Goal: Task Accomplishment & Management: Manage account settings

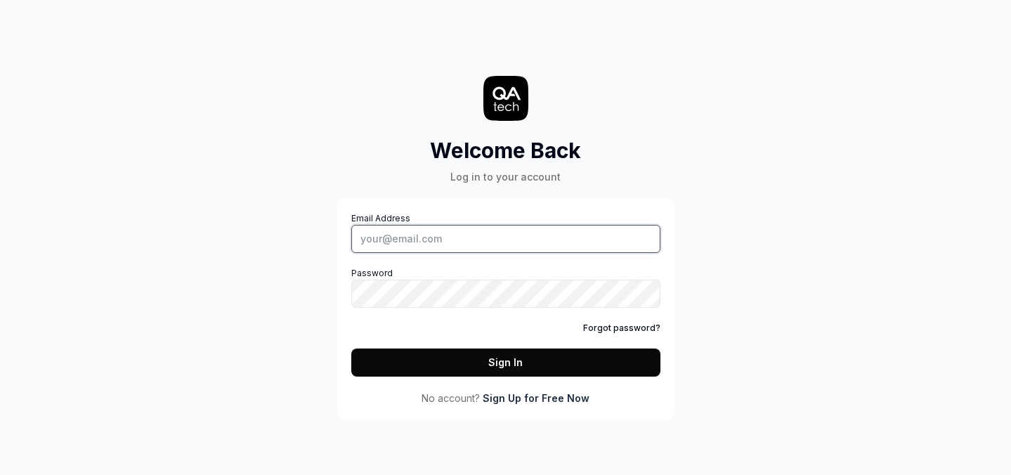
type input "ashley@slptoolkit.com"
click at [493, 361] on button "Sign In" at bounding box center [505, 362] width 309 height 28
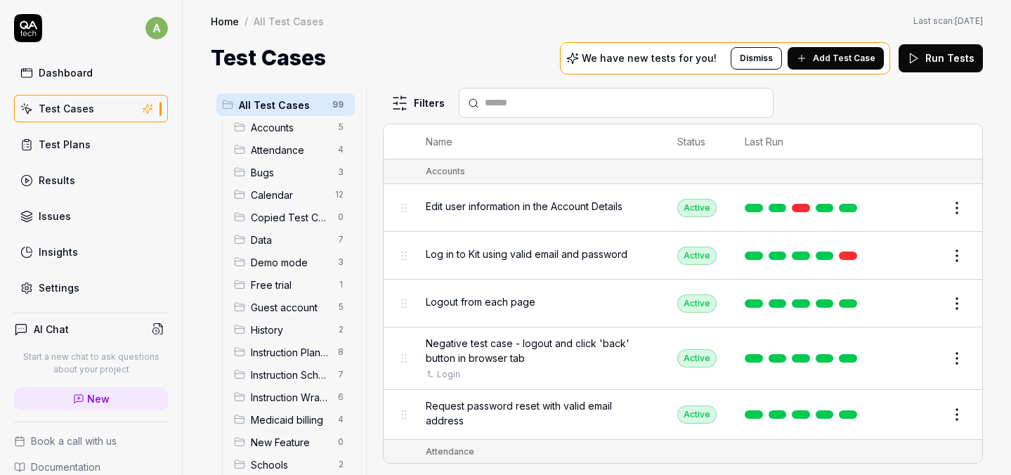
click at [91, 146] on link "Test Plans" at bounding box center [91, 144] width 154 height 27
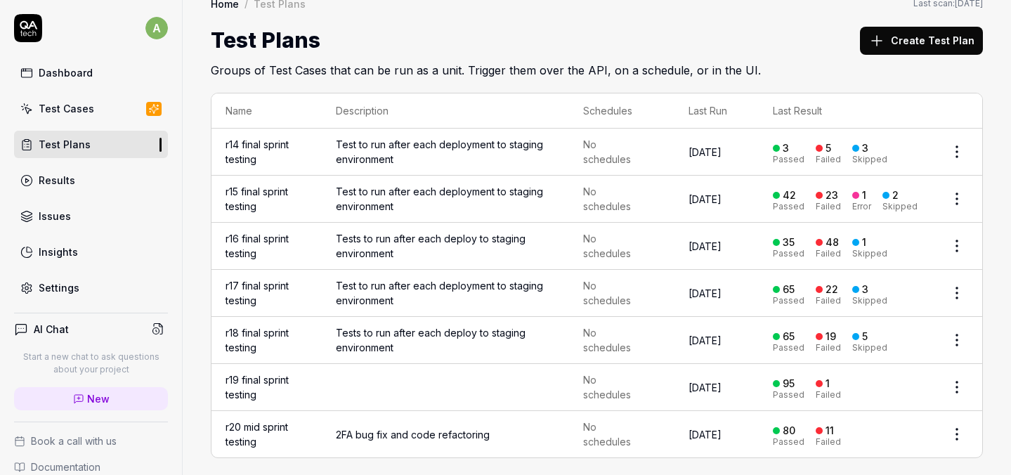
scroll to position [25, 0]
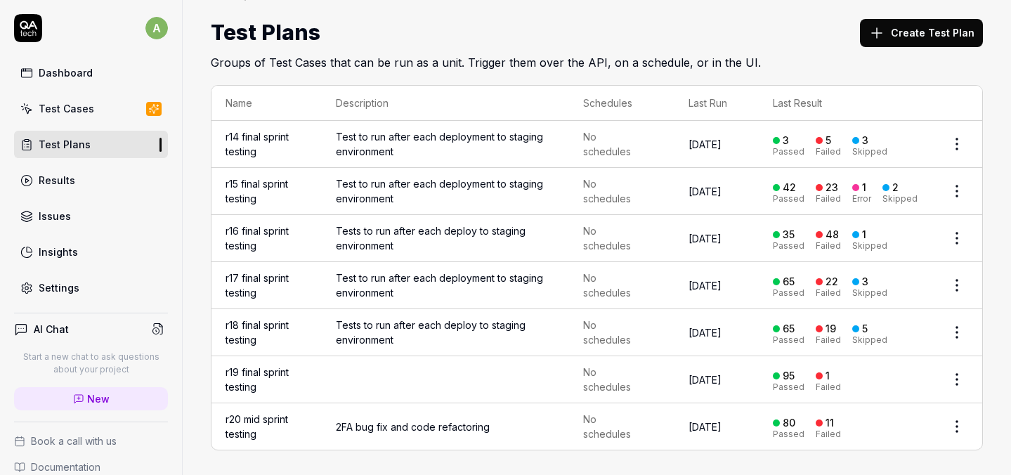
click at [438, 424] on span "2FA bug fix and code refactoring" at bounding box center [446, 426] width 220 height 15
click at [252, 419] on link "r20 mid sprint testing" at bounding box center [256, 426] width 63 height 27
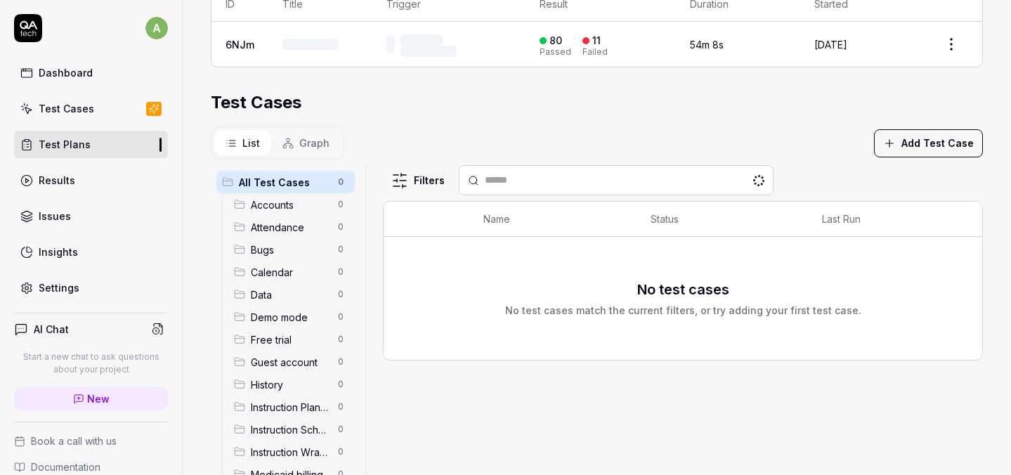
scroll to position [327, 0]
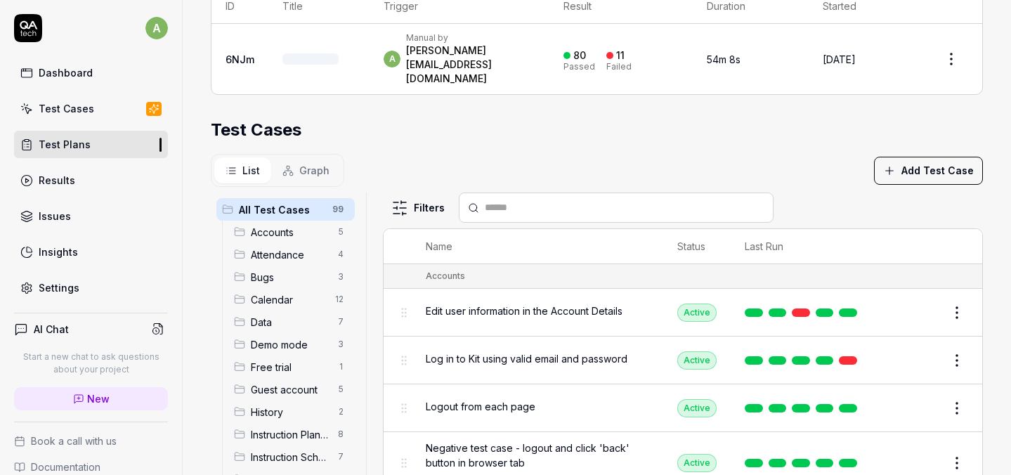
scroll to position [25, 0]
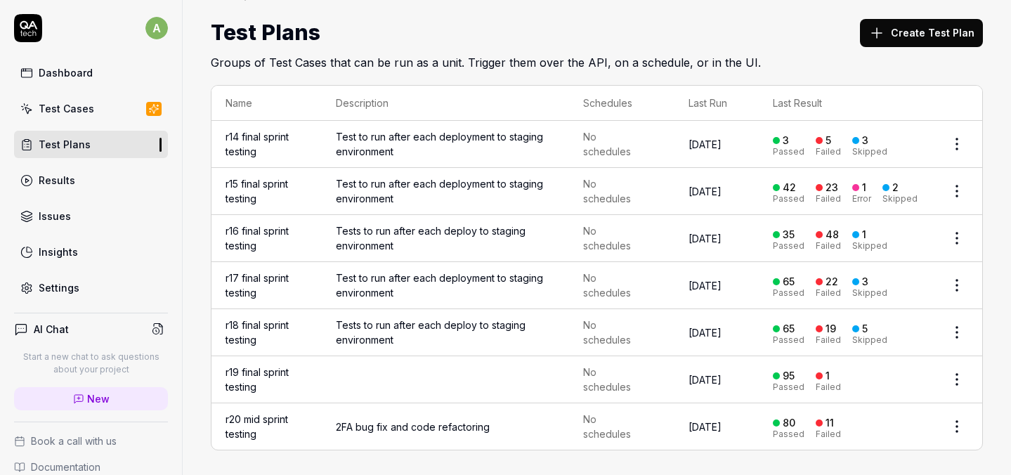
click at [909, 27] on button "Create Test Plan" at bounding box center [921, 33] width 123 height 28
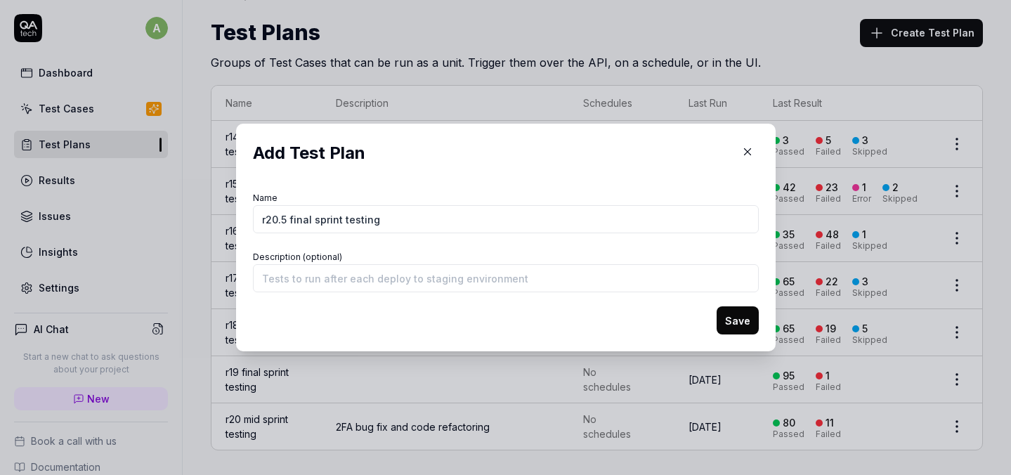
type input "r20.5 final sprint testing"
click at [723, 326] on button "Save" at bounding box center [737, 320] width 42 height 28
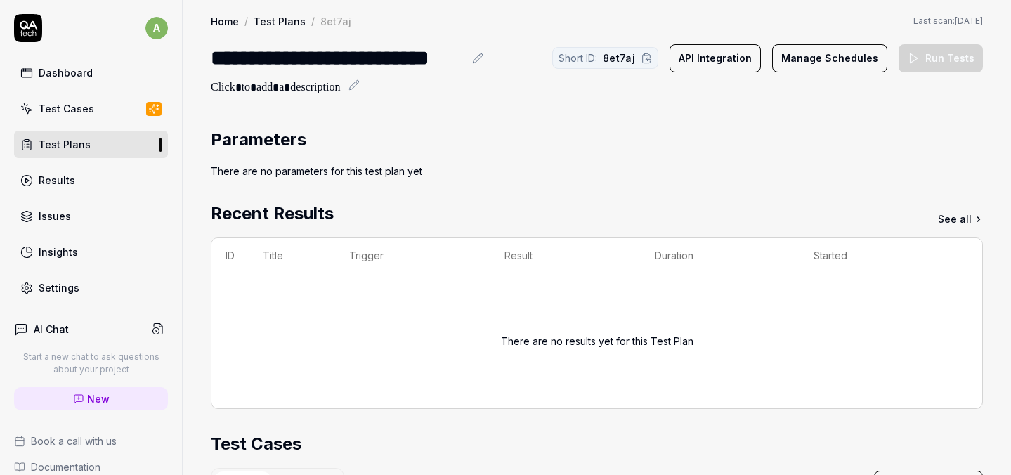
click at [483, 64] on icon at bounding box center [477, 58] width 11 height 11
drag, startPoint x: 459, startPoint y: 60, endPoint x: 274, endPoint y: 57, distance: 184.8
click at [274, 57] on div "**********" at bounding box center [348, 58] width 275 height 32
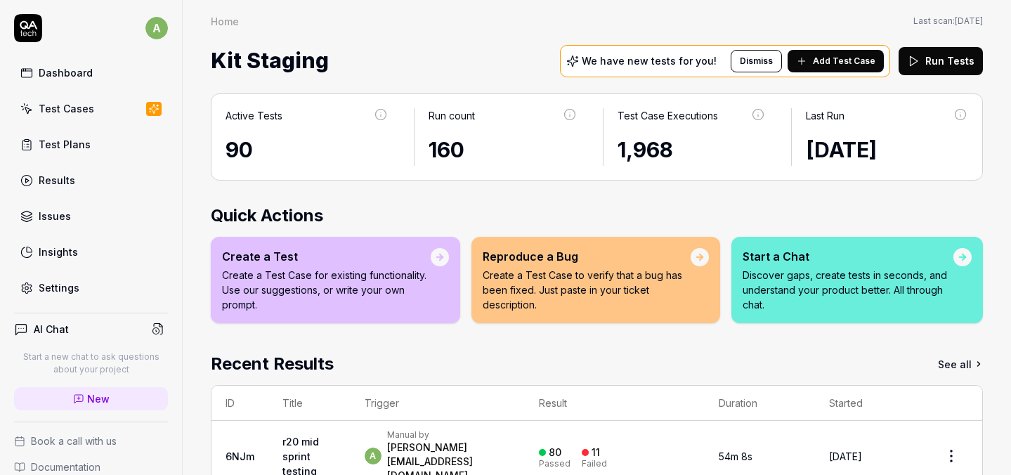
click at [91, 142] on link "Test Plans" at bounding box center [91, 144] width 154 height 27
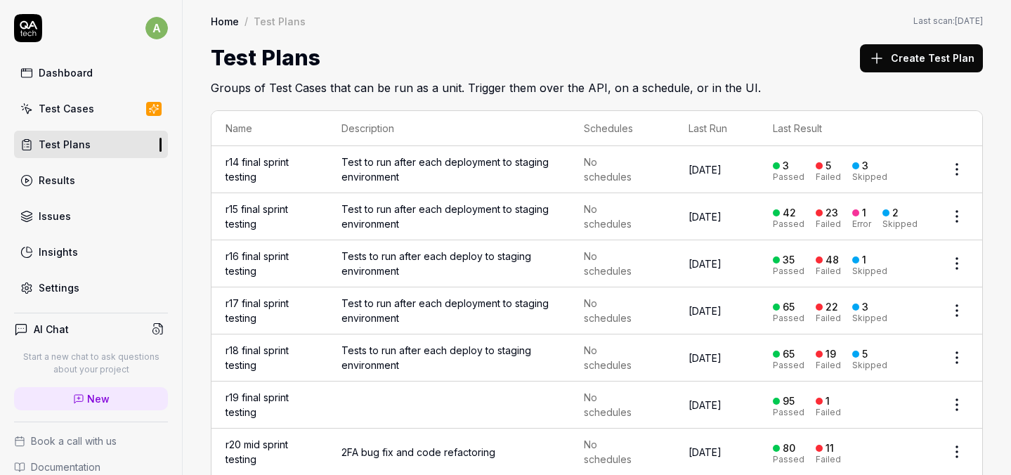
scroll to position [72, 0]
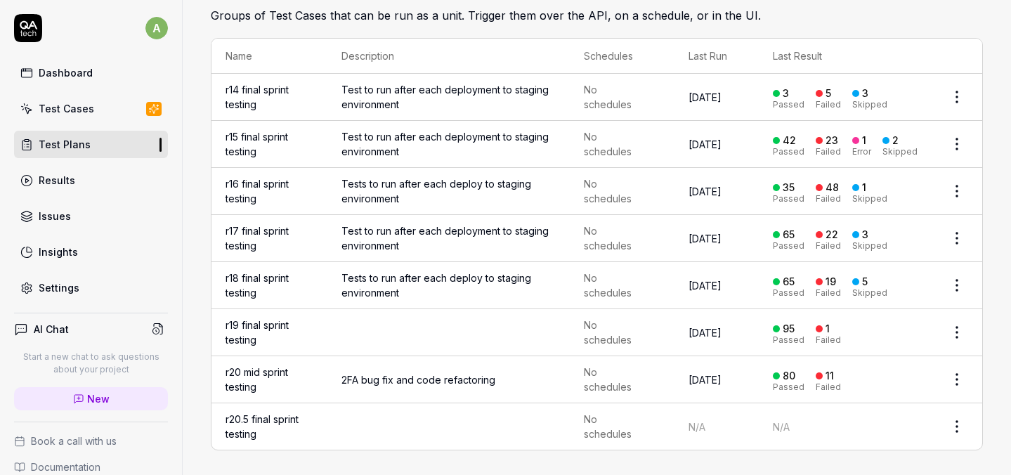
click at [428, 419] on td at bounding box center [448, 426] width 242 height 46
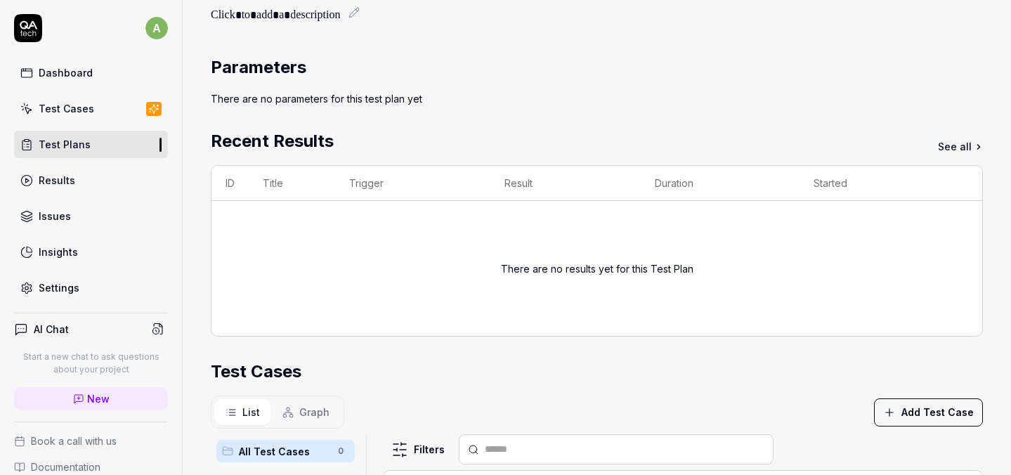
click at [96, 107] on link "Test Cases" at bounding box center [91, 108] width 154 height 27
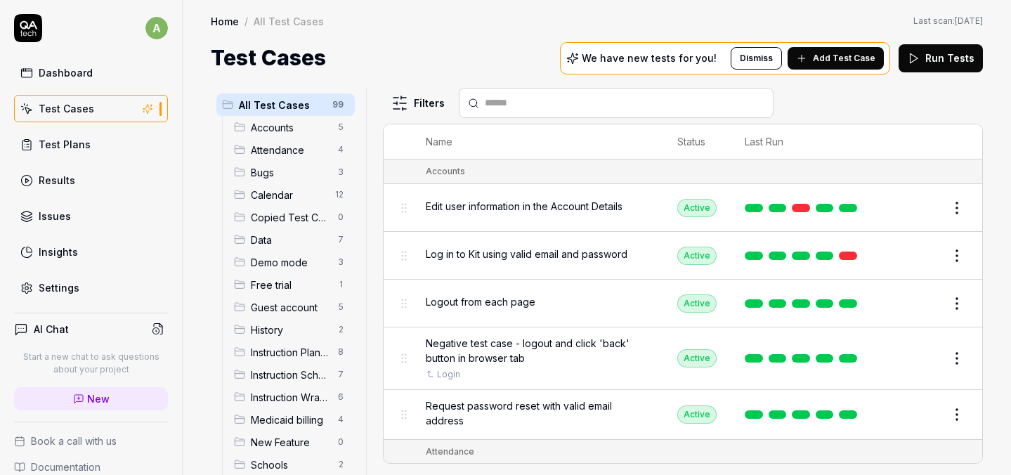
click at [64, 295] on link "Settings" at bounding box center [91, 287] width 154 height 27
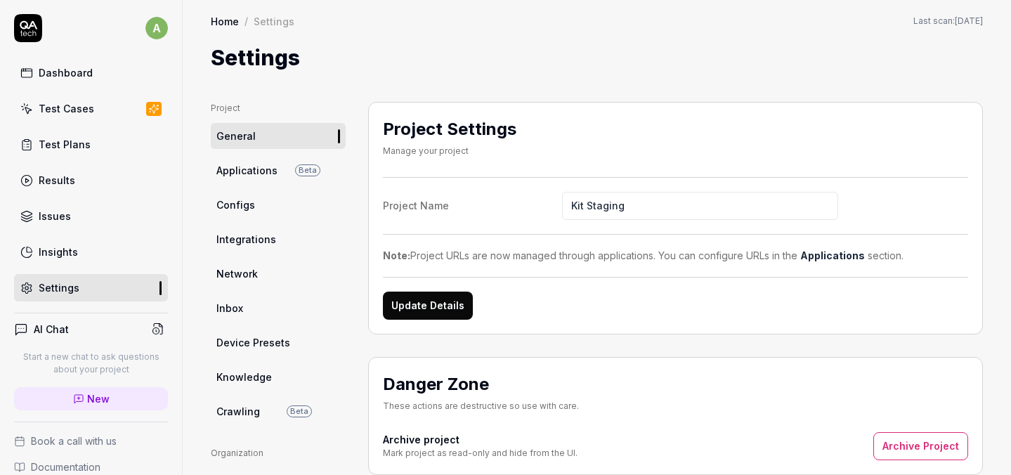
click at [253, 210] on link "Configs" at bounding box center [278, 205] width 135 height 26
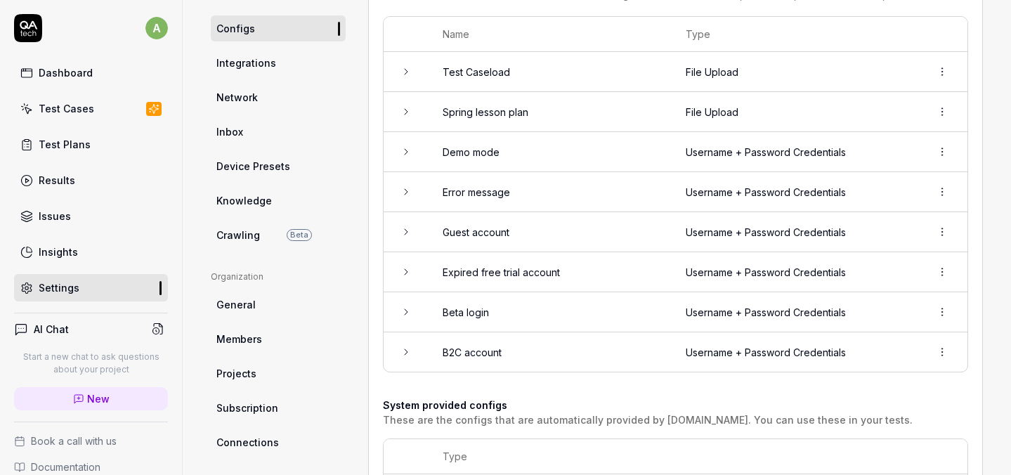
scroll to position [180, 0]
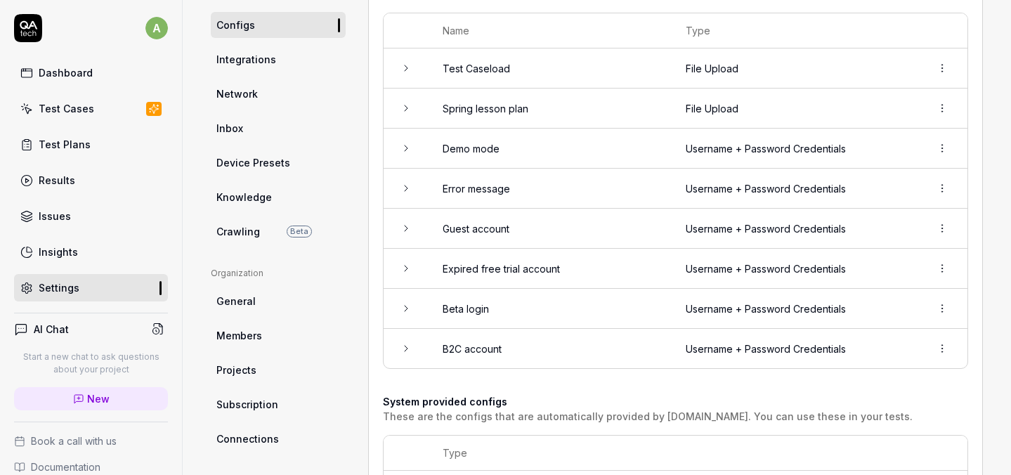
click at [412, 346] on td at bounding box center [406, 348] width 45 height 39
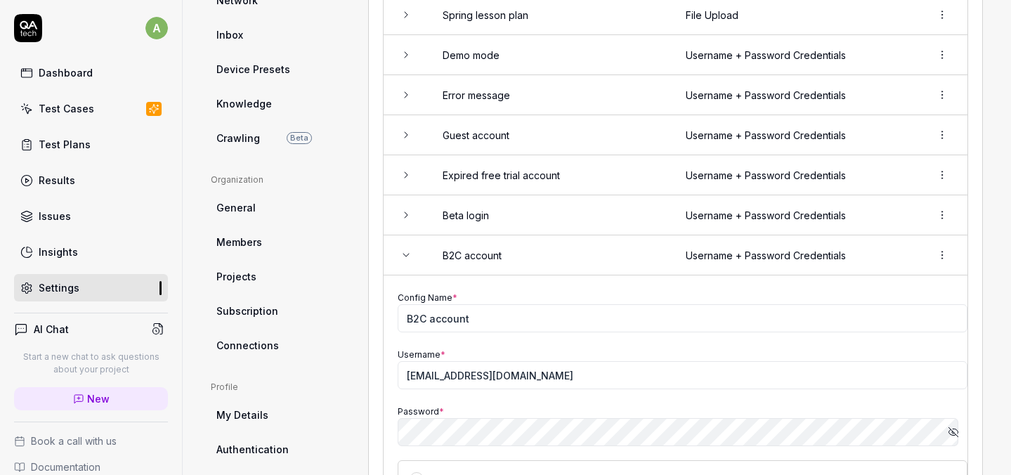
scroll to position [317, 0]
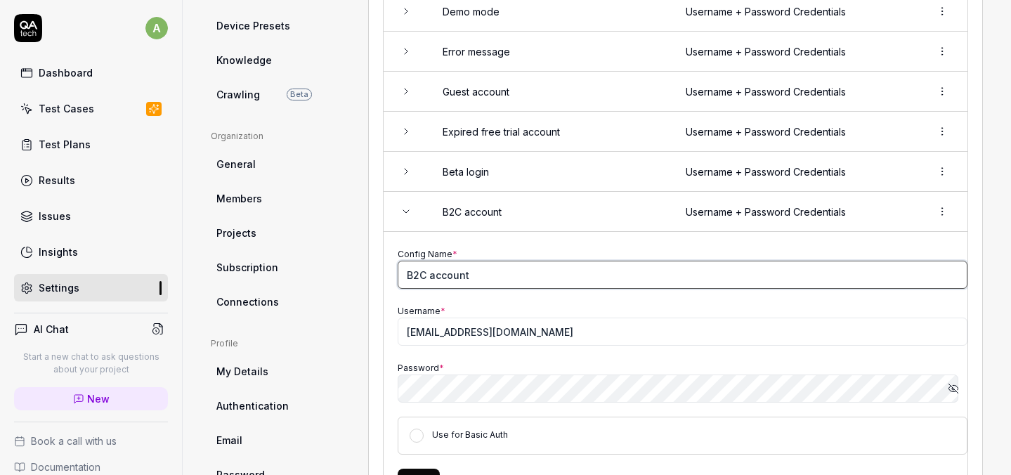
drag, startPoint x: 473, startPoint y: 271, endPoint x: 367, endPoint y: 265, distance: 106.3
click at [367, 266] on div "Project General Applications Beta Configs Integrations Network Inbox Device Pre…" at bounding box center [597, 258] width 772 height 946
type input "Staging account"
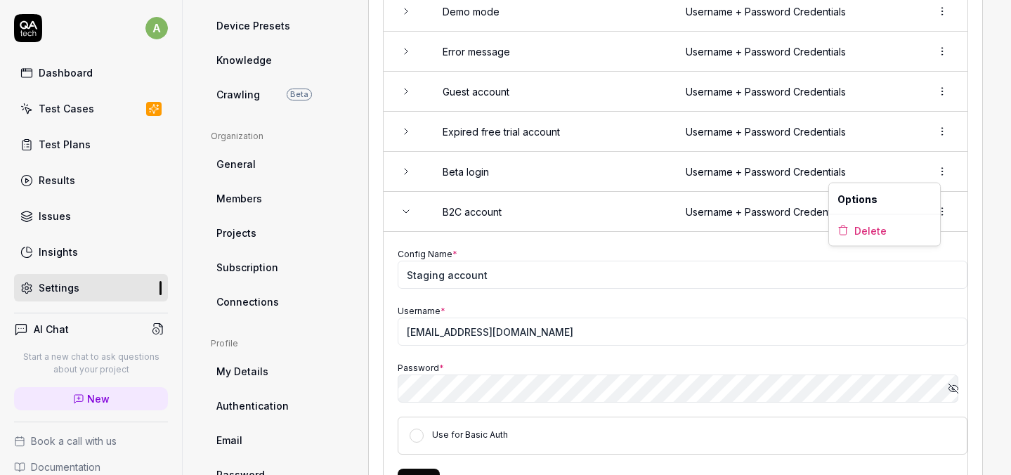
click at [934, 170] on html "a Dashboard Test Cases Test Plans Results Issues Insights Settings AI Chat Star…" at bounding box center [505, 237] width 1011 height 475
click at [875, 231] on span "Delete" at bounding box center [870, 230] width 32 height 15
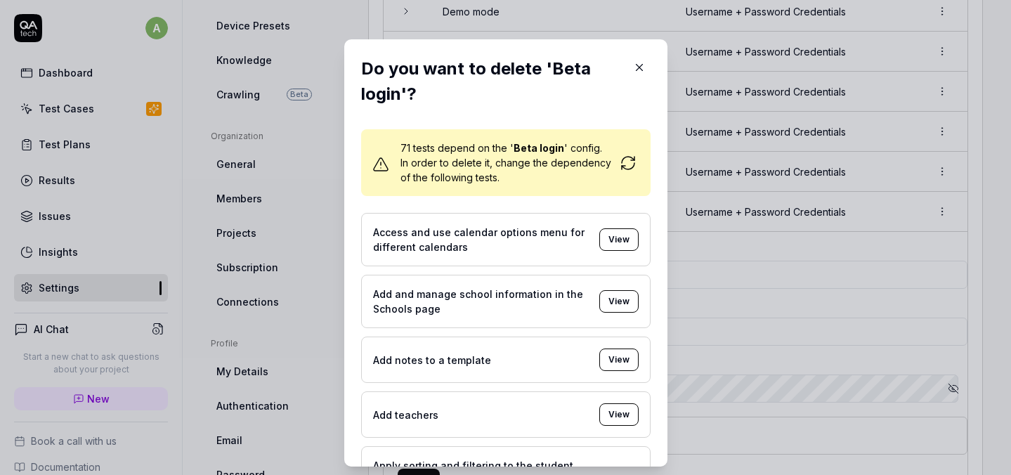
click at [633, 67] on icon "button" at bounding box center [639, 67] width 13 height 13
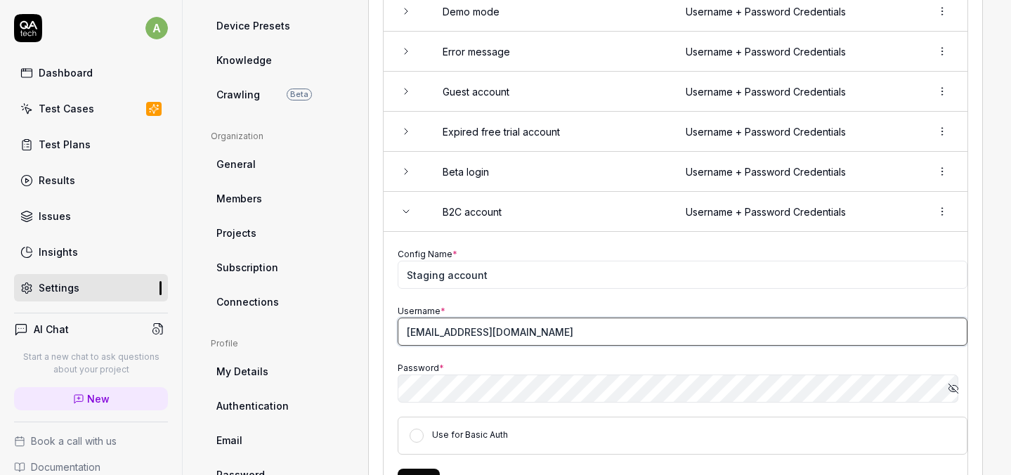
click at [440, 328] on input "[EMAIL_ADDRESS][DOMAIN_NAME]" at bounding box center [683, 332] width 570 height 28
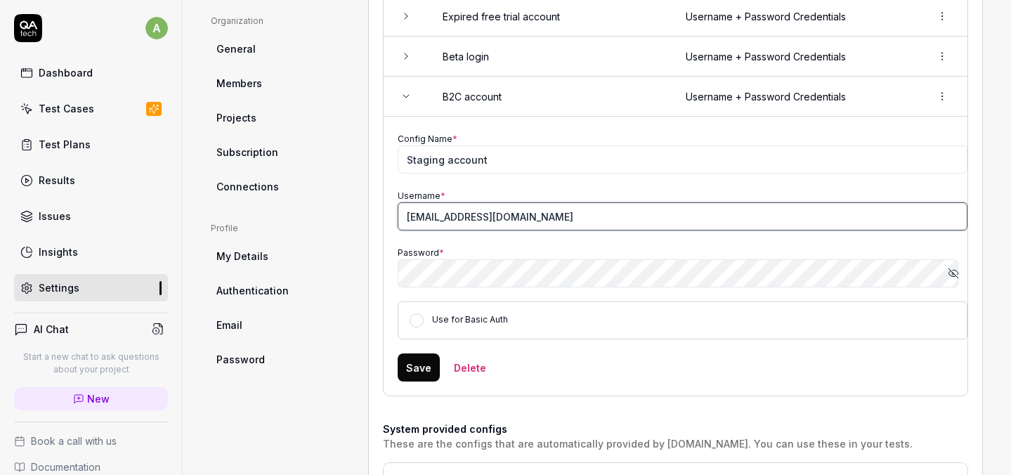
scroll to position [433, 0]
type input "[EMAIL_ADDRESS][DOMAIN_NAME]"
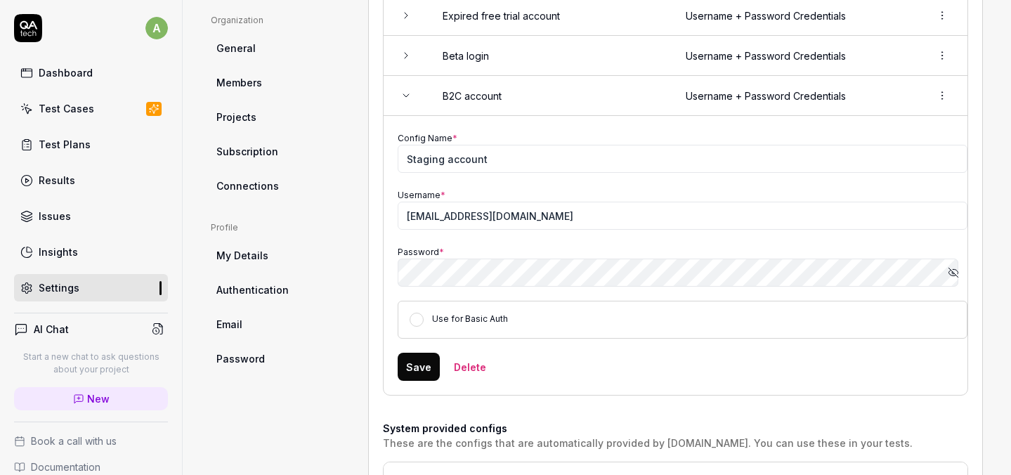
click at [948, 270] on icon "button" at bounding box center [953, 272] width 11 height 11
click at [419, 369] on button "Save" at bounding box center [419, 367] width 42 height 28
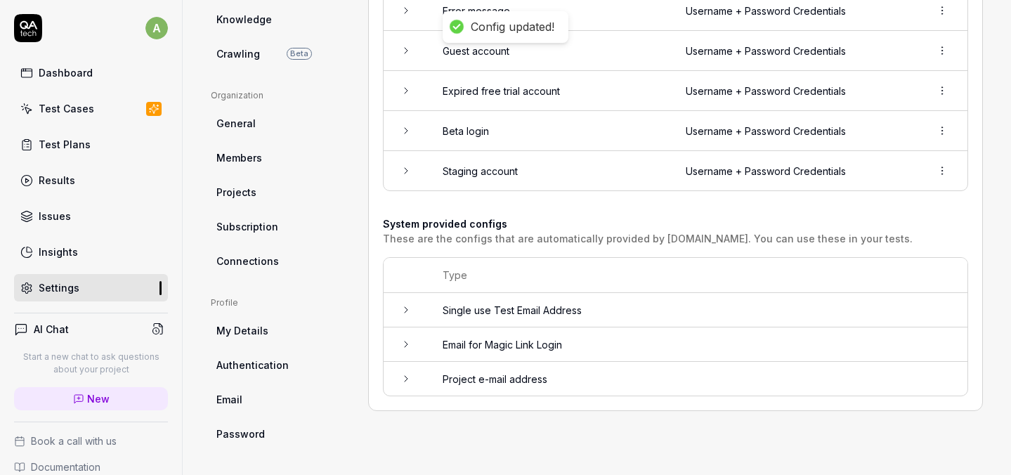
scroll to position [0, 0]
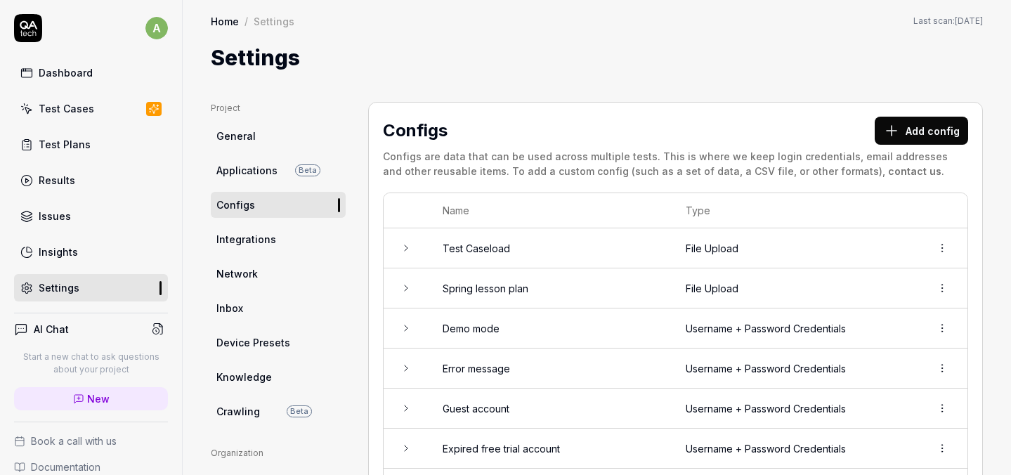
click at [74, 101] on div "Test Cases" at bounding box center [66, 108] width 55 height 15
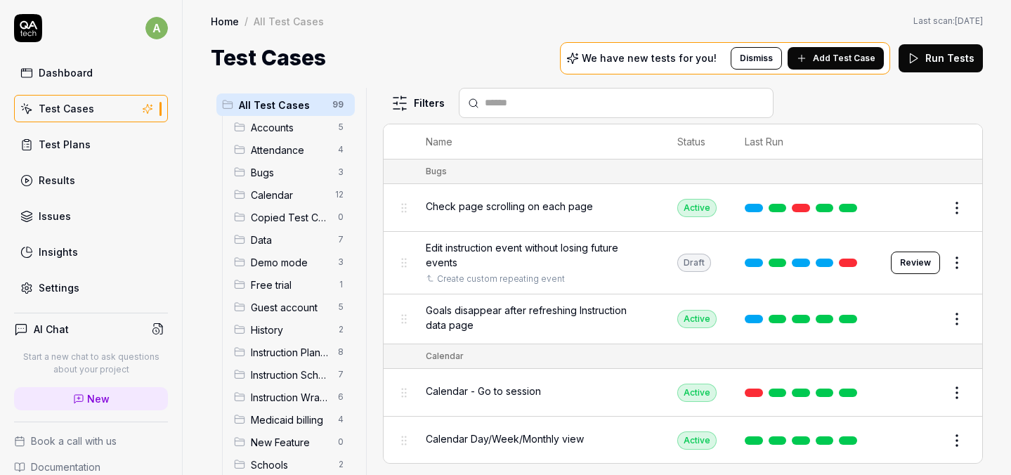
scroll to position [519, 0]
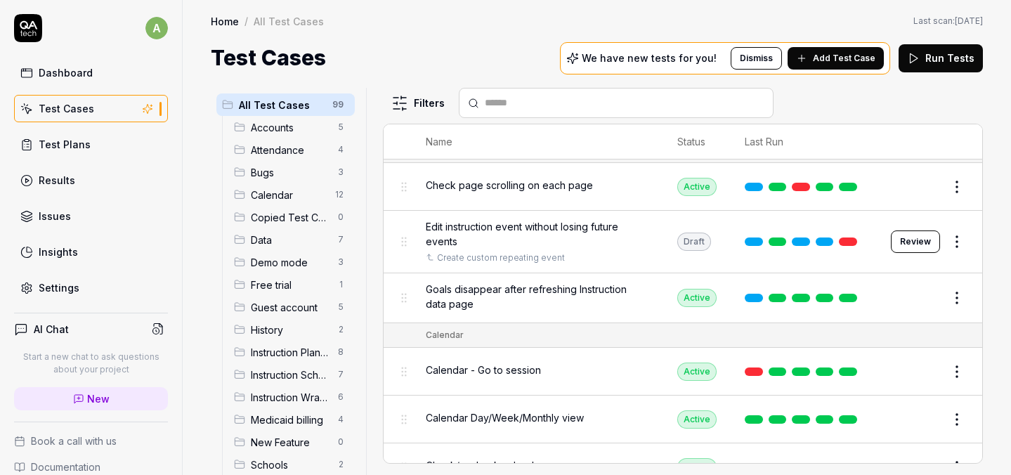
click at [911, 245] on button "Review" at bounding box center [915, 241] width 49 height 22
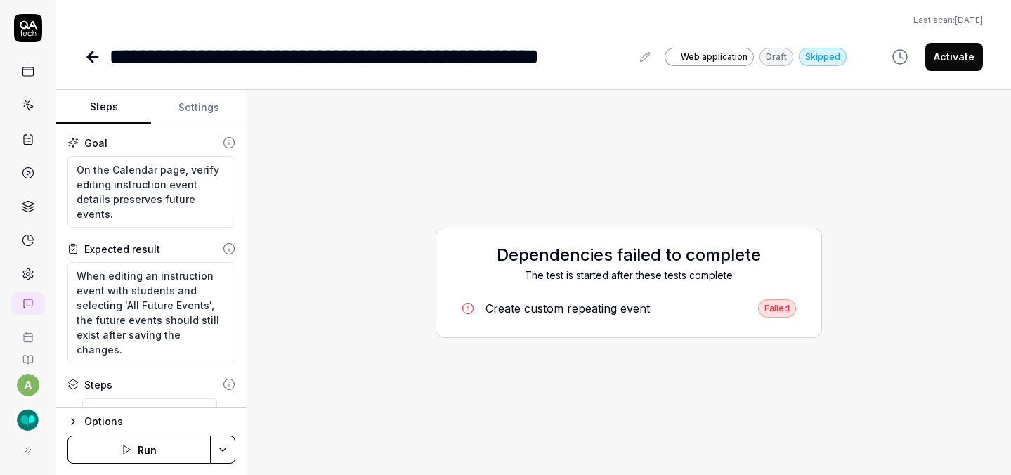
click at [176, 441] on button "Run" at bounding box center [138, 450] width 143 height 28
click at [596, 302] on div "Create custom repeating event" at bounding box center [567, 308] width 164 height 17
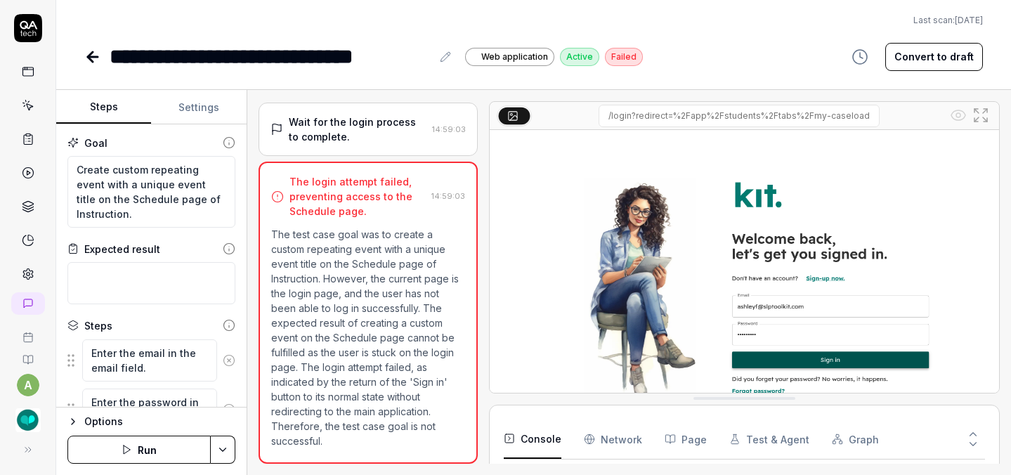
scroll to position [17, 0]
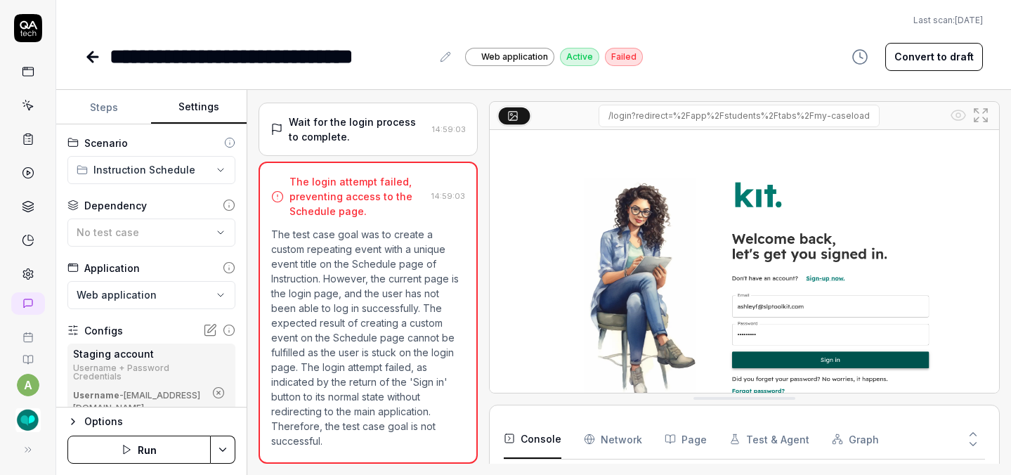
click at [189, 109] on button "Settings" at bounding box center [198, 108] width 95 height 34
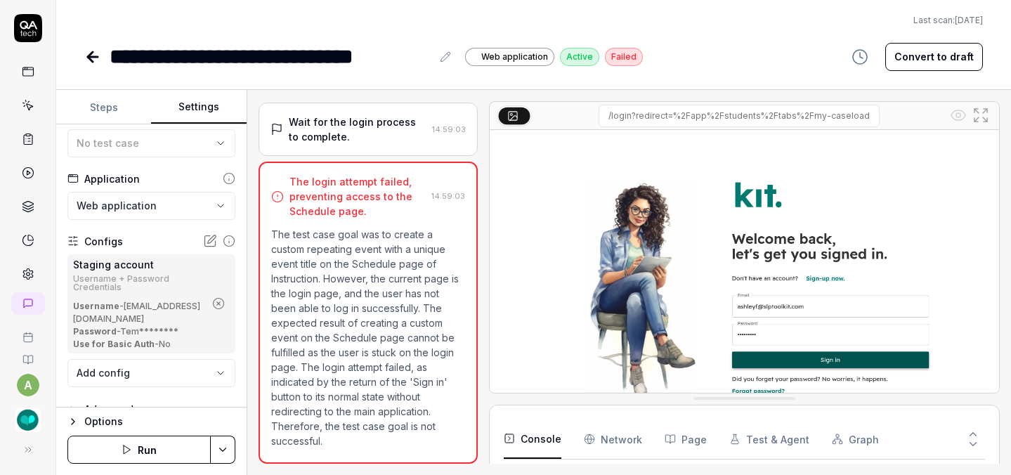
scroll to position [94, 0]
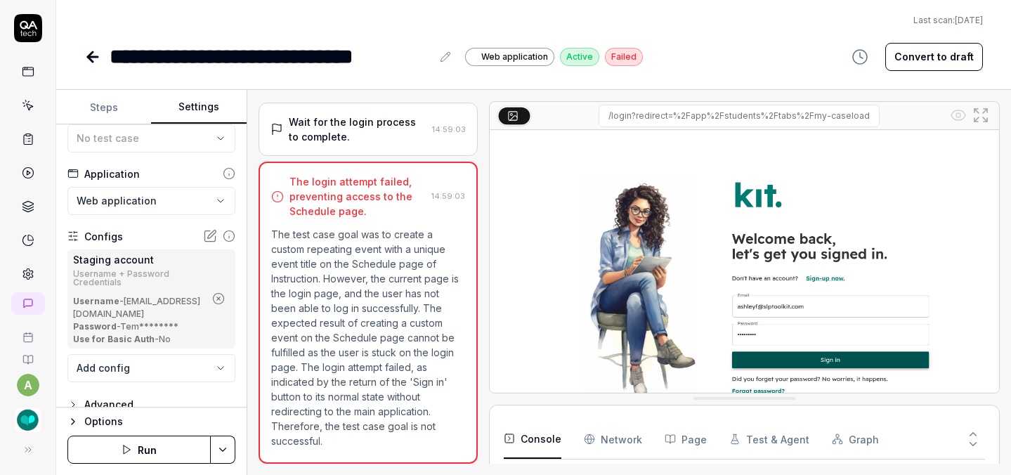
click at [176, 449] on button "Run" at bounding box center [138, 450] width 143 height 28
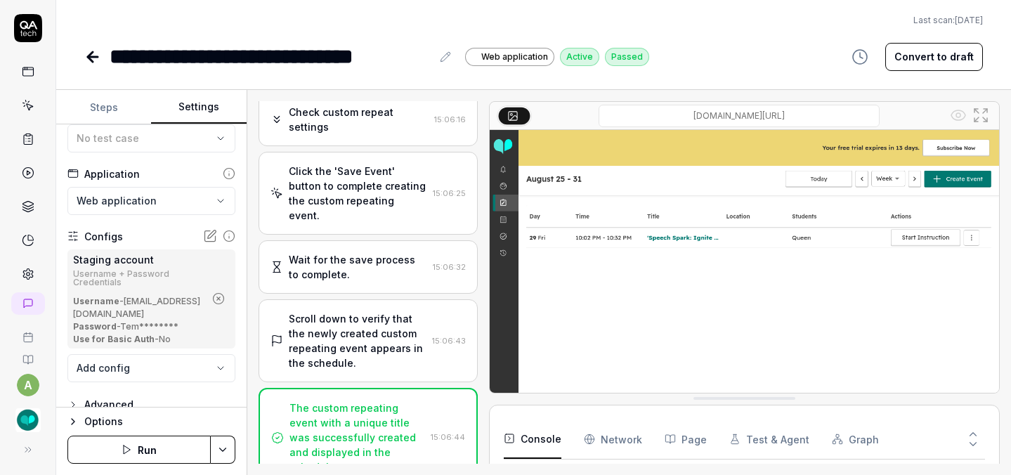
scroll to position [1984, 0]
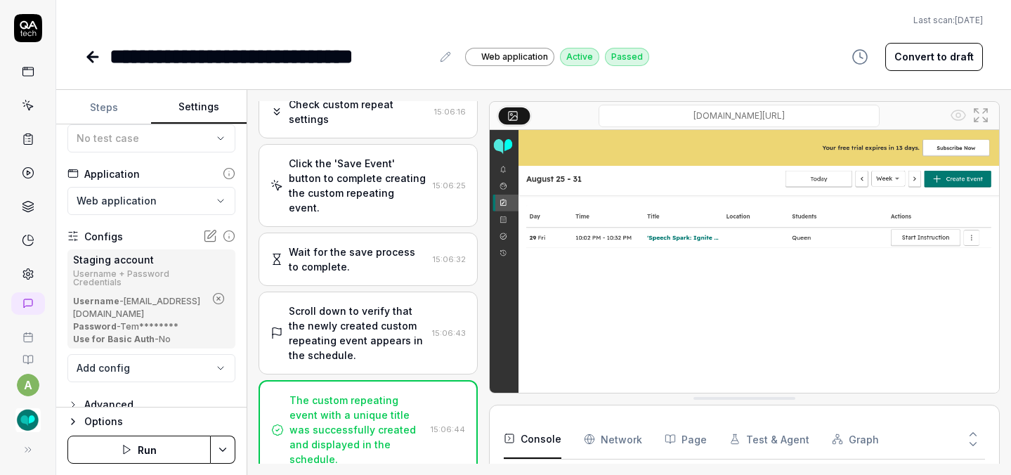
click at [96, 57] on icon at bounding box center [93, 57] width 10 height 0
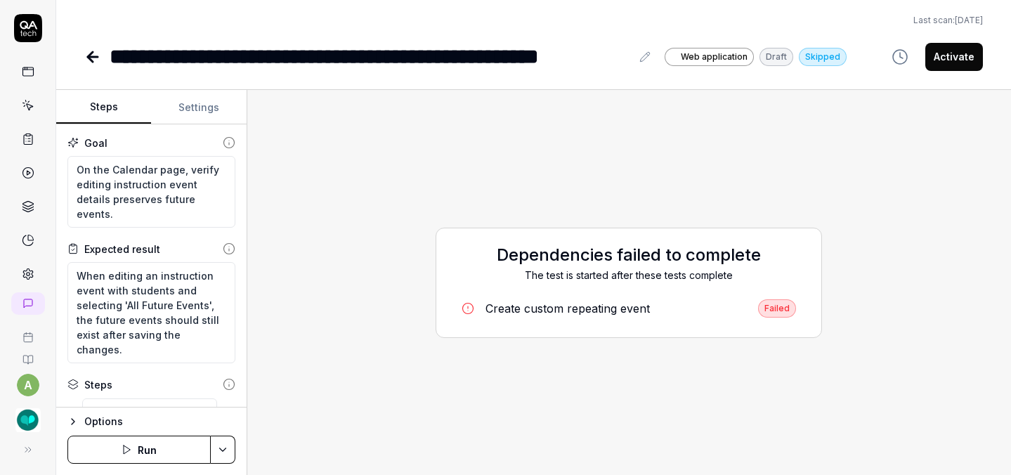
click at [84, 57] on icon at bounding box center [92, 56] width 17 height 17
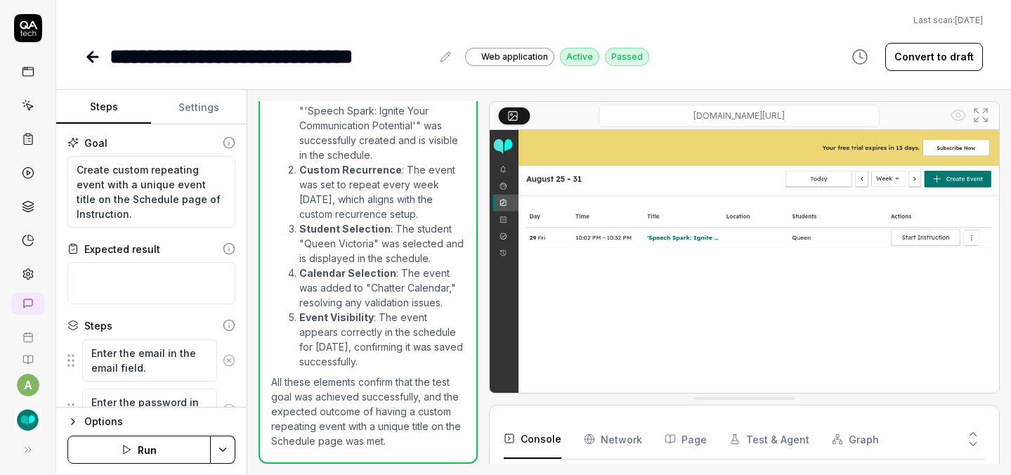
scroll to position [2524, 0]
click at [84, 57] on icon at bounding box center [92, 56] width 17 height 17
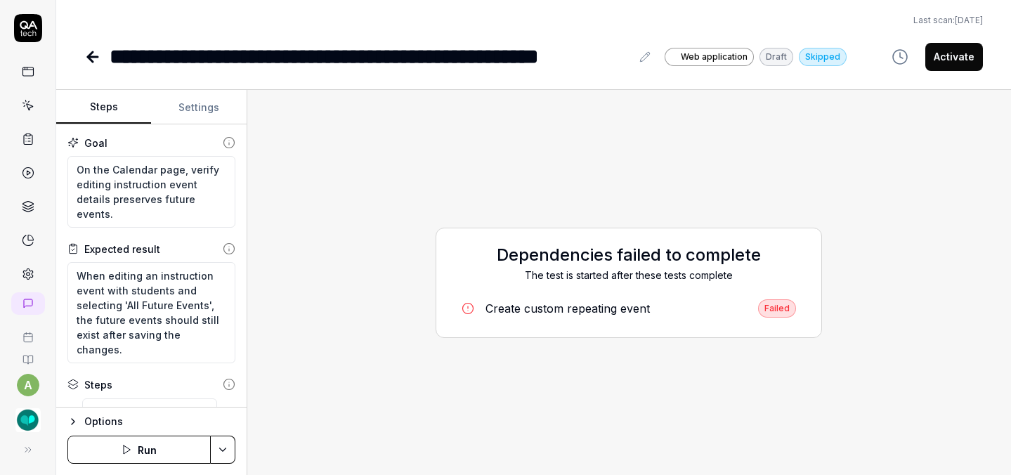
click at [84, 57] on icon at bounding box center [92, 56] width 17 height 17
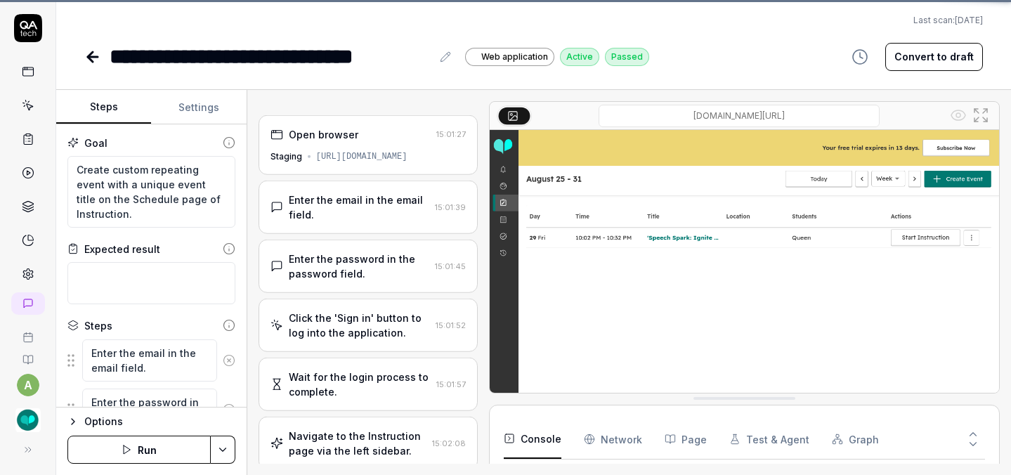
scroll to position [29, 0]
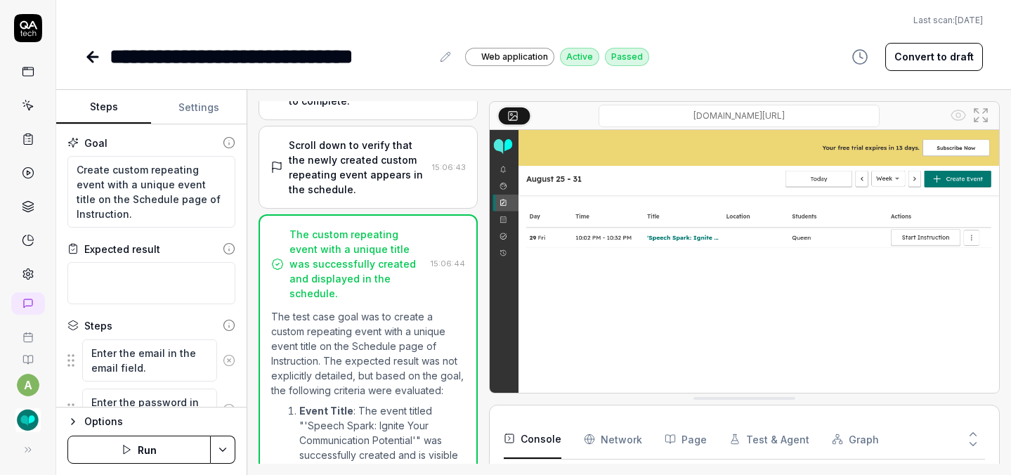
click at [84, 57] on icon at bounding box center [92, 56] width 17 height 17
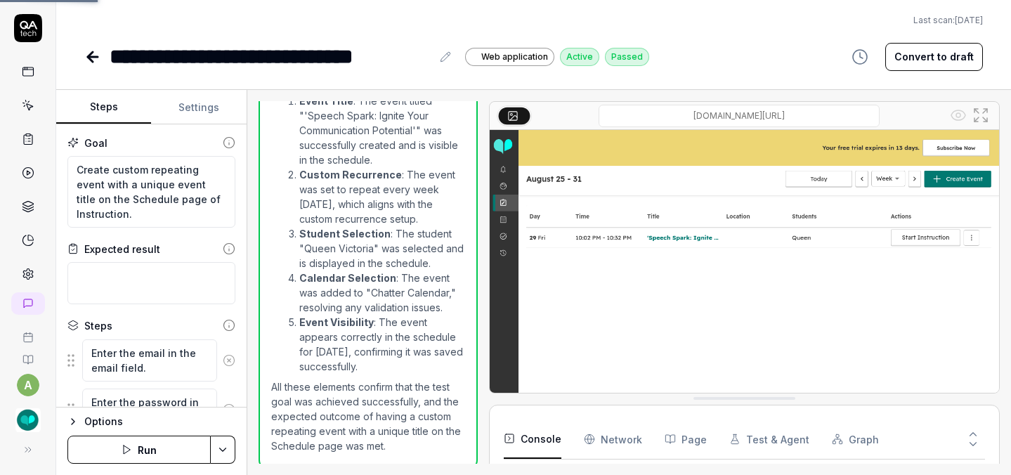
scroll to position [2503, 0]
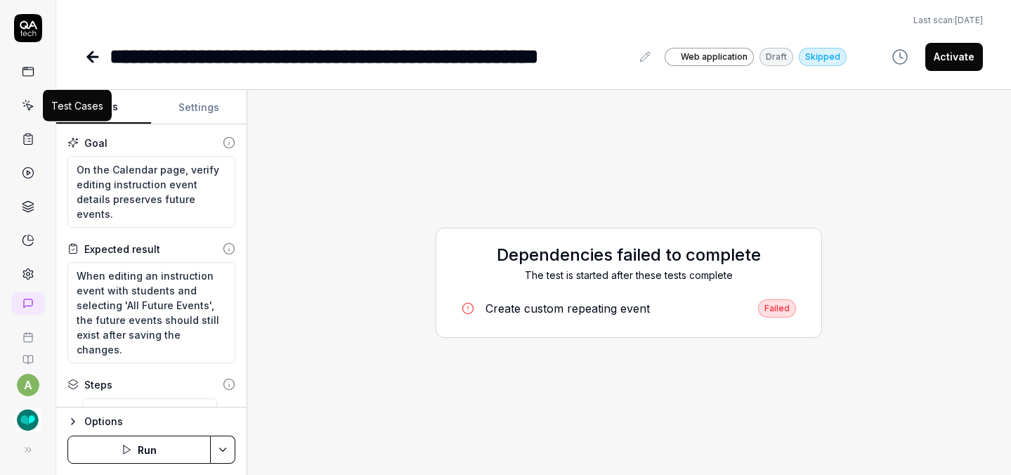
click at [26, 106] on icon at bounding box center [29, 107] width 6 height 6
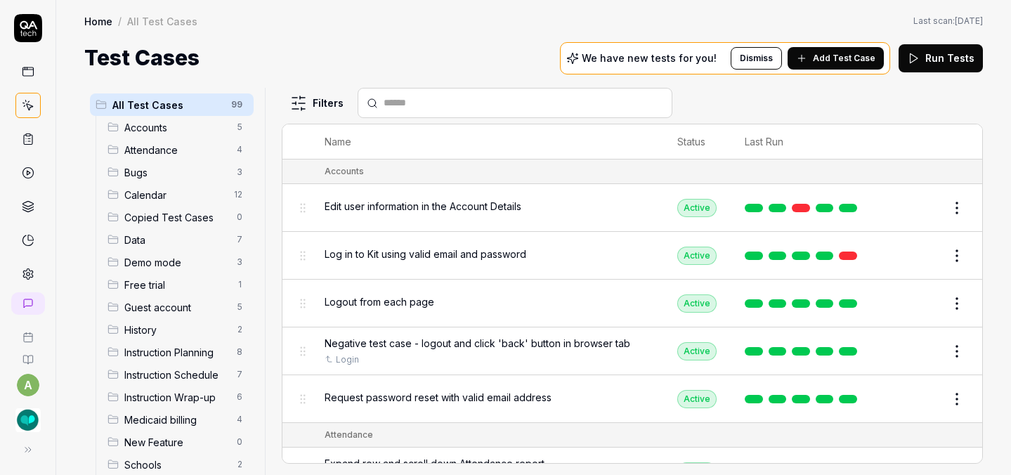
click at [908, 251] on button "Edit" at bounding box center [923, 255] width 34 height 22
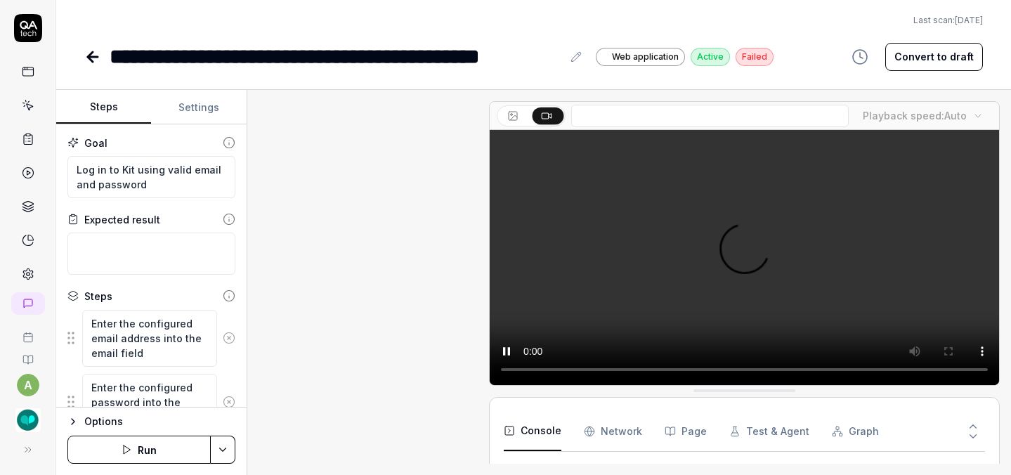
scroll to position [414, 0]
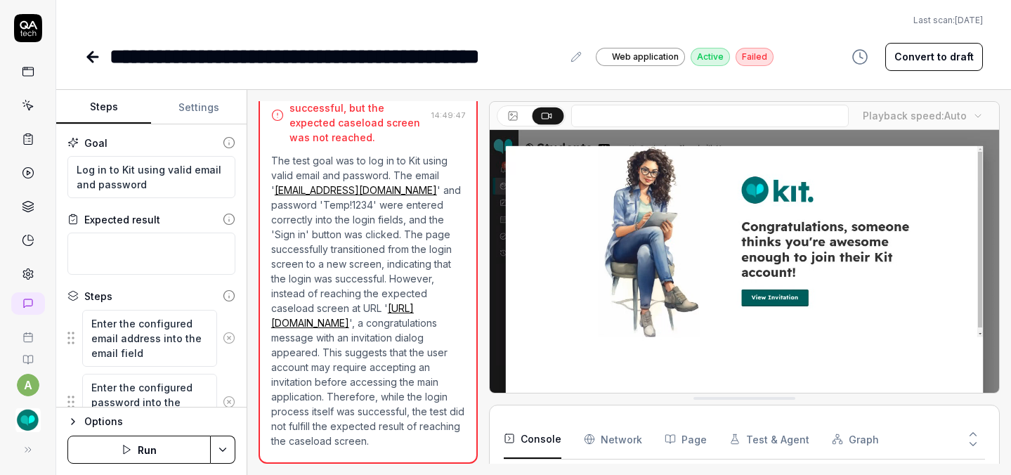
click at [207, 112] on button "Settings" at bounding box center [198, 108] width 95 height 34
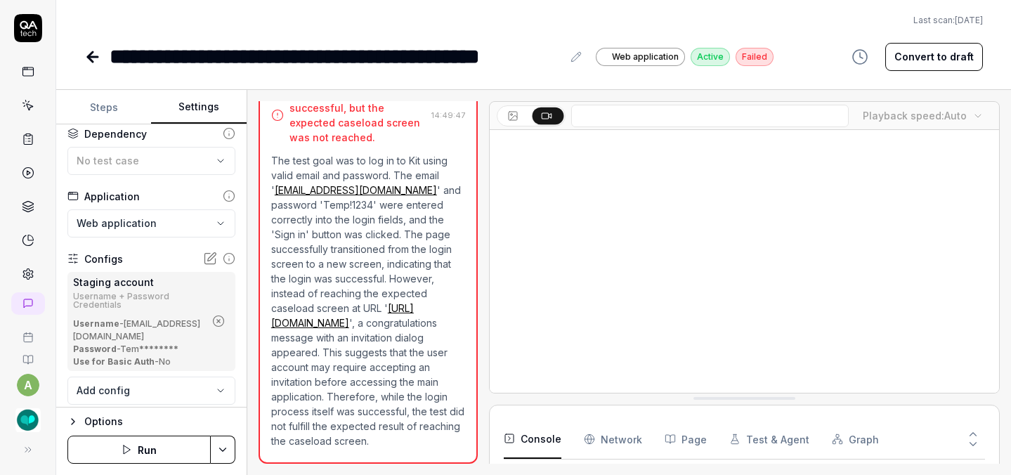
scroll to position [111, 0]
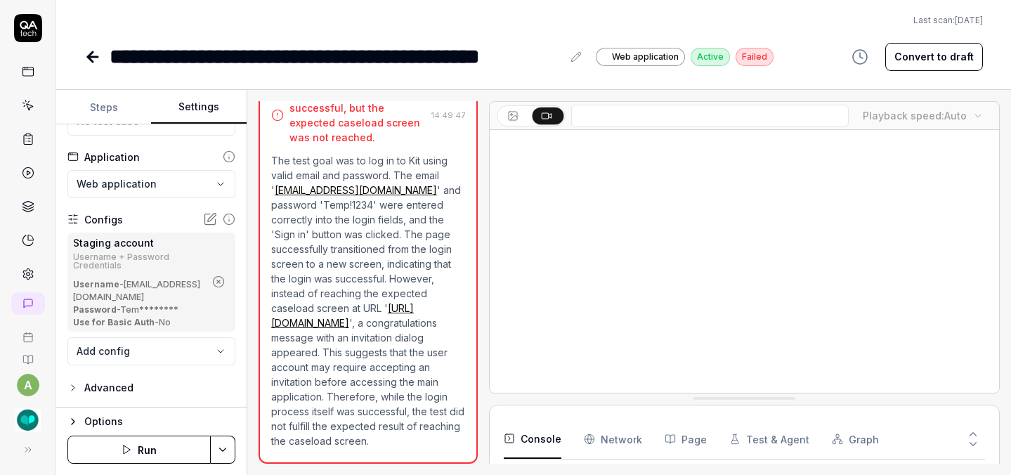
click at [935, 51] on button "Convert to draft" at bounding box center [934, 57] width 98 height 28
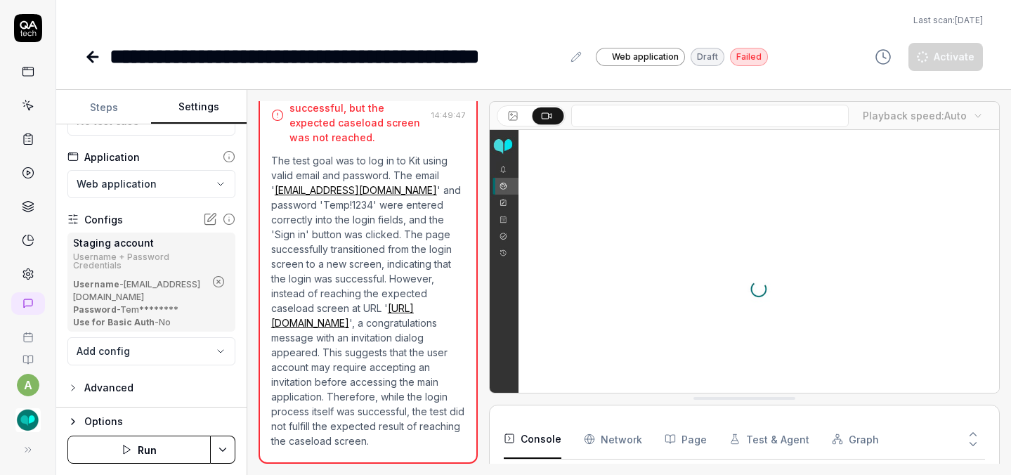
click at [168, 447] on button "Run" at bounding box center [138, 450] width 143 height 28
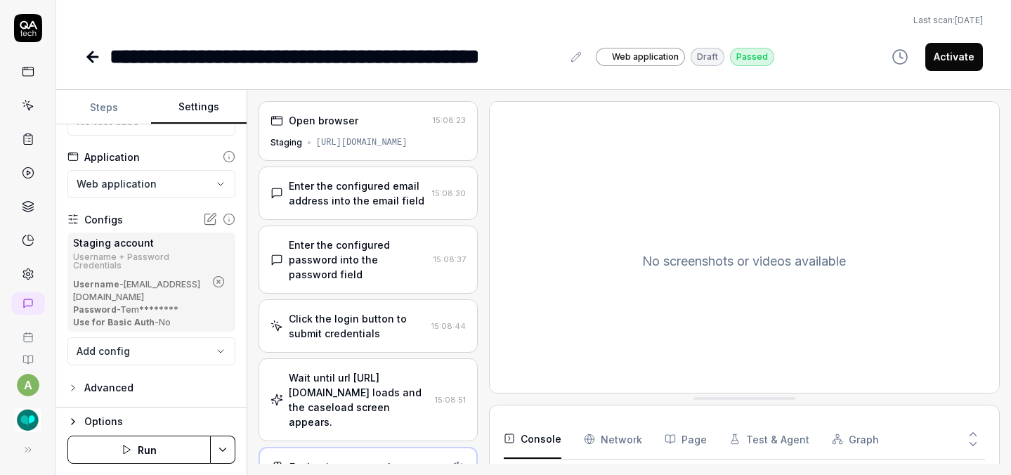
scroll to position [29, 0]
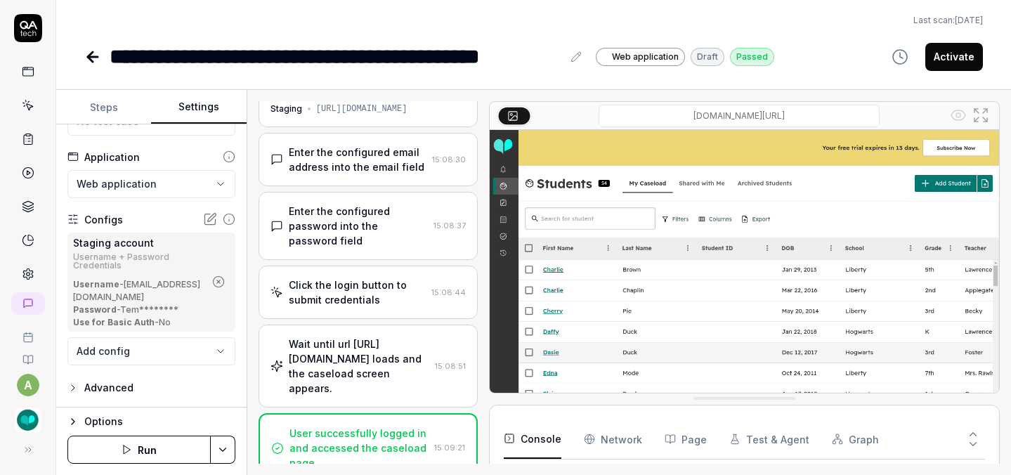
click at [945, 63] on button "Activate" at bounding box center [954, 57] width 58 height 28
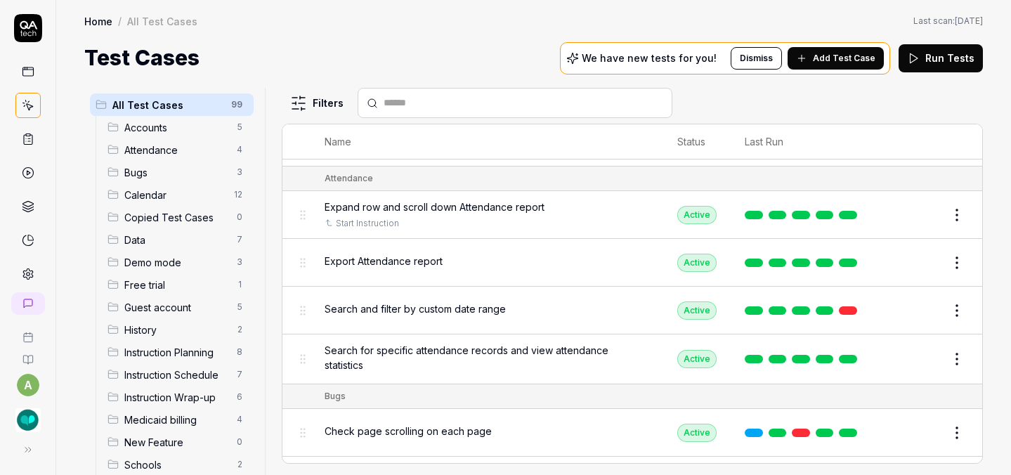
scroll to position [315, 0]
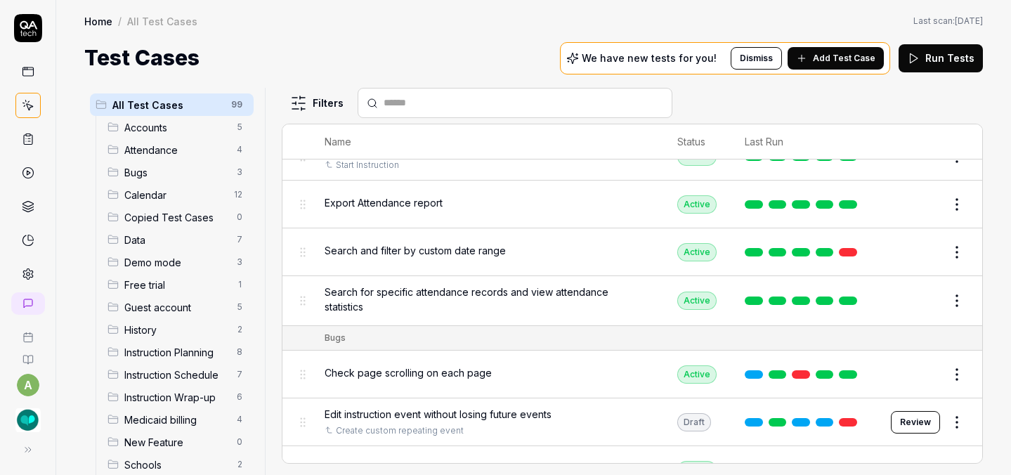
click at [24, 421] on img "button" at bounding box center [27, 419] width 25 height 25
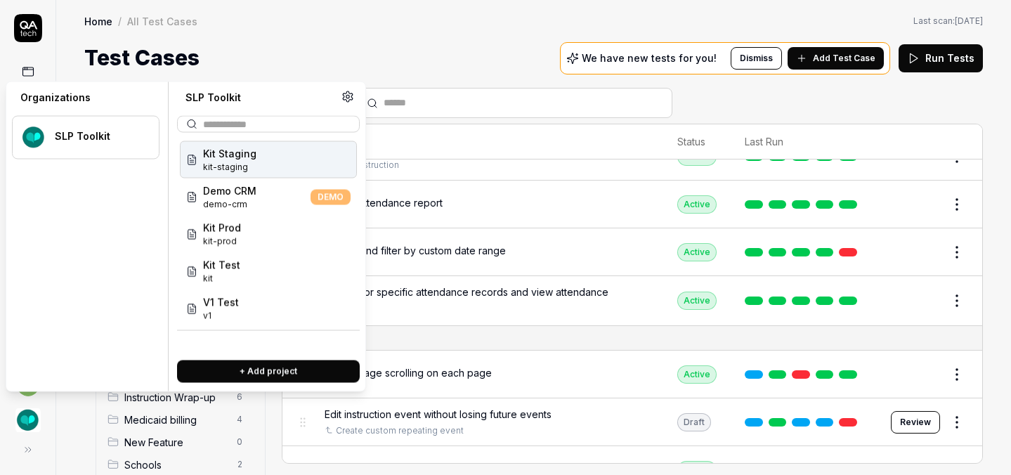
click at [24, 421] on img "button" at bounding box center [27, 419] width 25 height 25
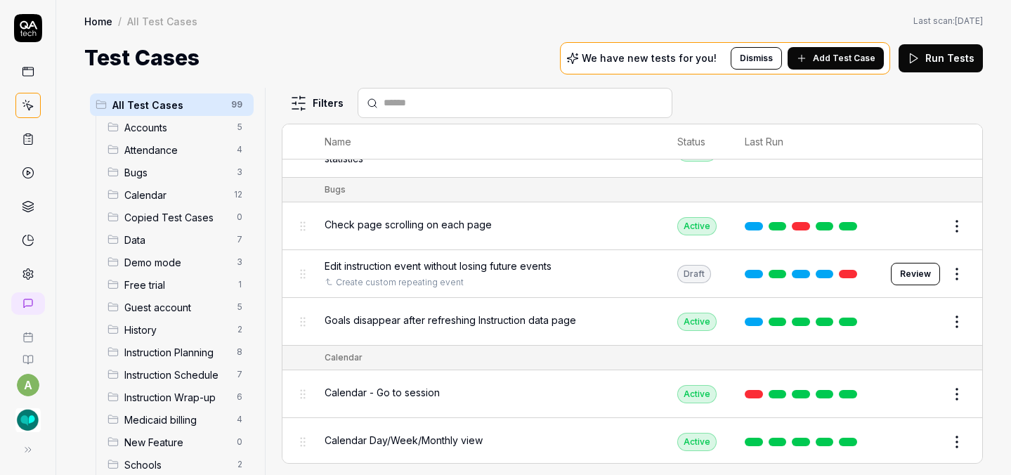
scroll to position [473, 0]
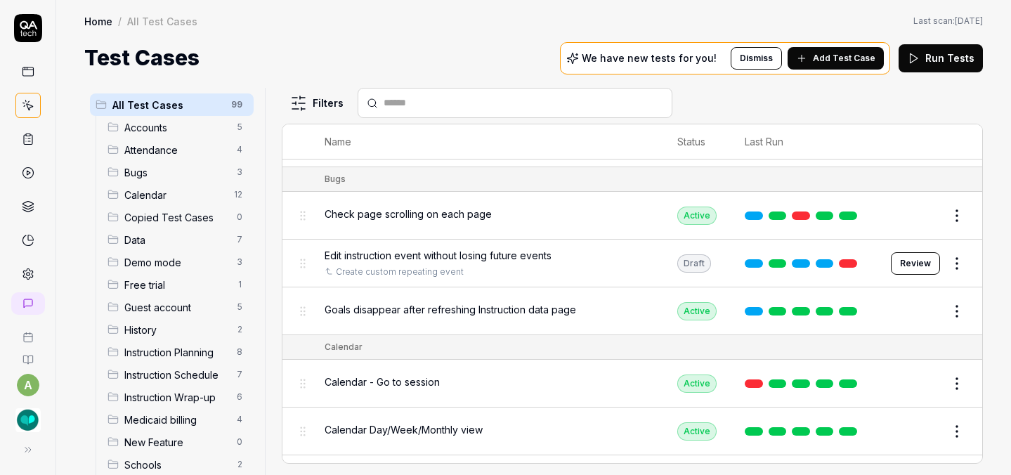
click at [892, 254] on button "Review" at bounding box center [915, 263] width 49 height 22
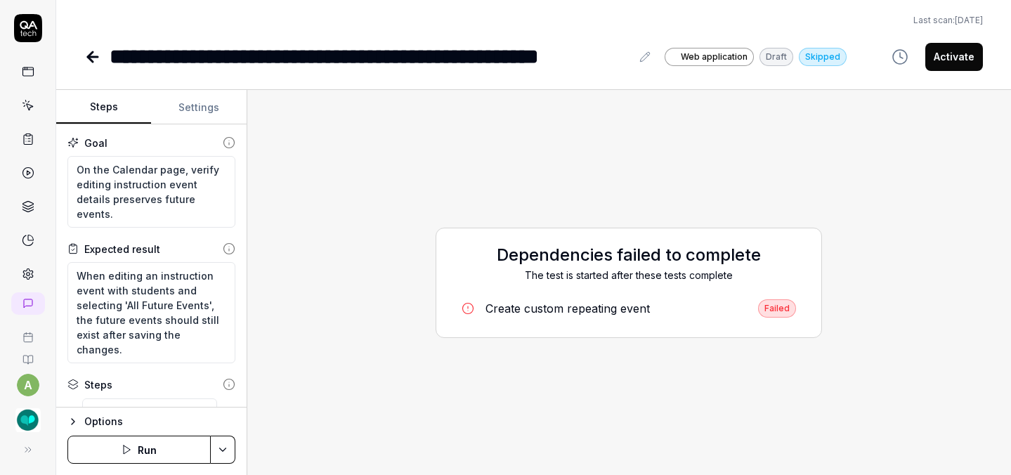
click at [139, 450] on button "Run" at bounding box center [138, 450] width 143 height 28
type textarea "*"
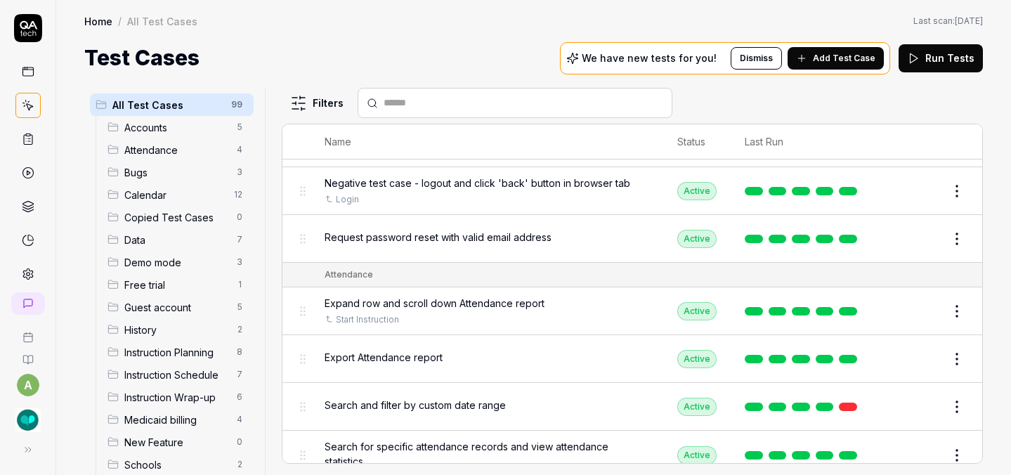
scroll to position [236, 0]
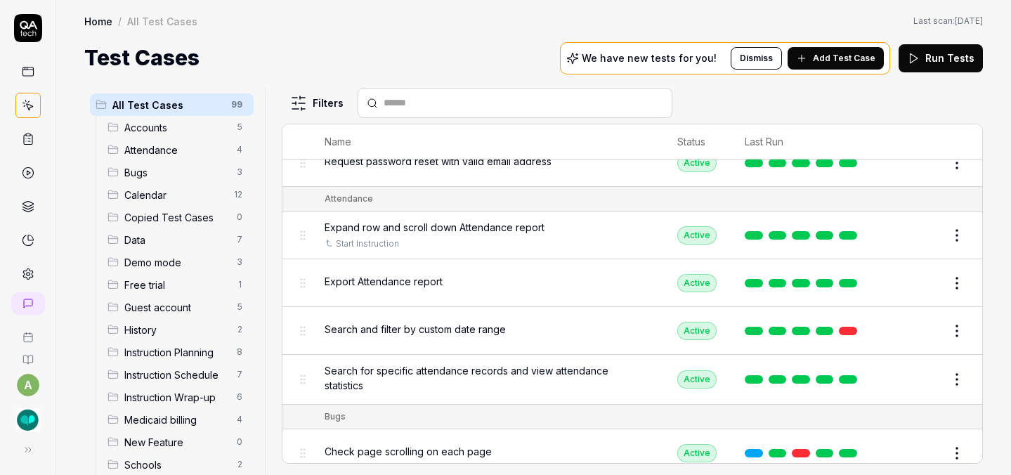
click at [906, 330] on button "Edit" at bounding box center [923, 331] width 34 height 22
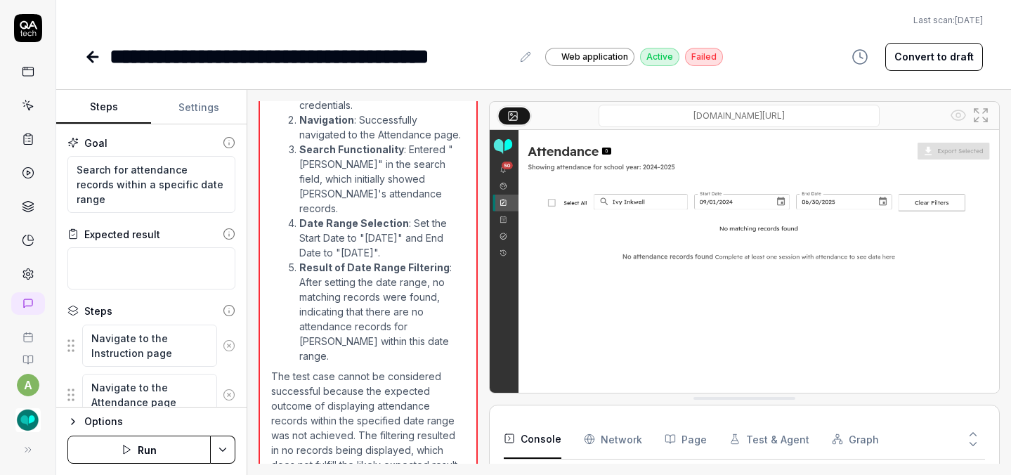
scroll to position [1125, 0]
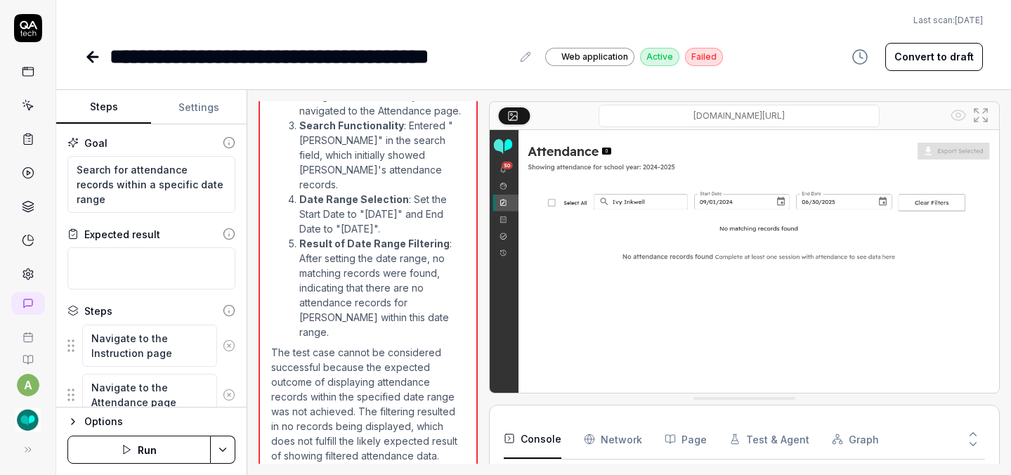
click at [214, 113] on button "Settings" at bounding box center [198, 108] width 95 height 34
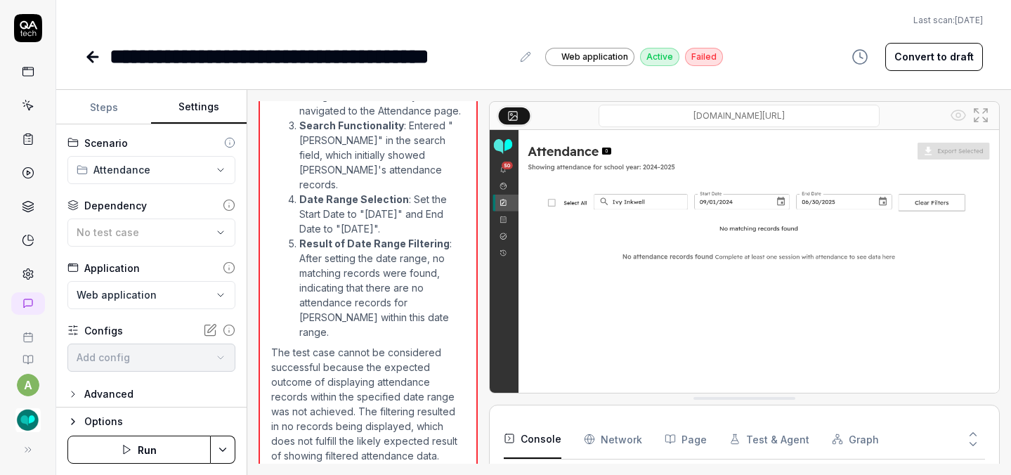
scroll to position [29, 0]
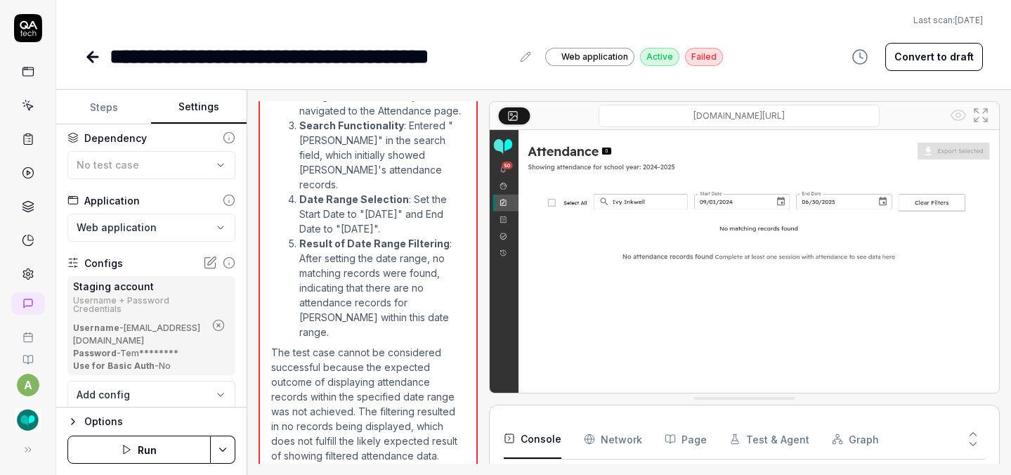
scroll to position [66, 0]
click at [112, 110] on button "Steps" at bounding box center [103, 108] width 95 height 34
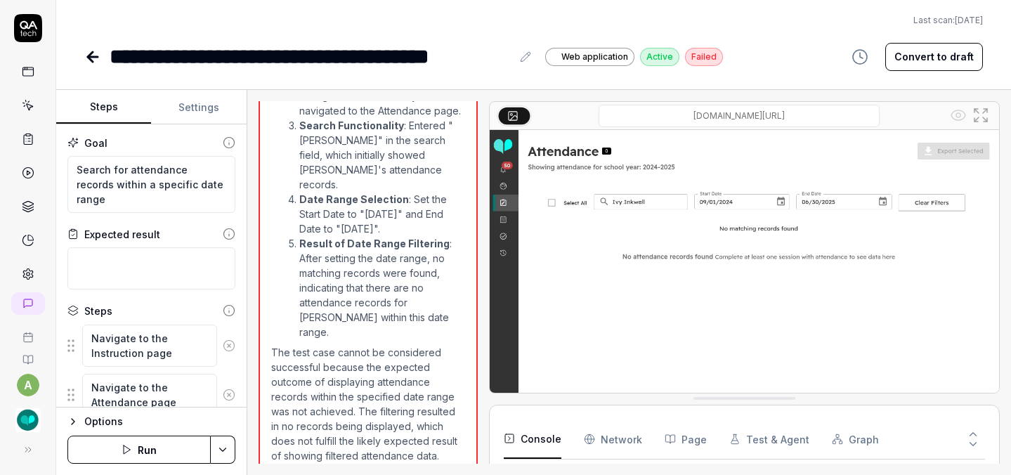
type textarea "*"
click at [199, 109] on button "Settings" at bounding box center [198, 108] width 95 height 34
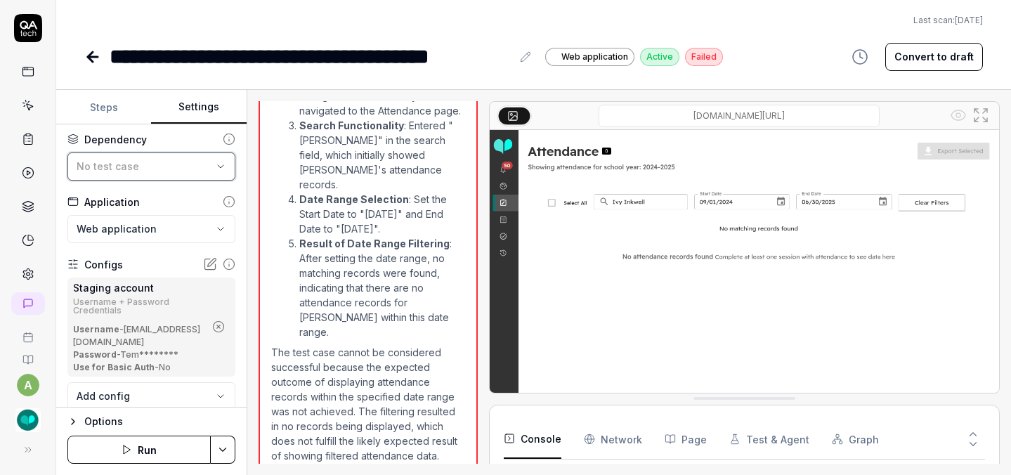
click at [195, 162] on div "No test case" at bounding box center [145, 166] width 136 height 15
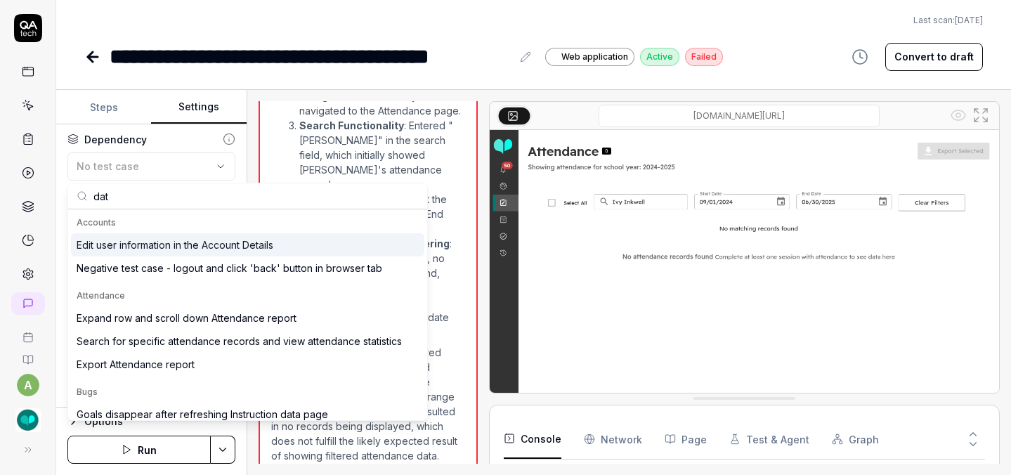
type input "data"
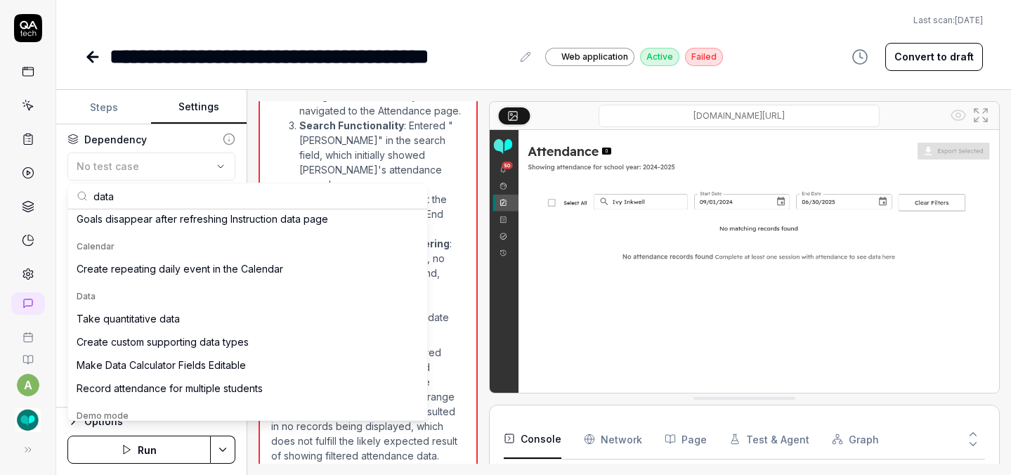
scroll to position [178, 0]
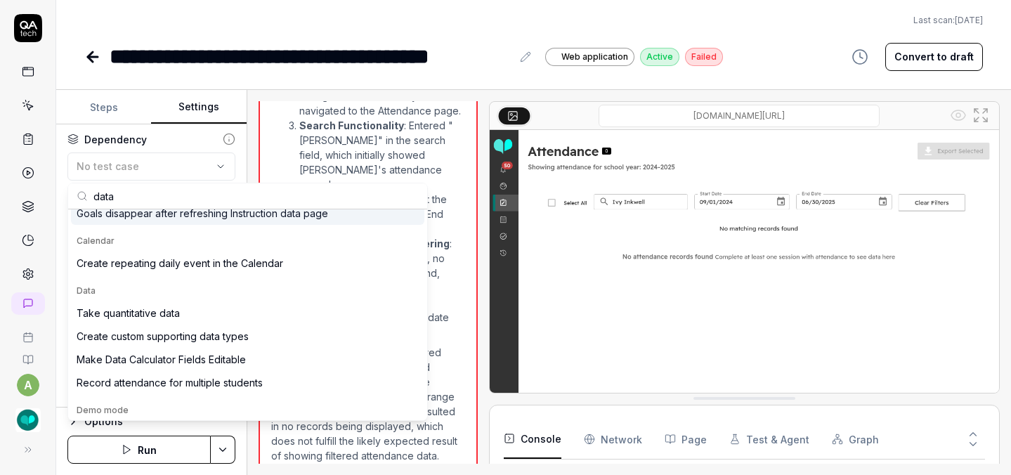
click at [226, 112] on button "Settings" at bounding box center [198, 108] width 95 height 34
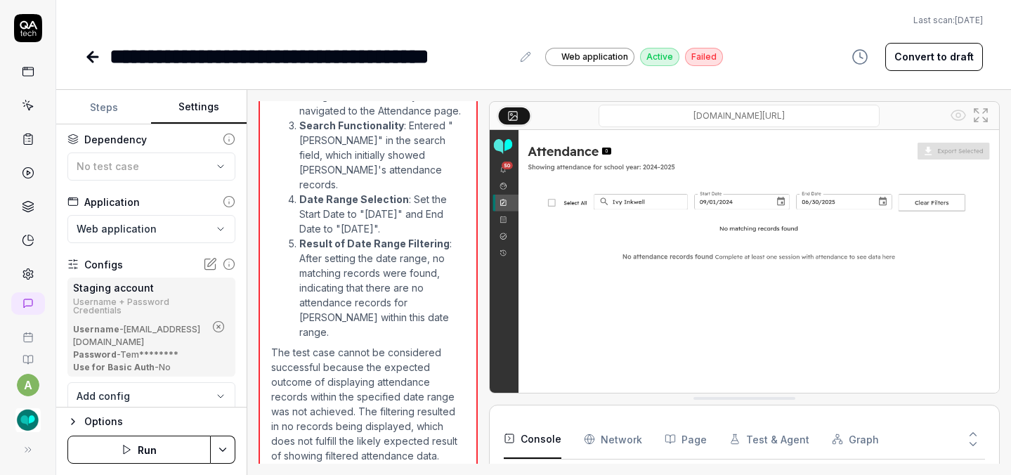
click at [96, 57] on icon at bounding box center [93, 57] width 10 height 0
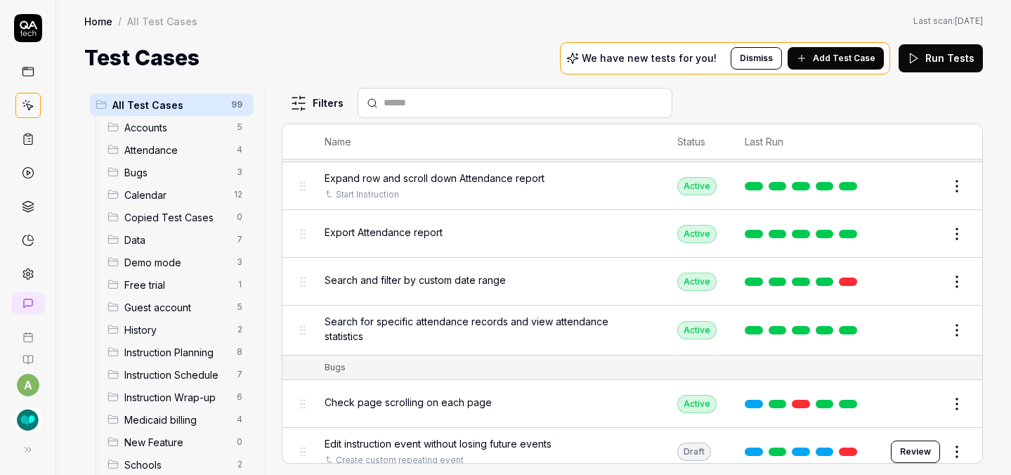
scroll to position [334, 0]
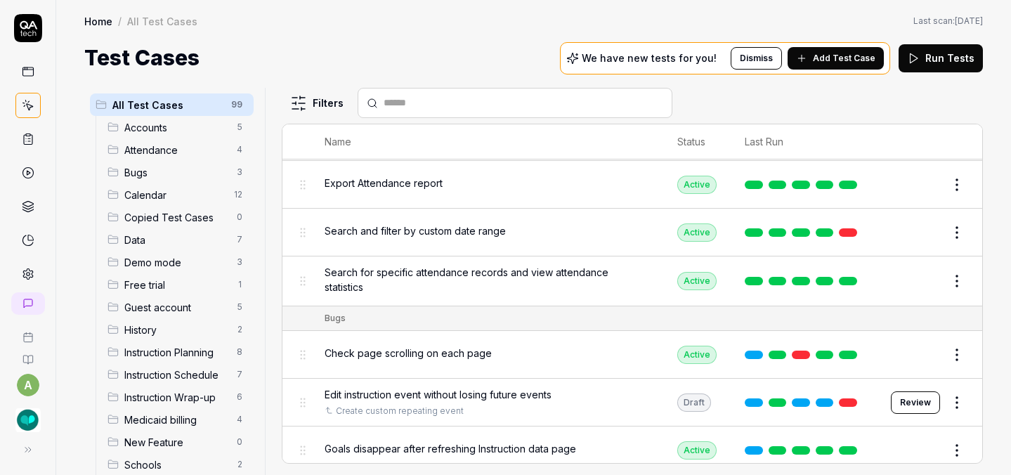
click at [948, 228] on html "a Home / All Test Cases Home / All Test Cases Last scan: May 20 2025 Test Cases…" at bounding box center [505, 237] width 1011 height 475
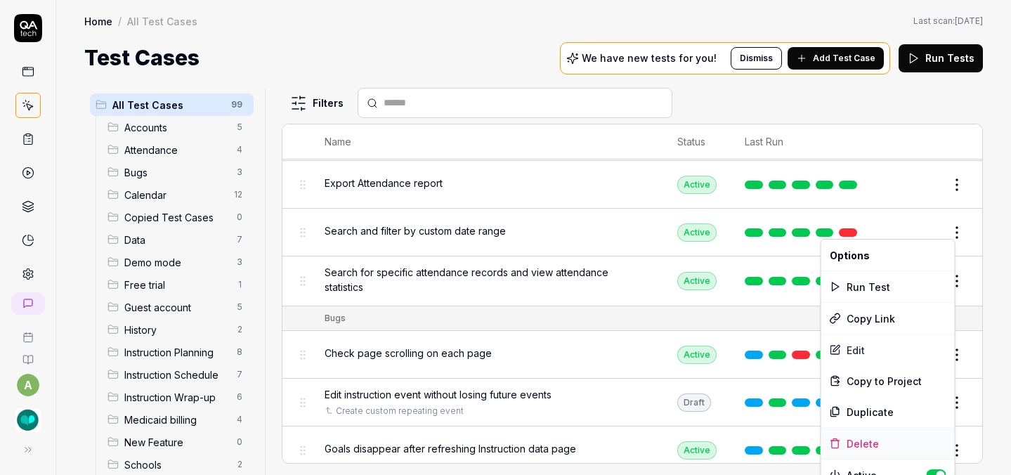
click at [871, 445] on div "Delete" at bounding box center [887, 443] width 133 height 31
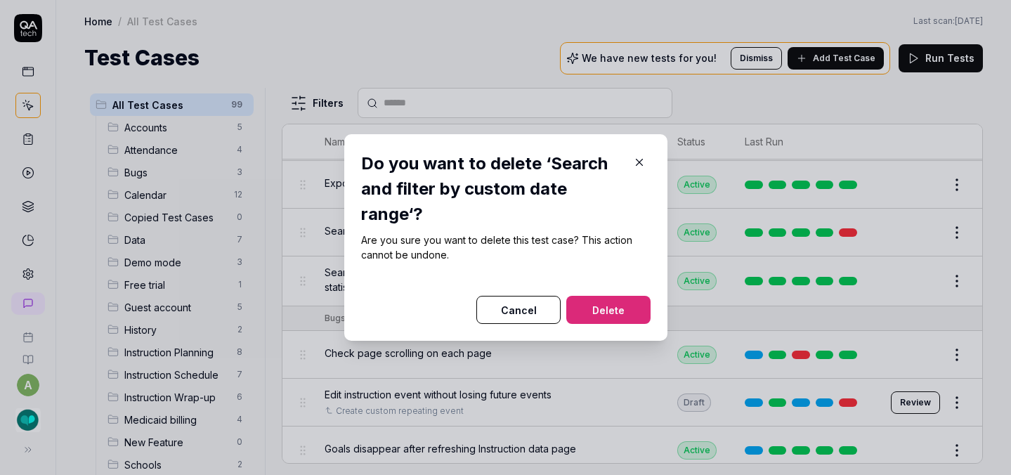
click at [623, 318] on button "Delete" at bounding box center [608, 310] width 84 height 28
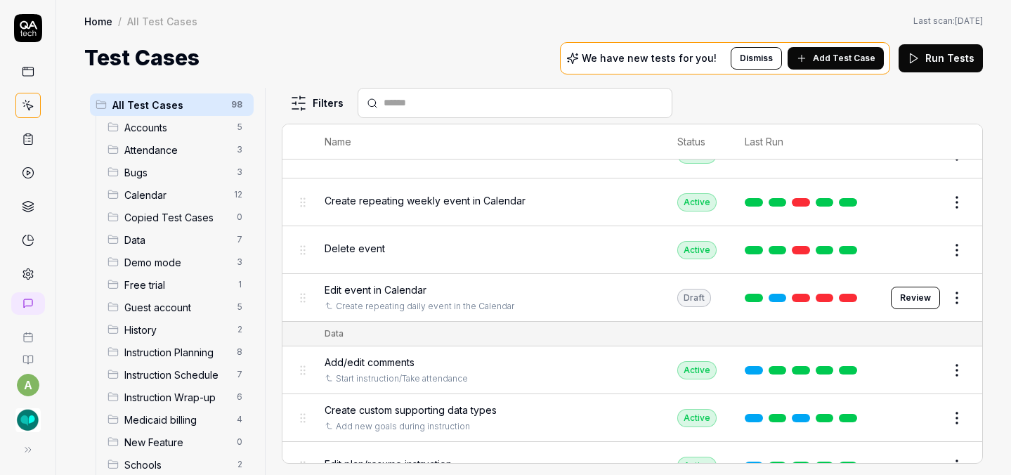
scroll to position [1038, 0]
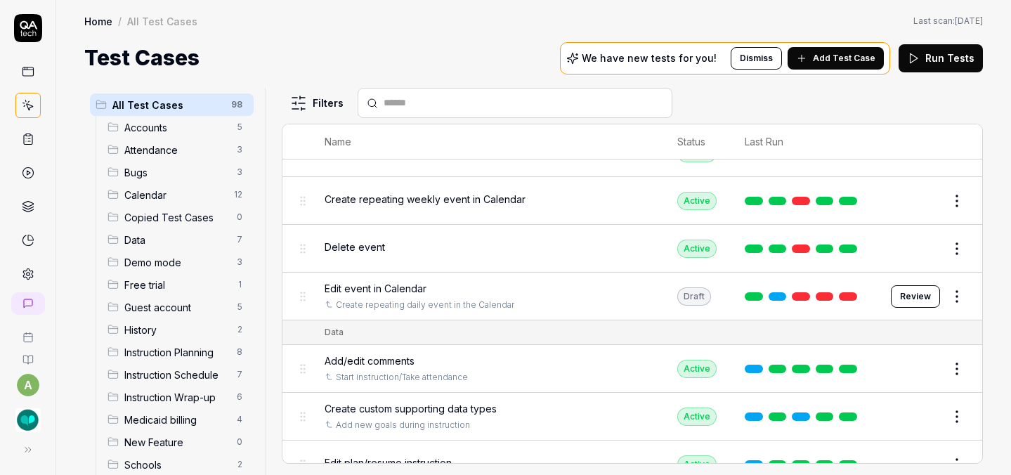
click at [915, 285] on button "Review" at bounding box center [915, 296] width 49 height 22
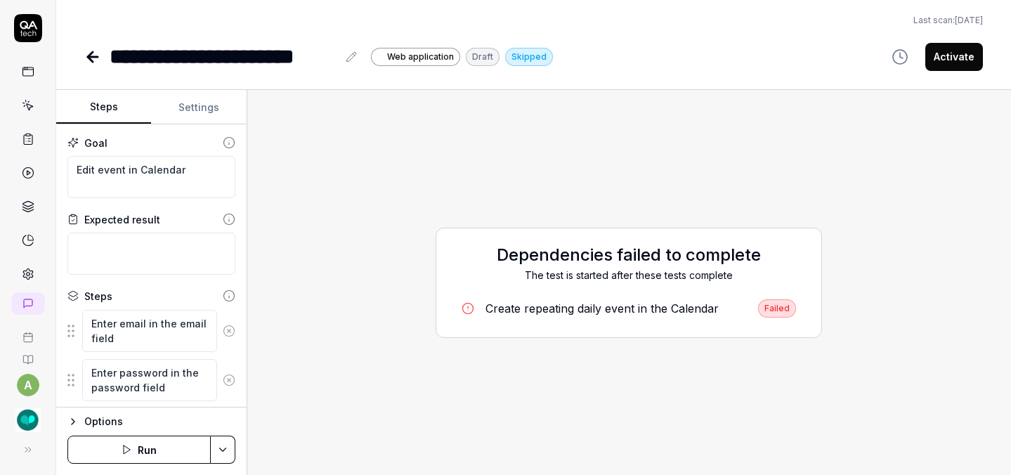
click at [159, 447] on button "Run" at bounding box center [138, 450] width 143 height 28
type textarea "*"
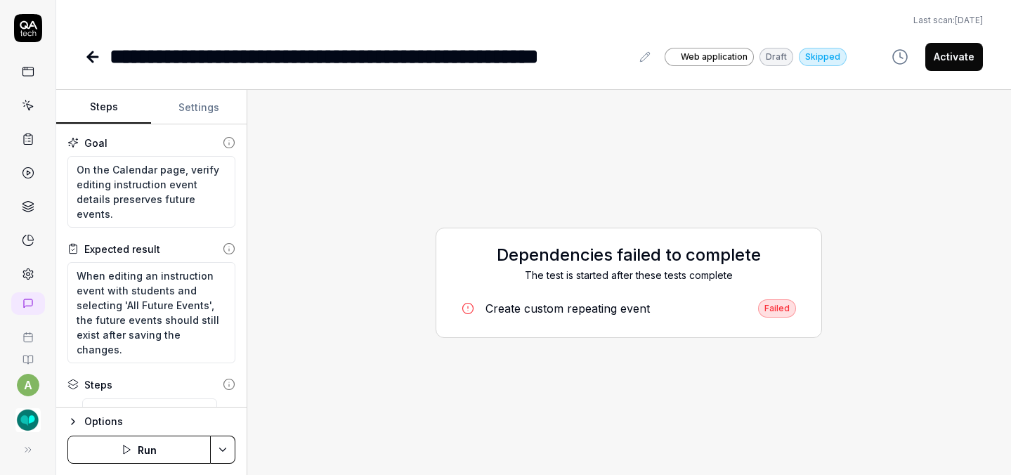
click at [100, 447] on button "Run" at bounding box center [138, 450] width 143 height 28
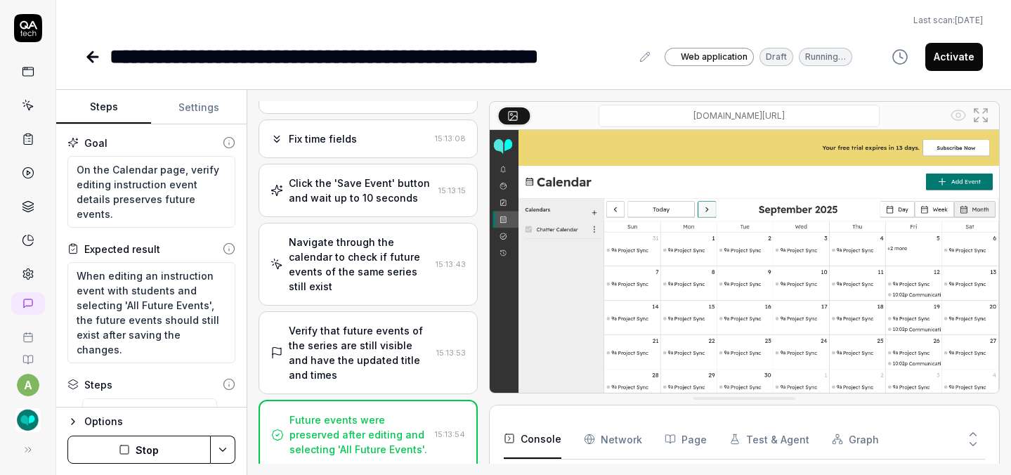
scroll to position [716, 0]
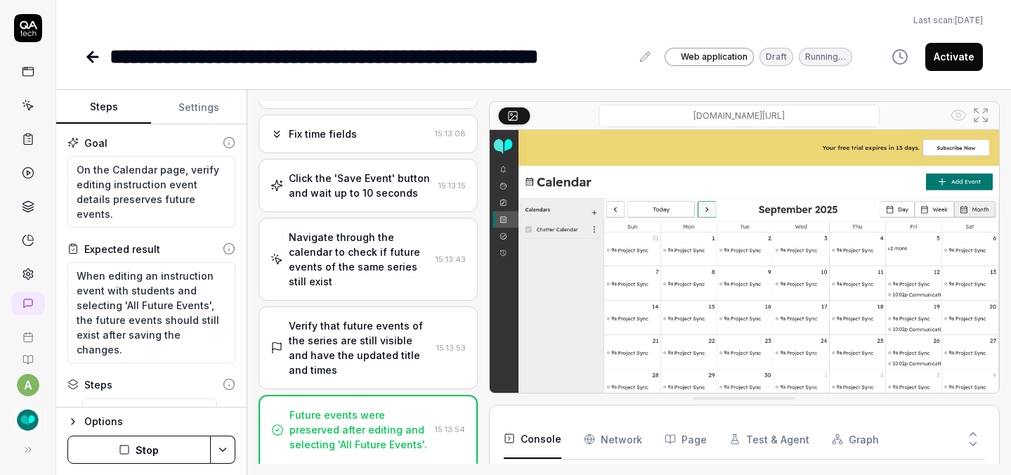
click at [945, 53] on button "Activate" at bounding box center [954, 57] width 58 height 28
type textarea "*"
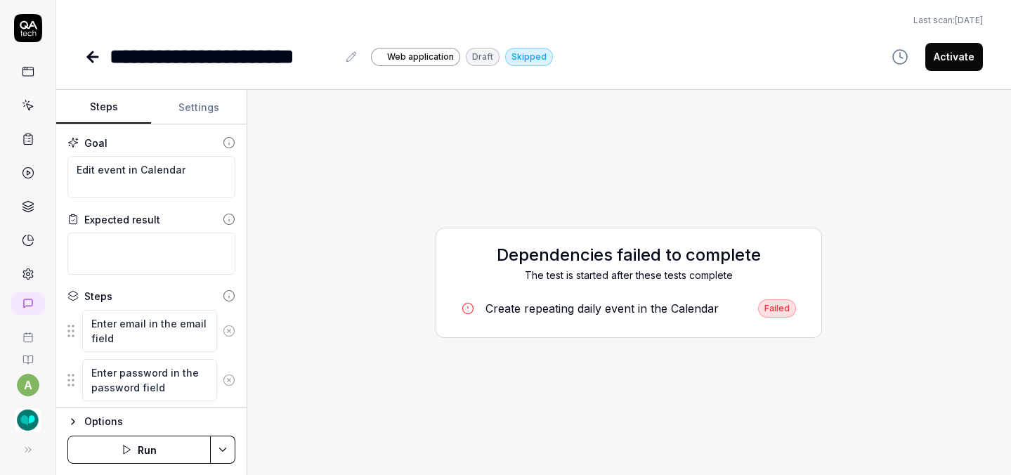
click at [162, 450] on button "Run" at bounding box center [138, 450] width 143 height 28
type textarea "*"
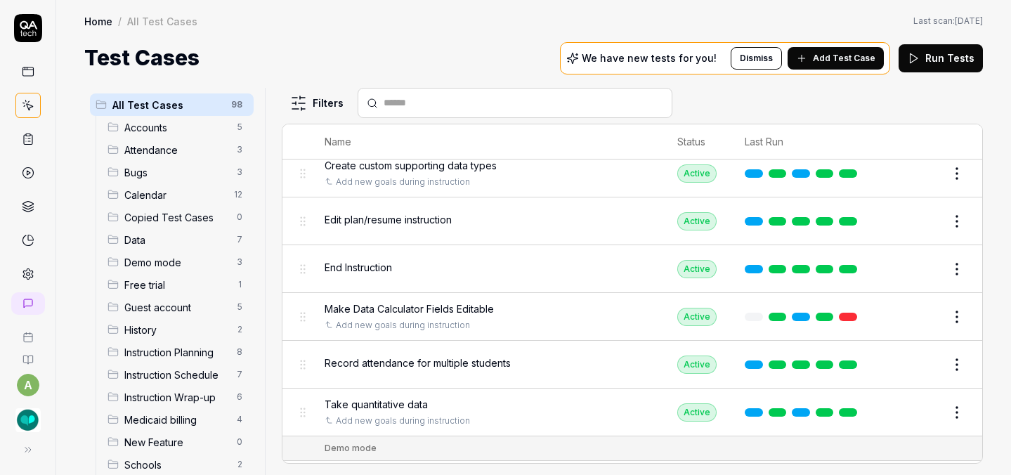
scroll to position [1284, 0]
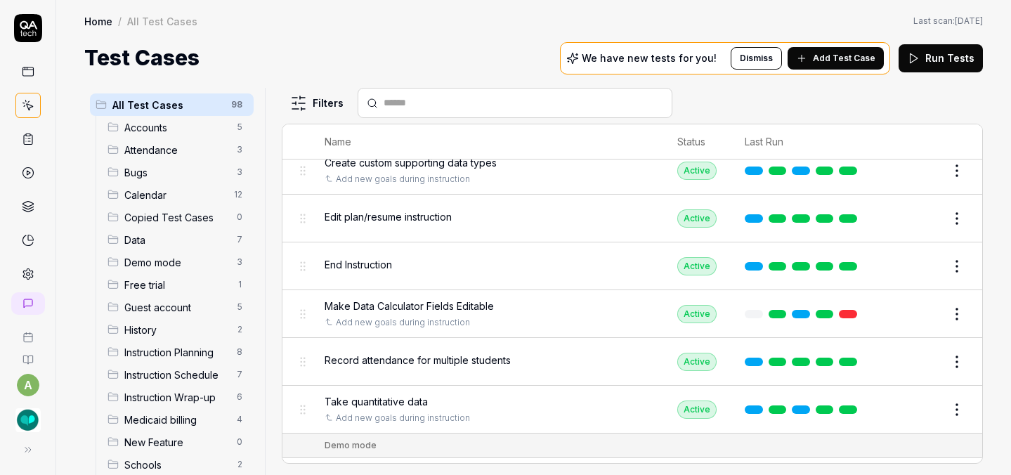
click at [907, 303] on button "Edit" at bounding box center [923, 314] width 34 height 22
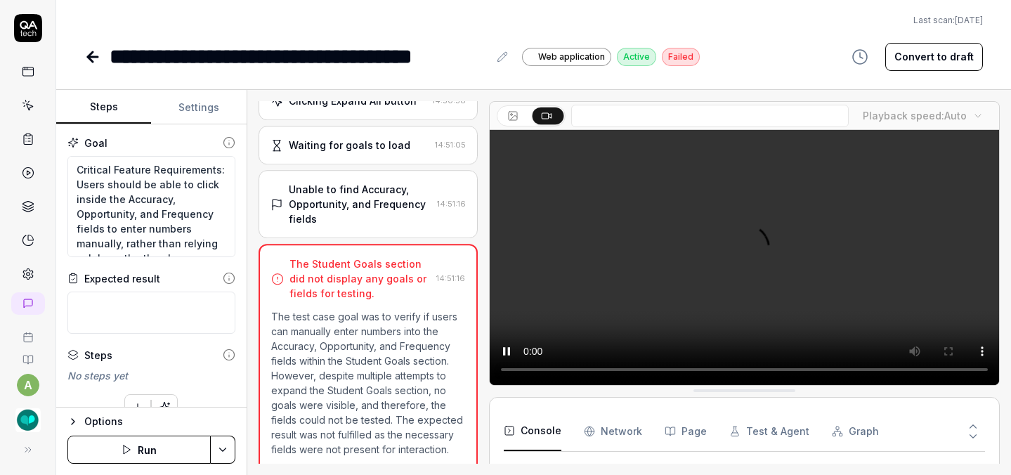
scroll to position [462, 0]
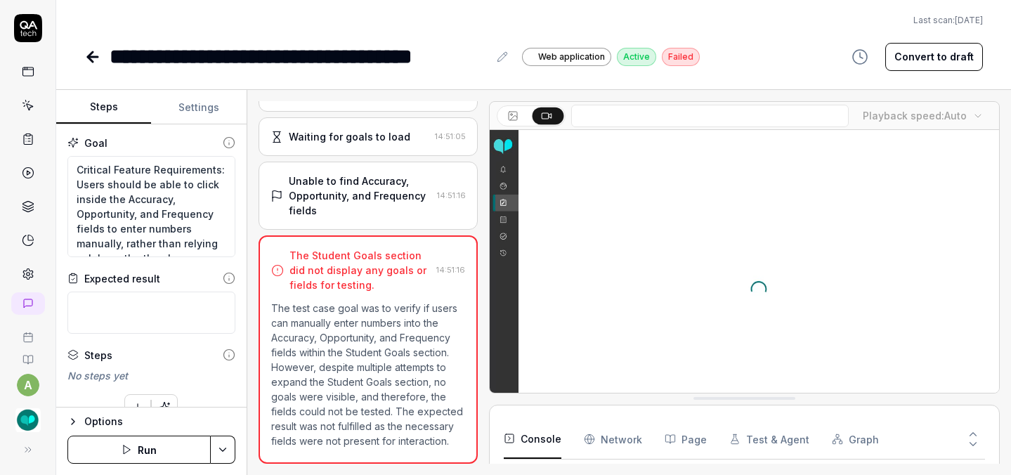
type textarea "*"
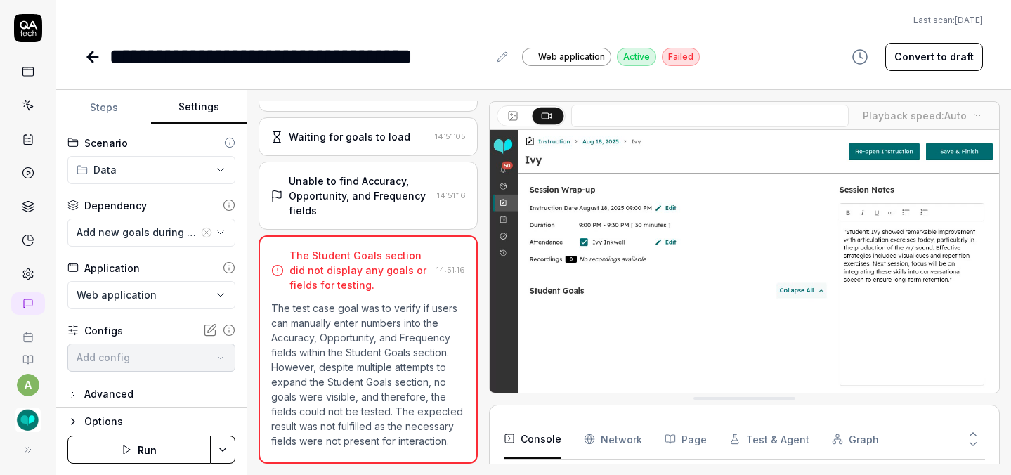
click at [198, 93] on button "Settings" at bounding box center [198, 108] width 95 height 34
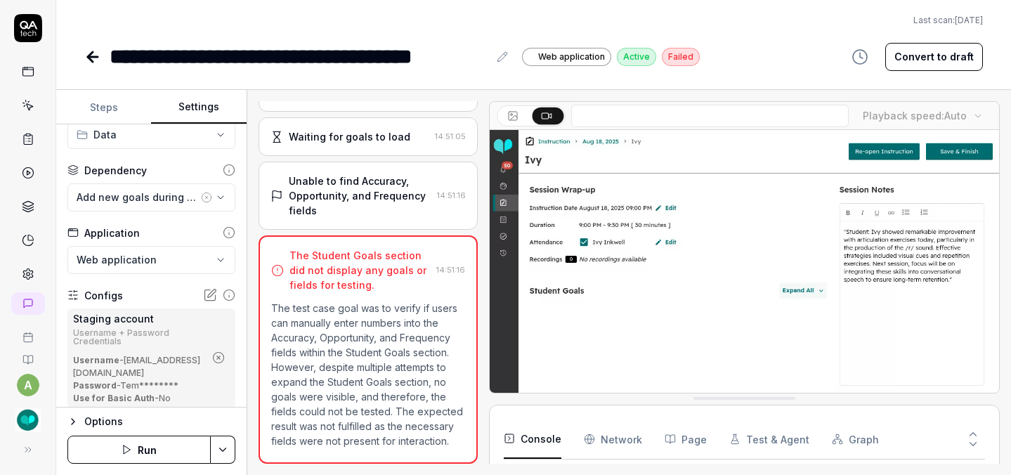
scroll to position [48, 0]
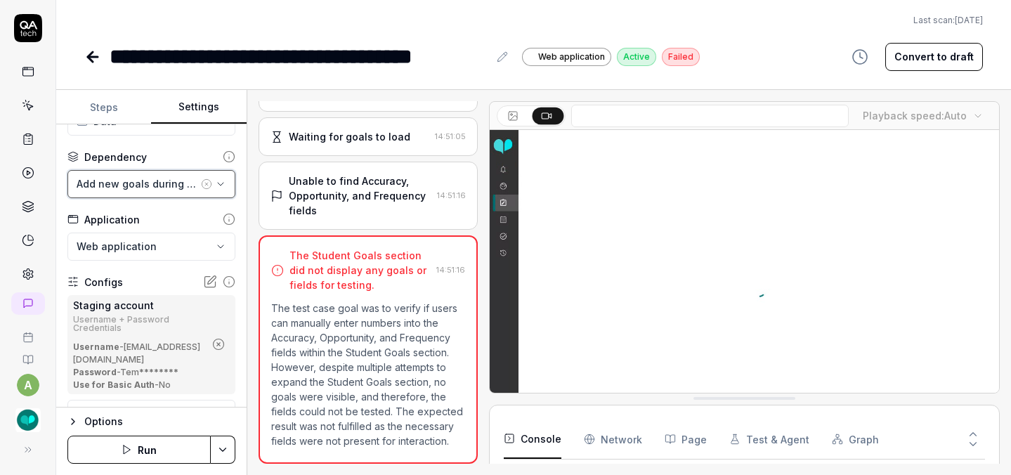
click at [150, 190] on div "Add new goals during instruction" at bounding box center [138, 183] width 122 height 15
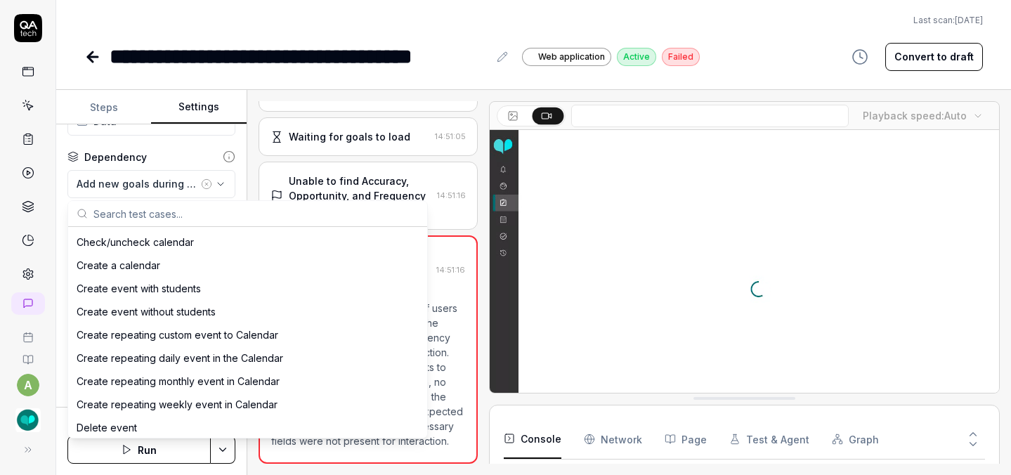
scroll to position [381, 0]
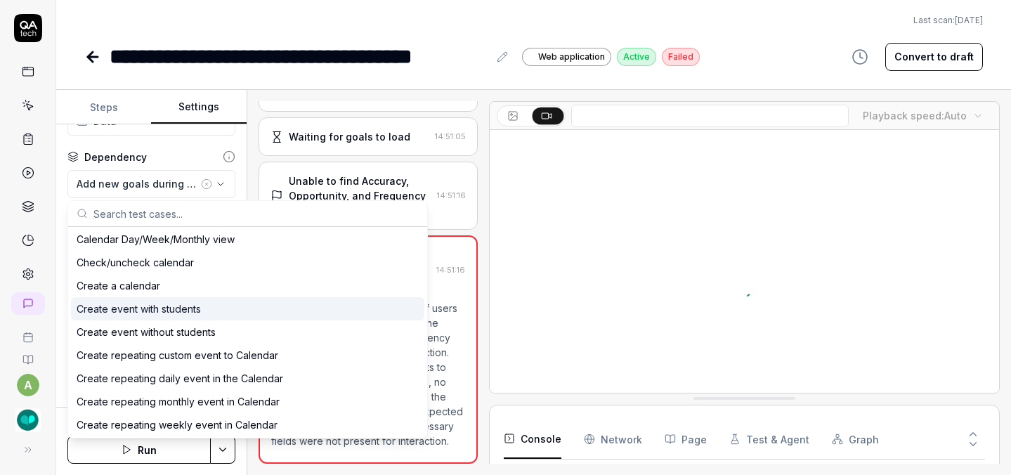
click at [173, 309] on div "Create event with students" at bounding box center [139, 308] width 124 height 15
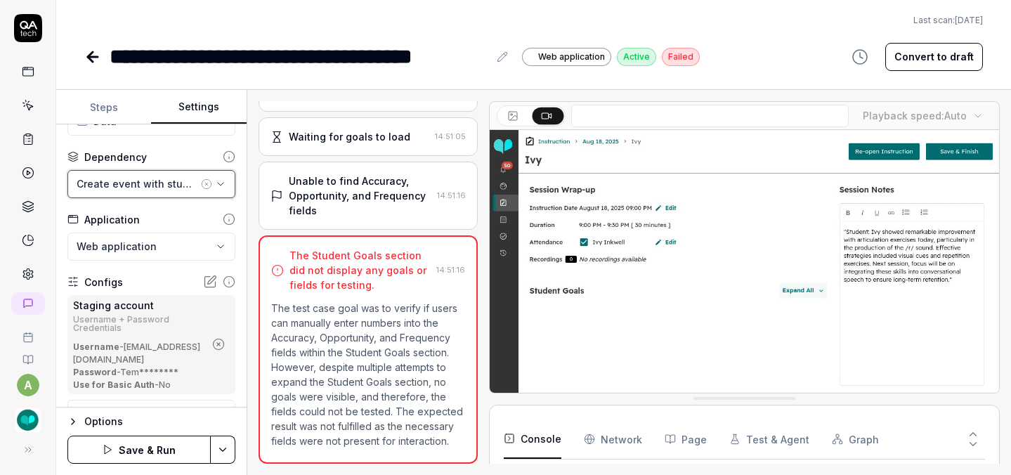
click at [174, 186] on div "Create event with students" at bounding box center [138, 183] width 122 height 15
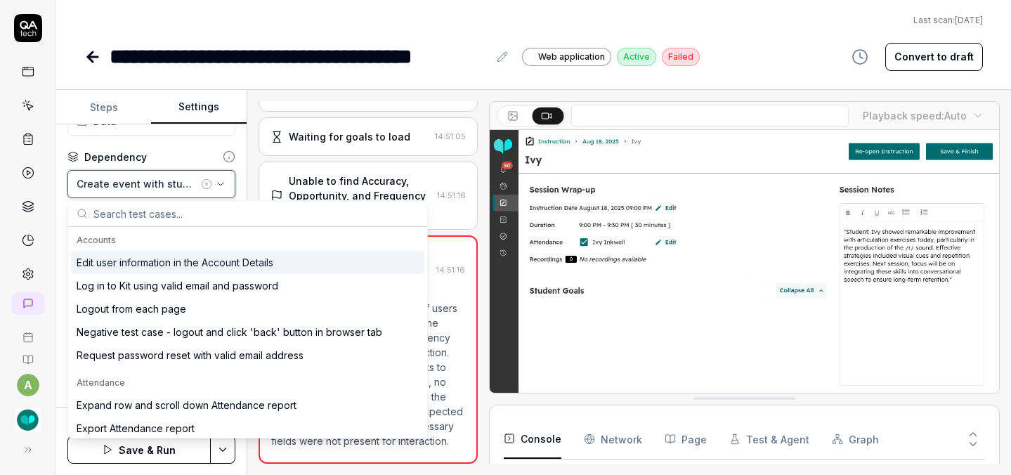
click at [174, 186] on div "Create event with students" at bounding box center [138, 183] width 122 height 15
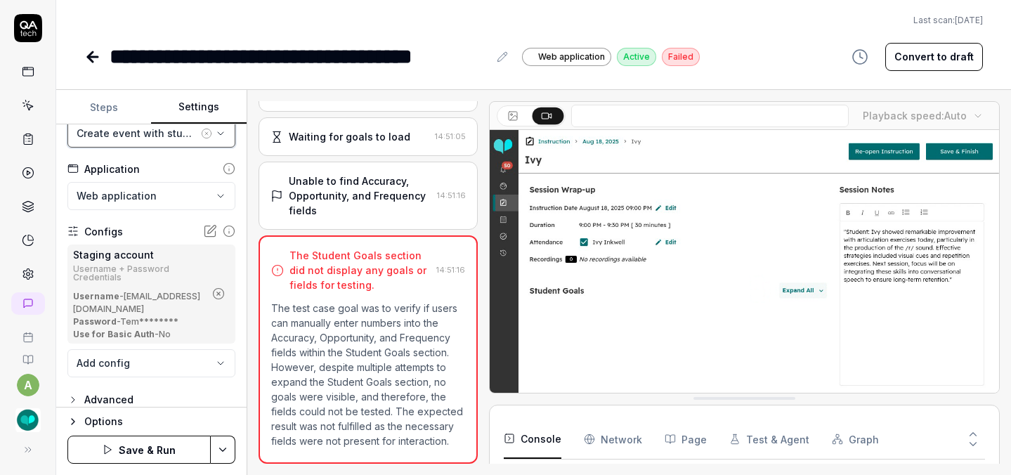
scroll to position [111, 0]
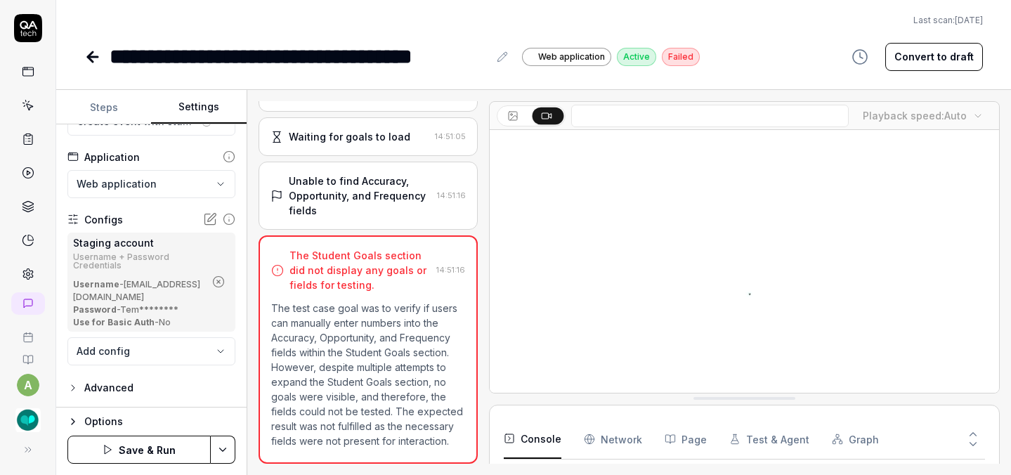
click at [112, 386] on div "Advanced" at bounding box center [108, 387] width 49 height 17
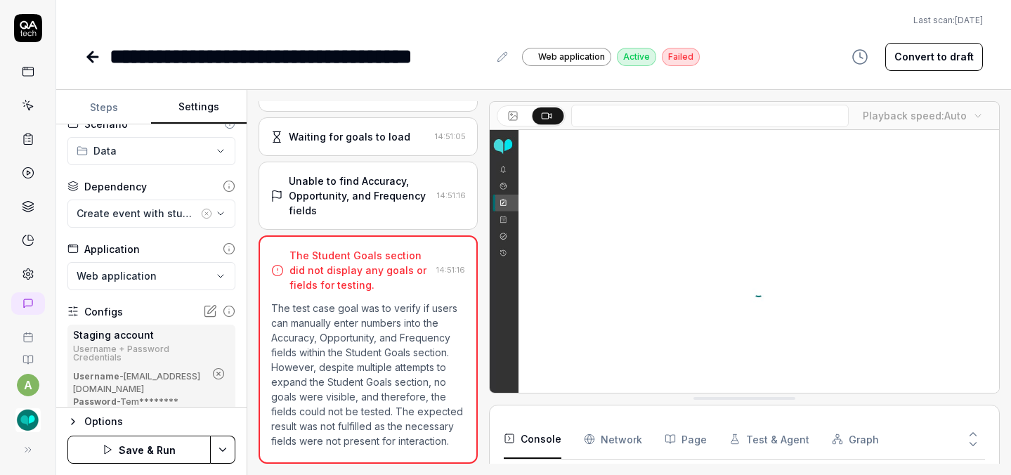
scroll to position [0, 0]
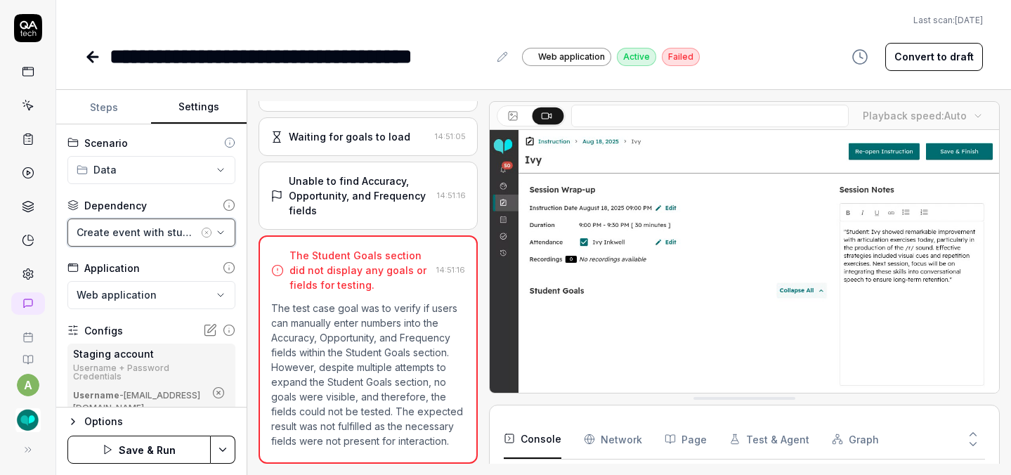
click at [166, 234] on div "Create event with students" at bounding box center [138, 232] width 122 height 15
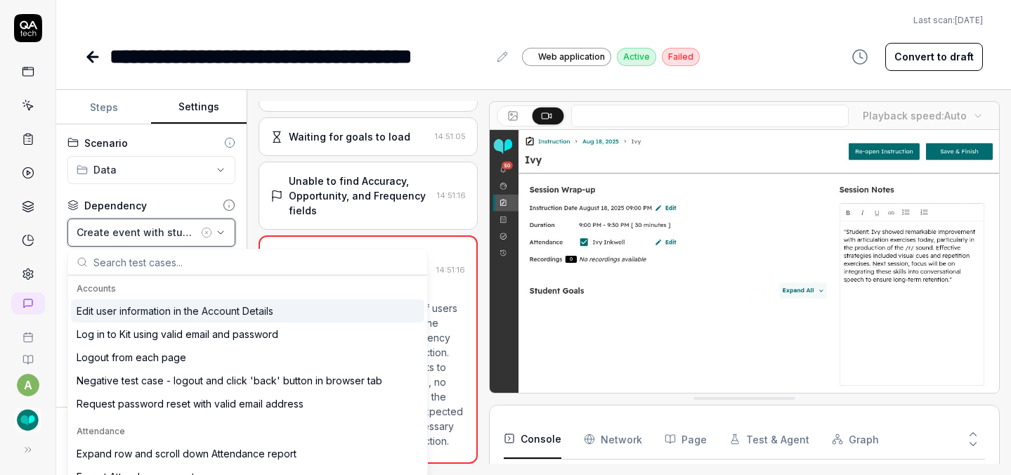
click at [215, 228] on icon "button" at bounding box center [220, 232] width 11 height 11
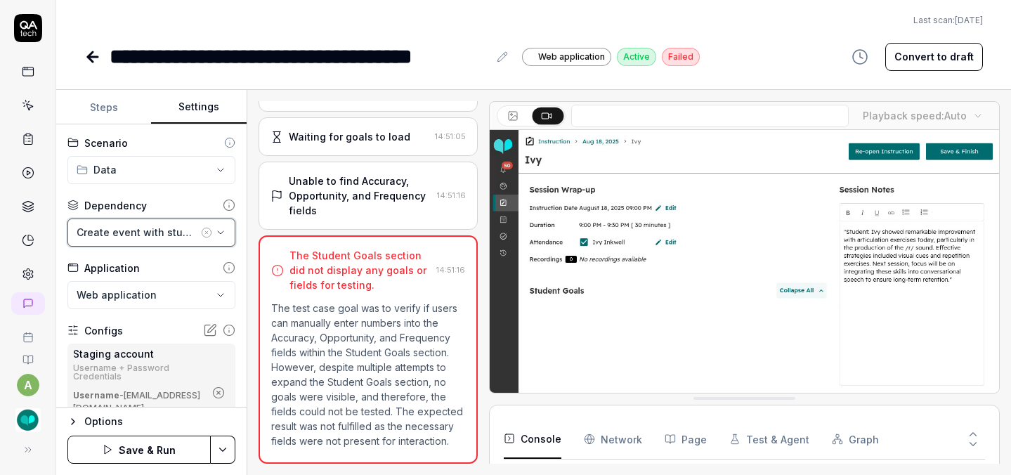
click at [215, 228] on icon "button" at bounding box center [220, 232] width 11 height 11
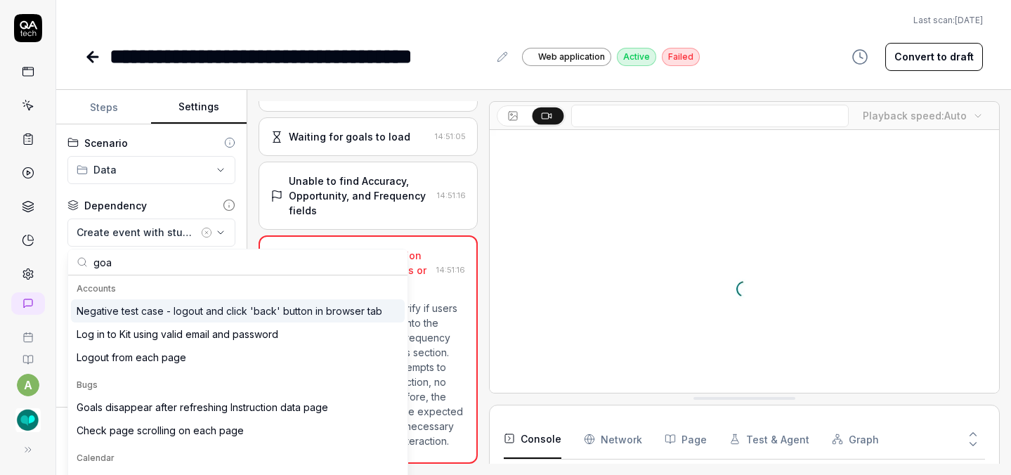
type input "goal"
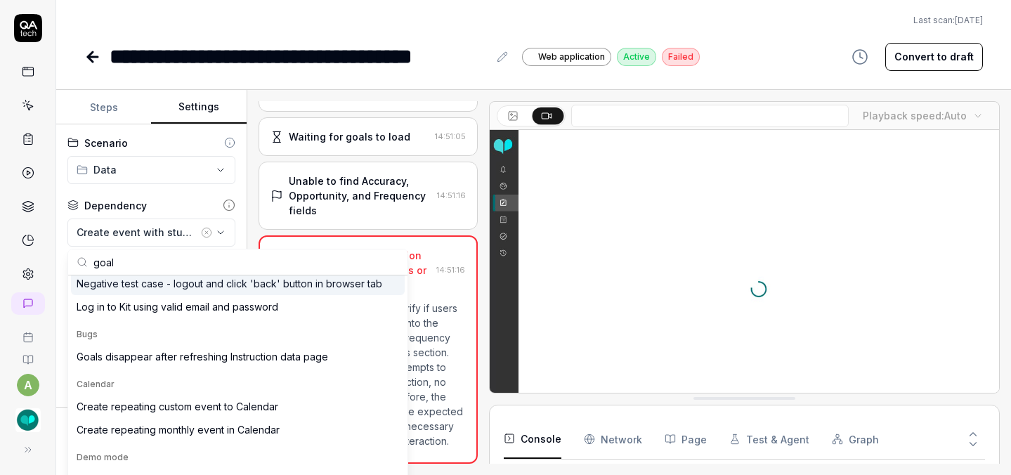
scroll to position [34, 0]
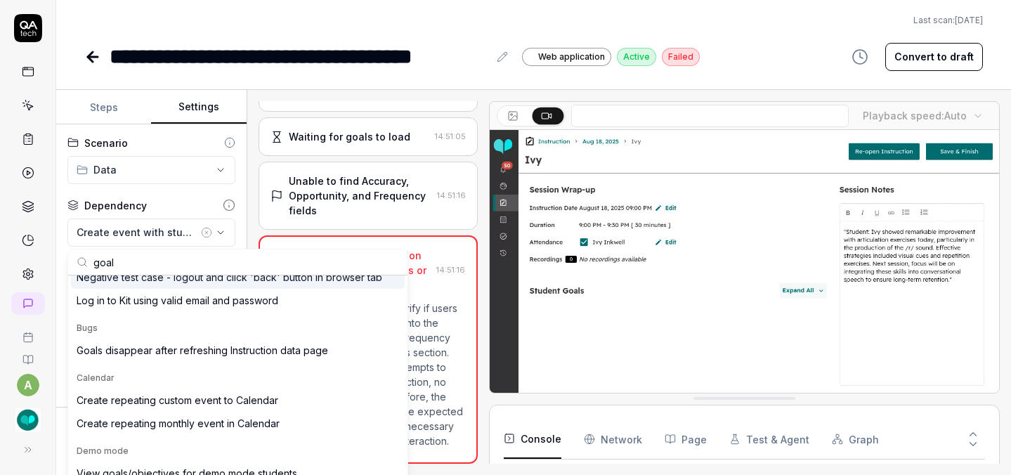
click at [98, 53] on icon at bounding box center [92, 56] width 17 height 17
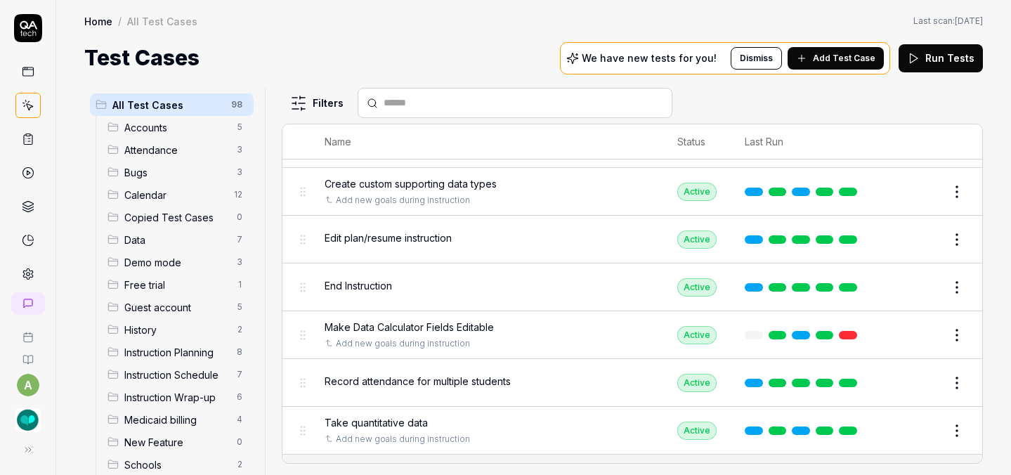
scroll to position [1293, 0]
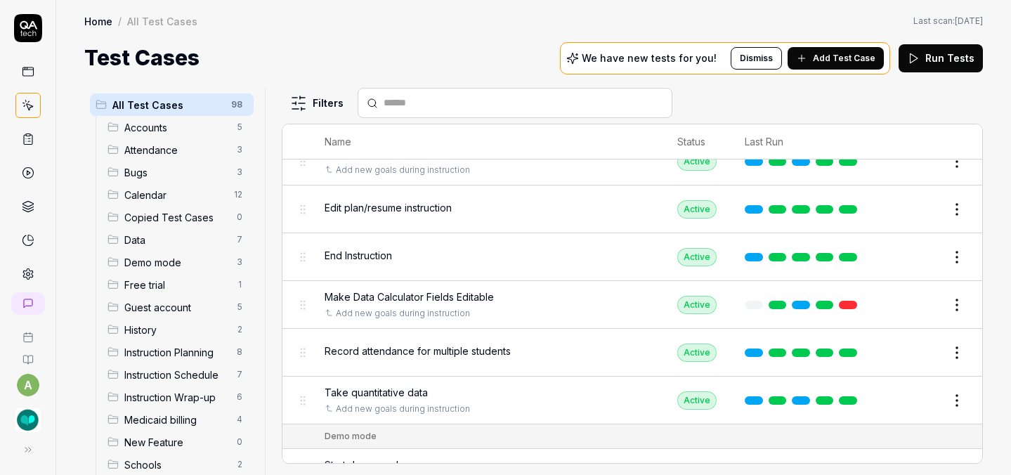
click at [950, 296] on html "a Home / All Test Cases Home / All Test Cases Last scan: May 20 2025 Test Cases…" at bounding box center [505, 237] width 1011 height 475
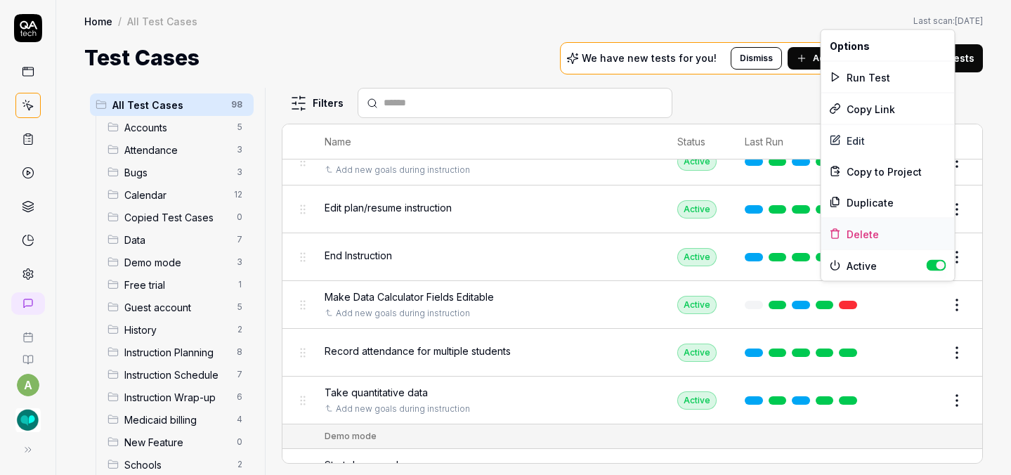
click at [876, 235] on div "Delete" at bounding box center [887, 233] width 133 height 31
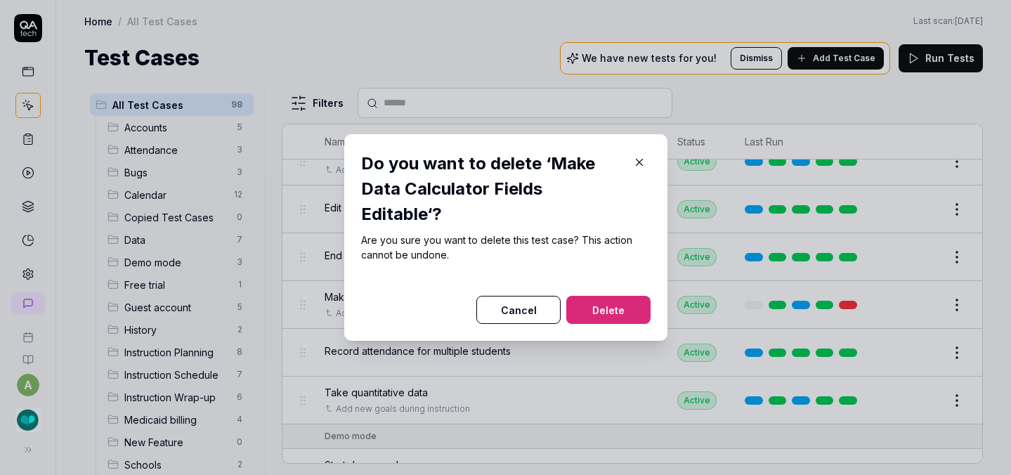
click at [614, 305] on button "Delete" at bounding box center [608, 310] width 84 height 28
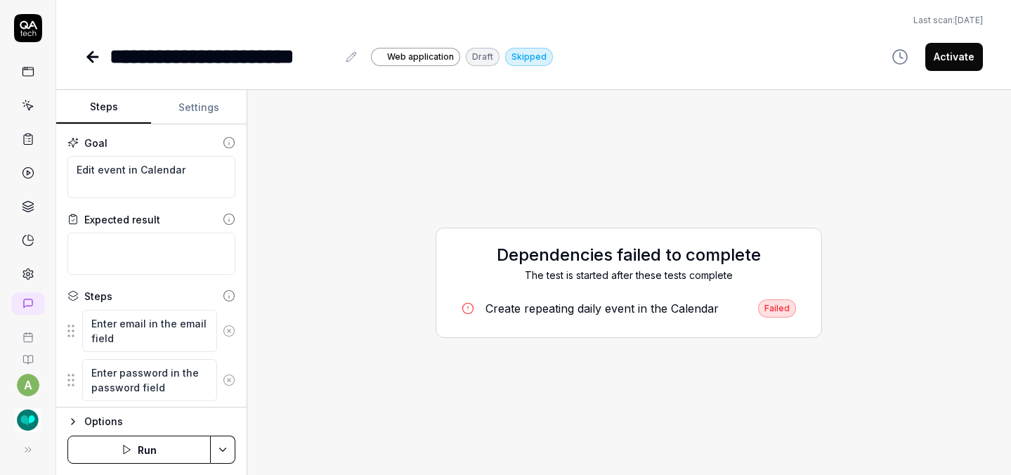
click at [131, 456] on button "Run" at bounding box center [138, 450] width 143 height 28
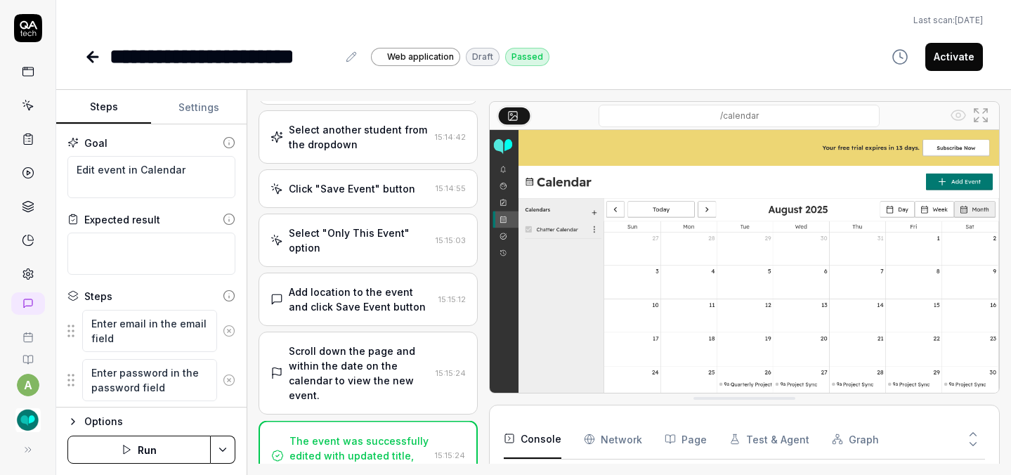
scroll to position [362, 0]
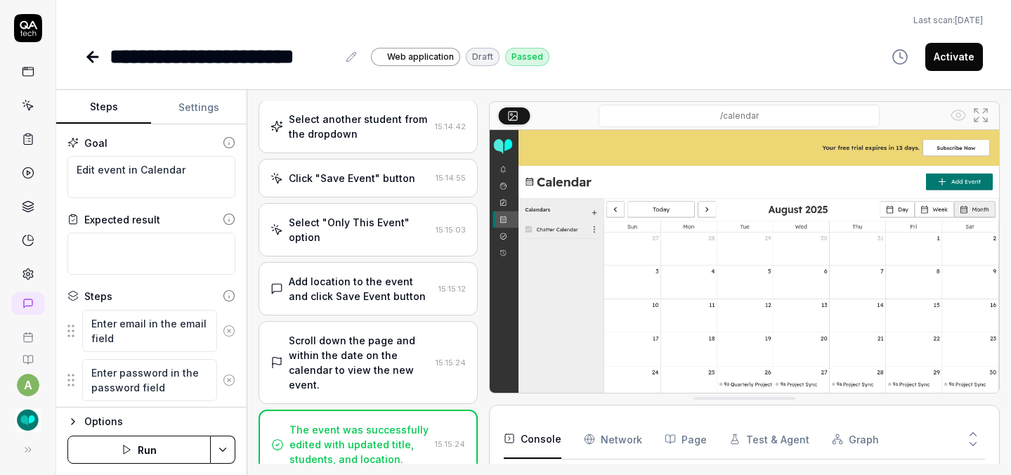
click at [941, 57] on button "Activate" at bounding box center [954, 57] width 58 height 28
type textarea "*"
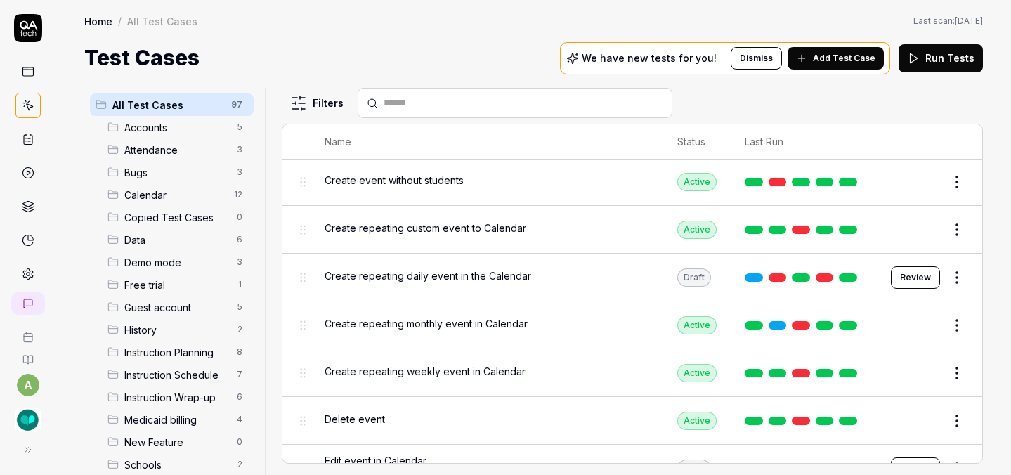
scroll to position [872, 0]
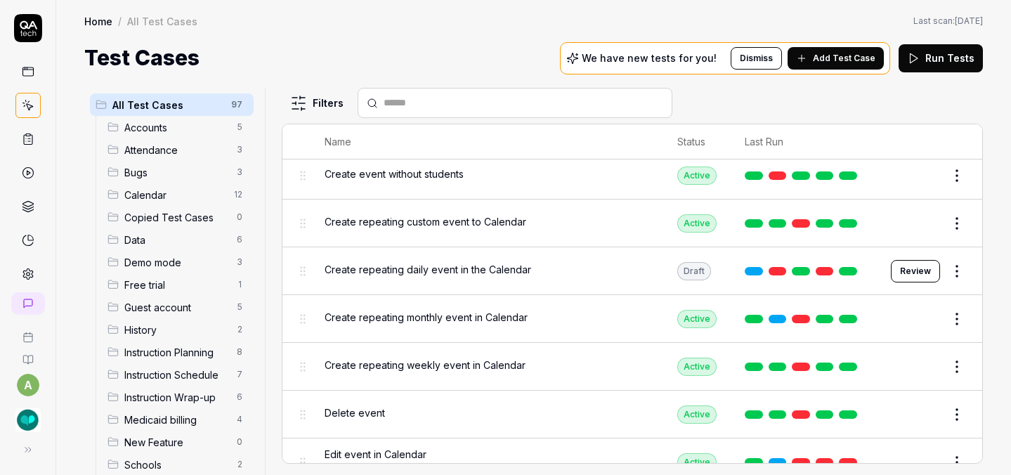
click at [907, 265] on button "Review" at bounding box center [915, 271] width 49 height 22
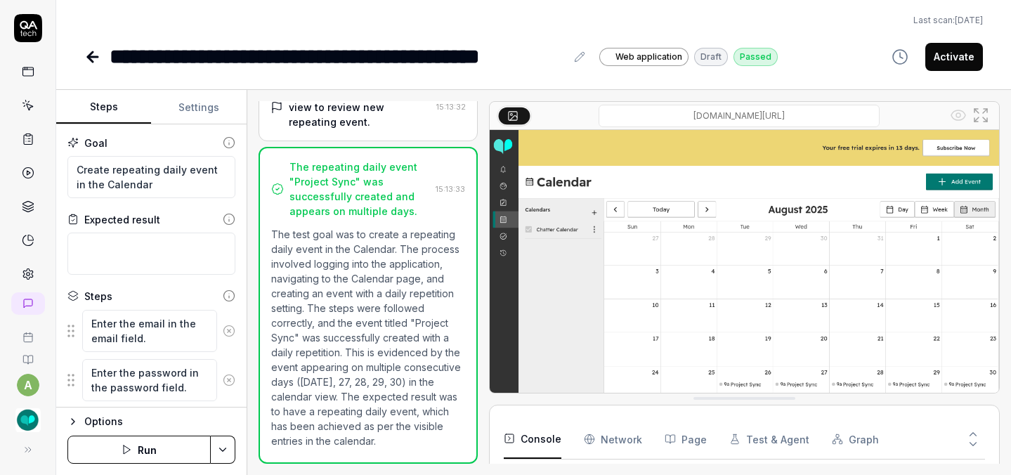
scroll to position [29, 0]
click at [957, 56] on button "Activate" at bounding box center [954, 57] width 58 height 28
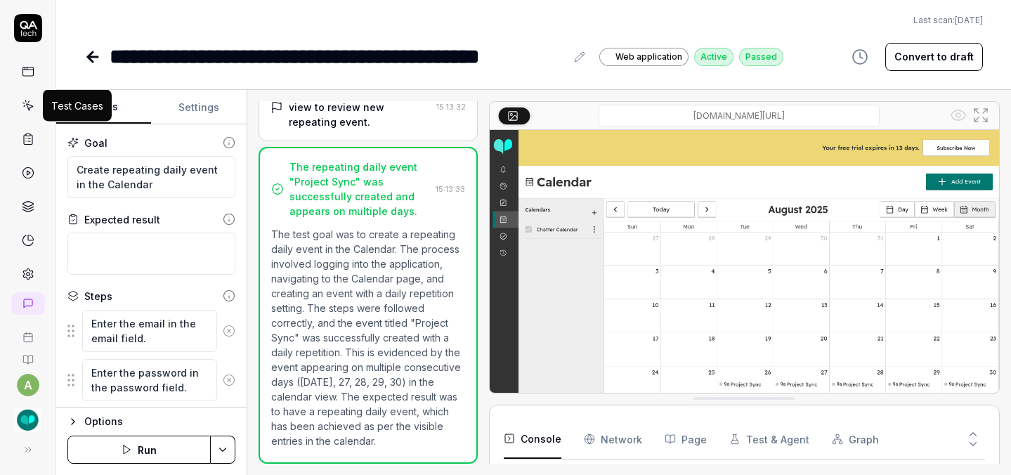
click at [22, 107] on icon at bounding box center [28, 105] width 13 height 13
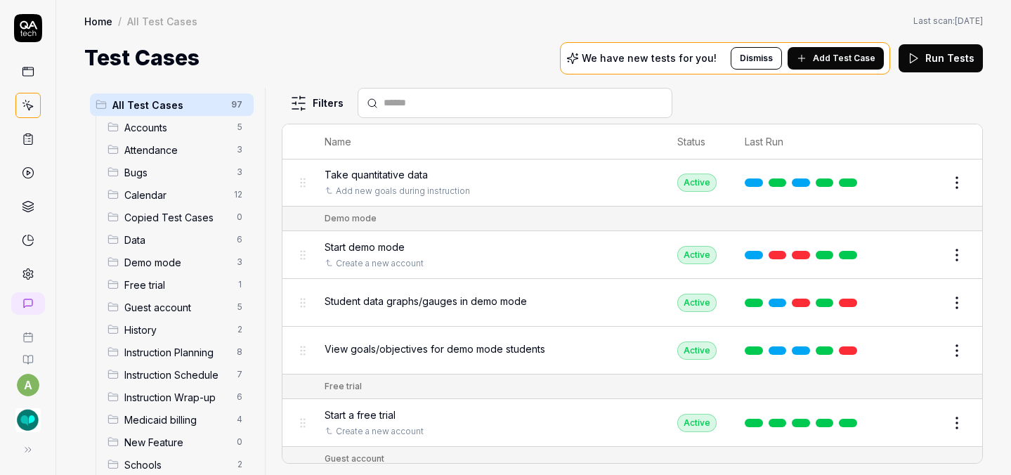
scroll to position [1464, 0]
click at [943, 292] on html "a Home / All Test Cases Home / All Test Cases Last scan: May 20 2025 Test Cases…" at bounding box center [505, 237] width 1011 height 475
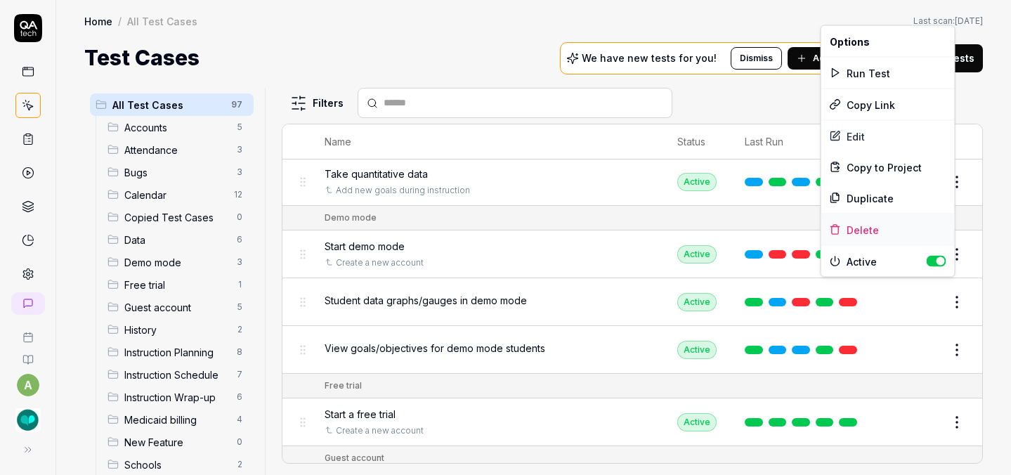
click at [856, 234] on div "Delete" at bounding box center [887, 229] width 133 height 31
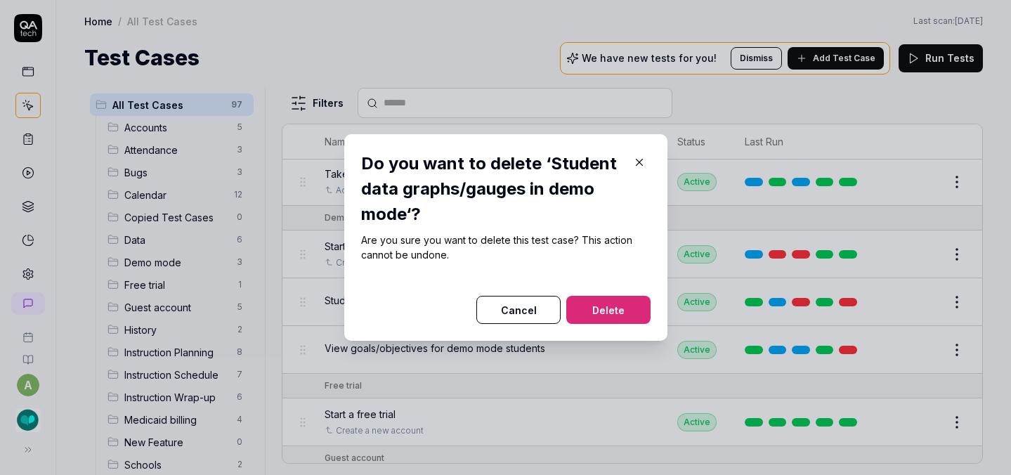
click at [618, 313] on button "Delete" at bounding box center [608, 310] width 84 height 28
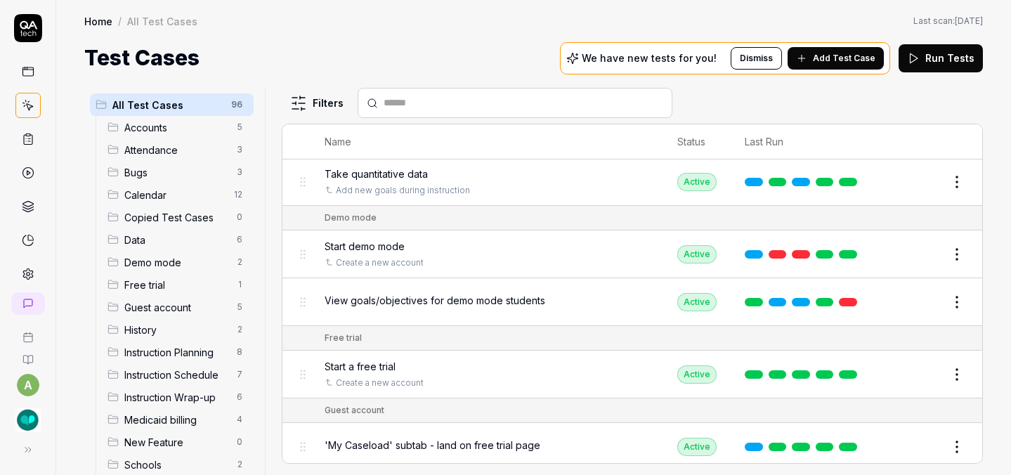
scroll to position [1493, 0]
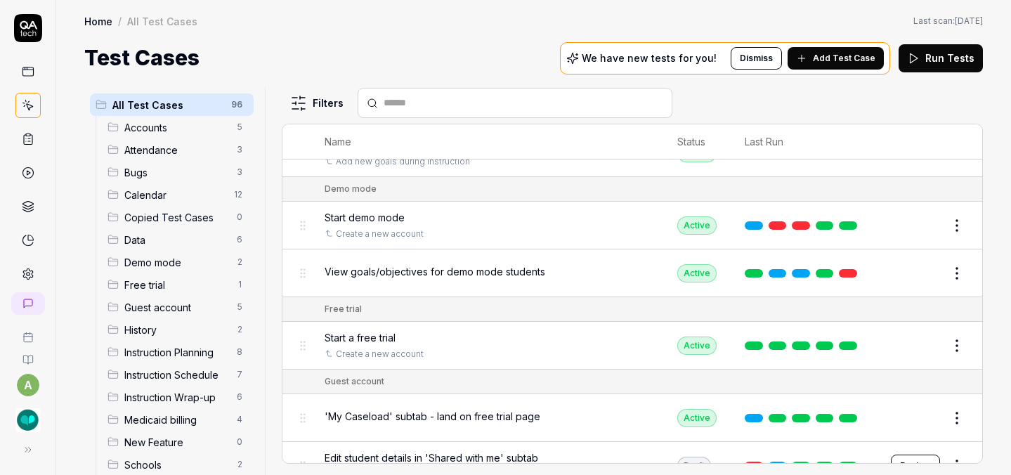
click at [948, 263] on html "a Home / All Test Cases Home / All Test Cases Last scan: May 20 2025 Test Cases…" at bounding box center [505, 237] width 1011 height 475
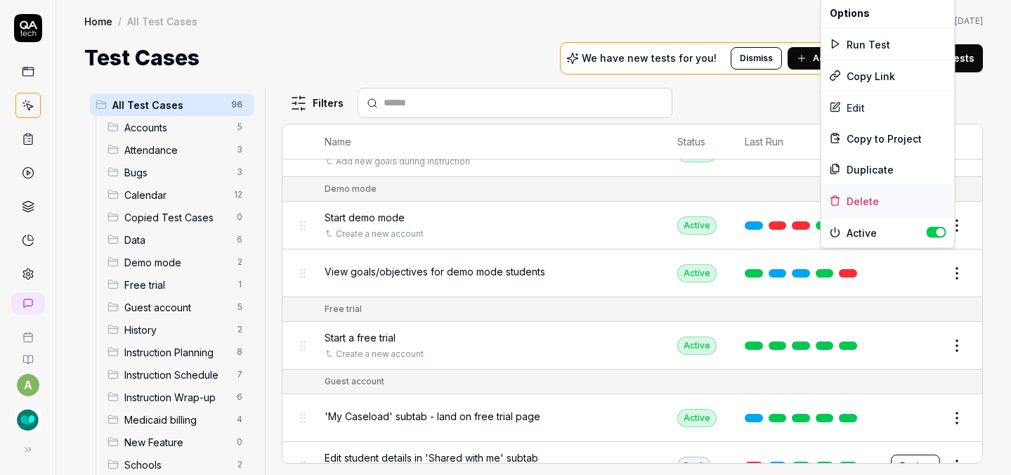
click at [859, 202] on div "Delete" at bounding box center [887, 200] width 133 height 31
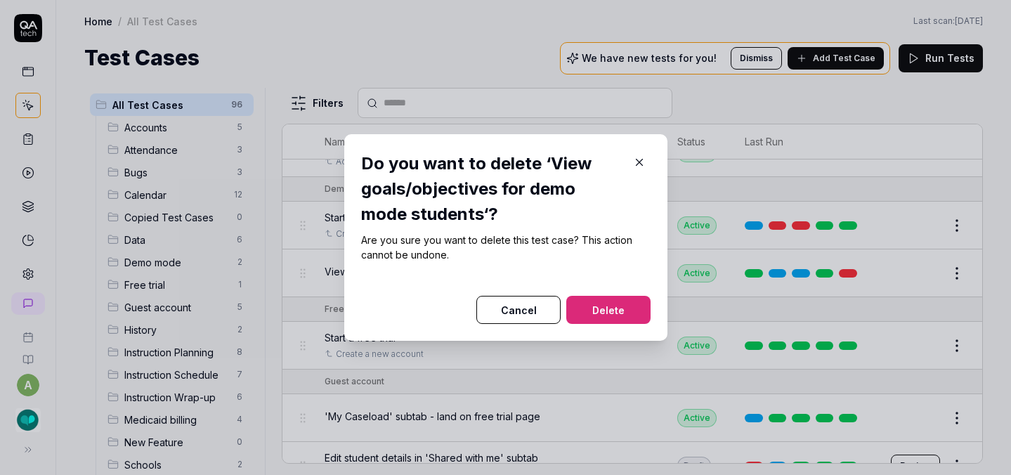
click at [616, 311] on button "Delete" at bounding box center [608, 310] width 84 height 28
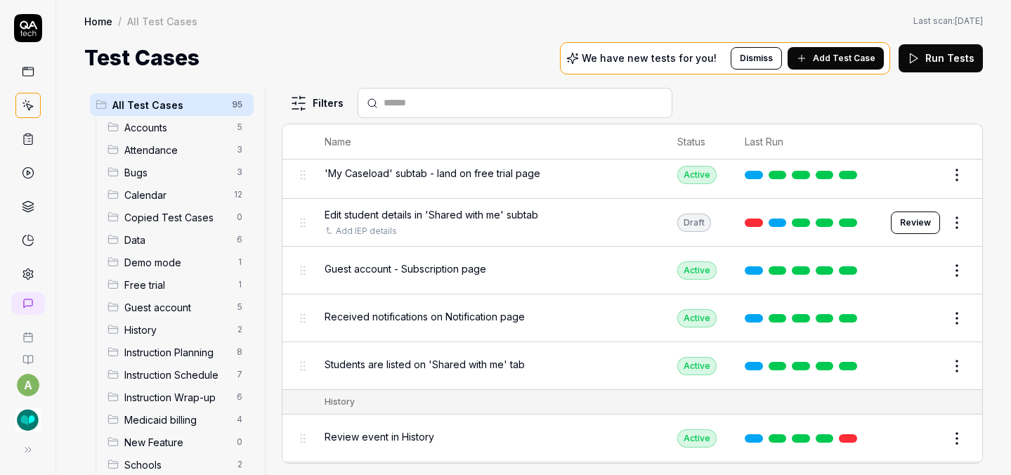
scroll to position [1640, 0]
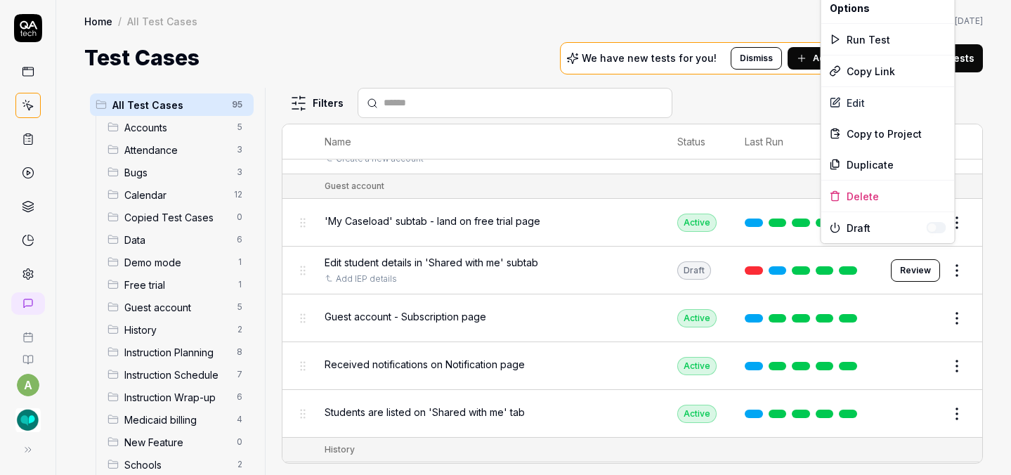
click at [948, 254] on html "a Home / All Test Cases Home / All Test Cases Last scan: May 20 2025 Test Cases…" at bounding box center [505, 237] width 1011 height 475
click at [866, 197] on div "Delete" at bounding box center [887, 196] width 133 height 31
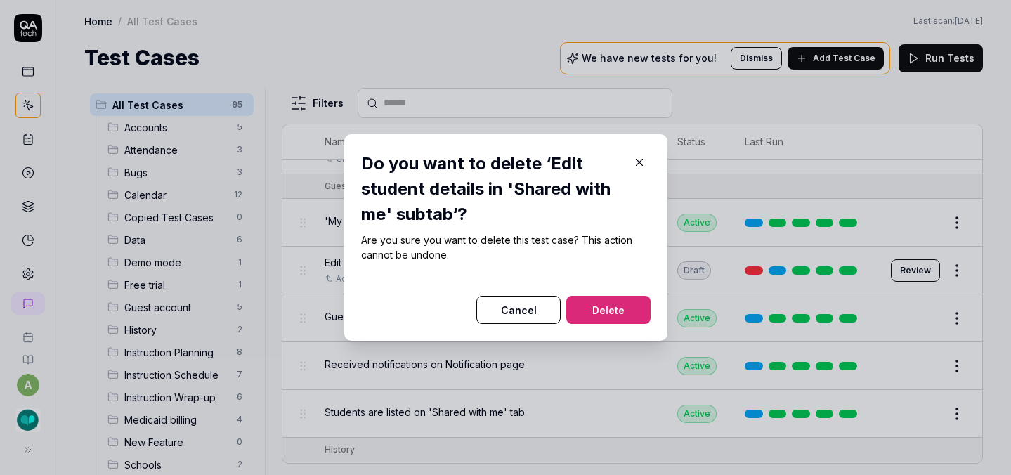
click at [596, 318] on button "Delete" at bounding box center [608, 310] width 84 height 28
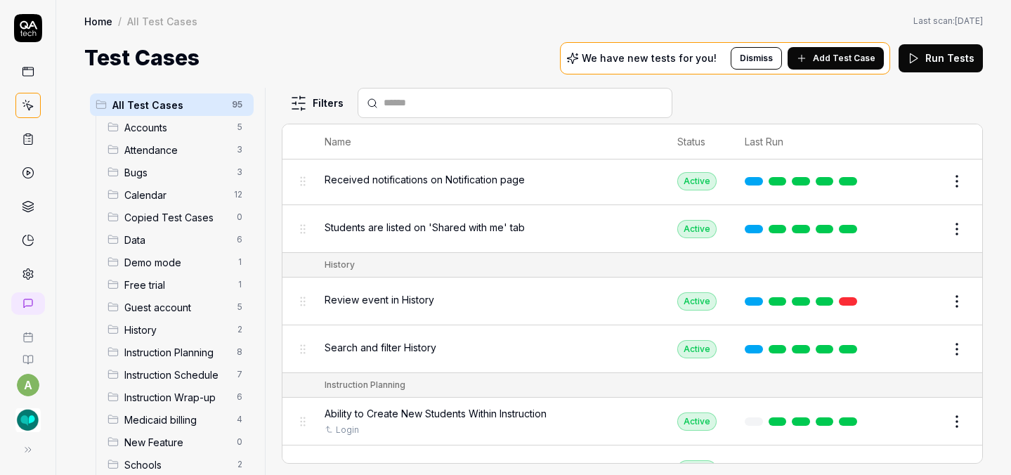
scroll to position [1778, 0]
click at [910, 289] on button "Edit" at bounding box center [923, 300] width 34 height 22
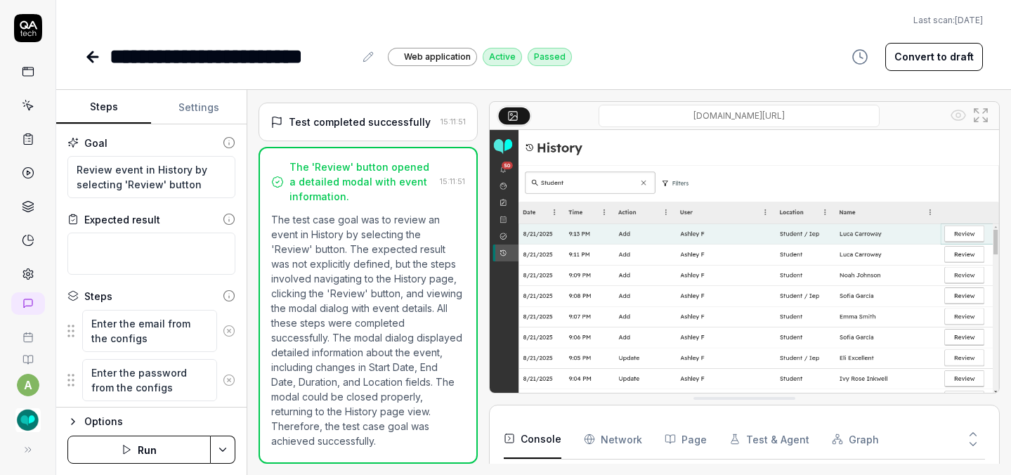
scroll to position [29, 0]
click at [92, 58] on icon at bounding box center [92, 56] width 17 height 17
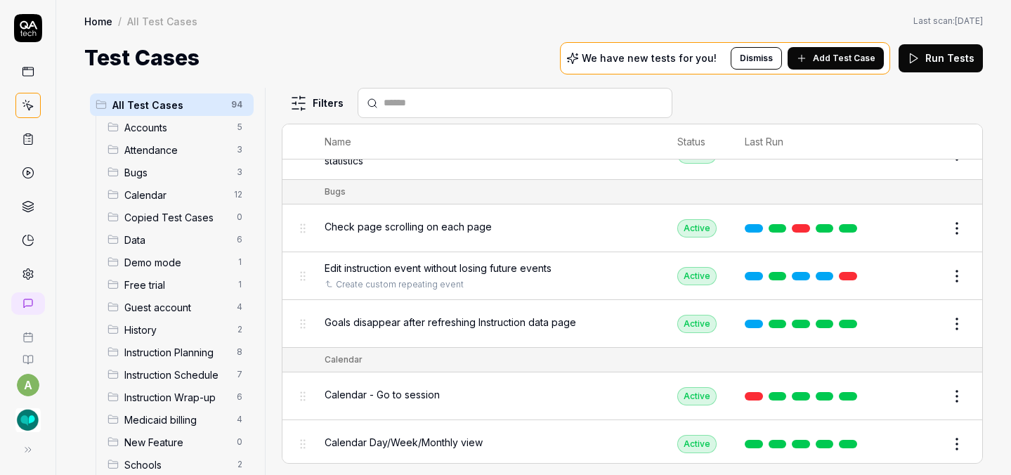
scroll to position [412, 0]
click at [910, 275] on button "Edit" at bounding box center [923, 277] width 34 height 22
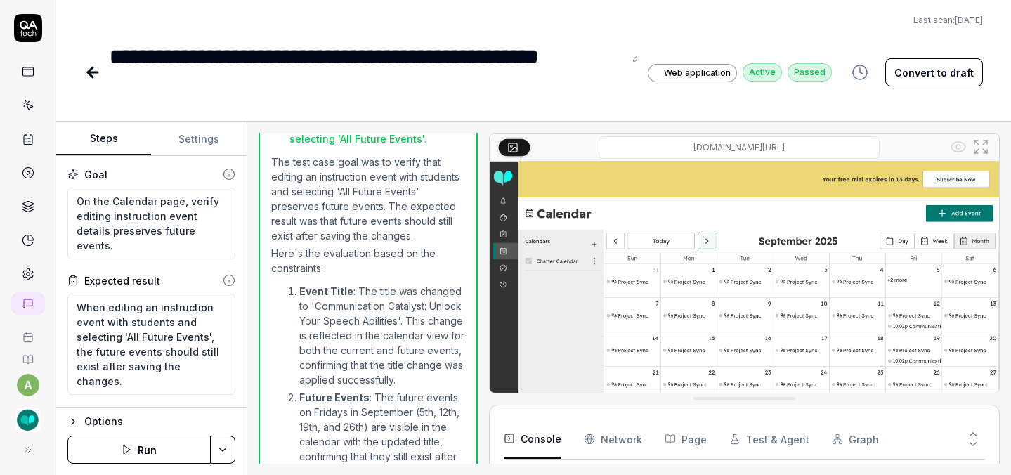
scroll to position [899, 0]
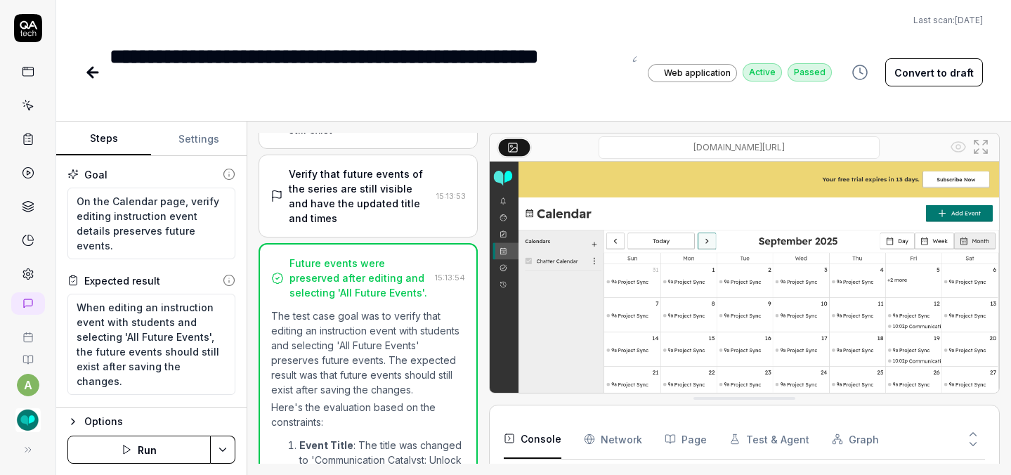
click at [96, 74] on icon at bounding box center [92, 72] width 17 height 17
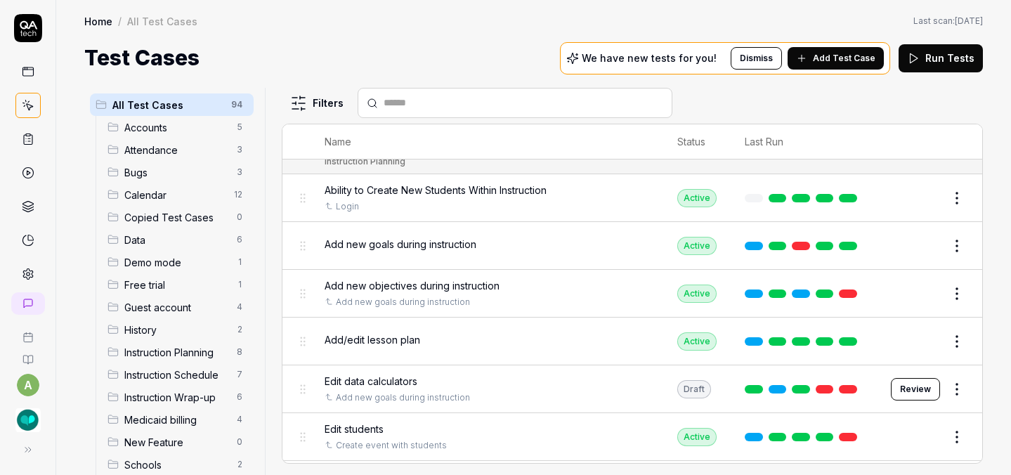
scroll to position [2003, 0]
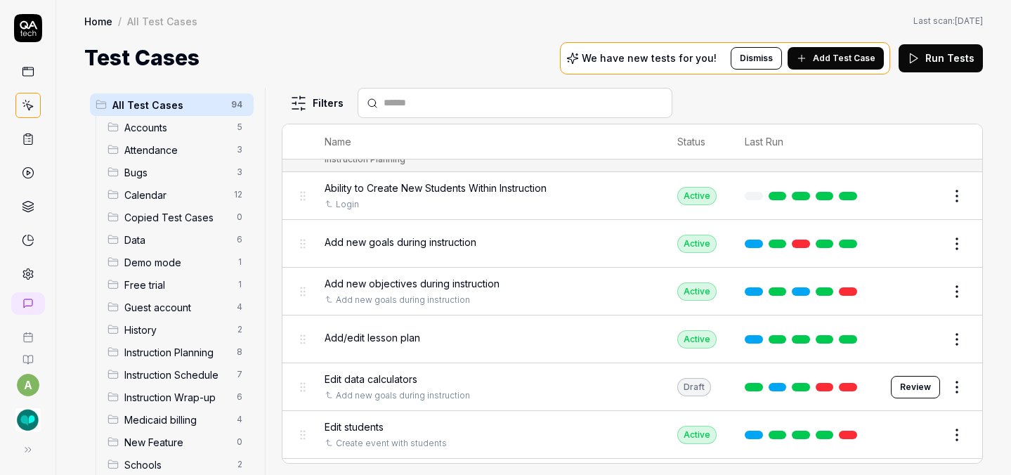
click at [912, 280] on button "Edit" at bounding box center [923, 291] width 34 height 22
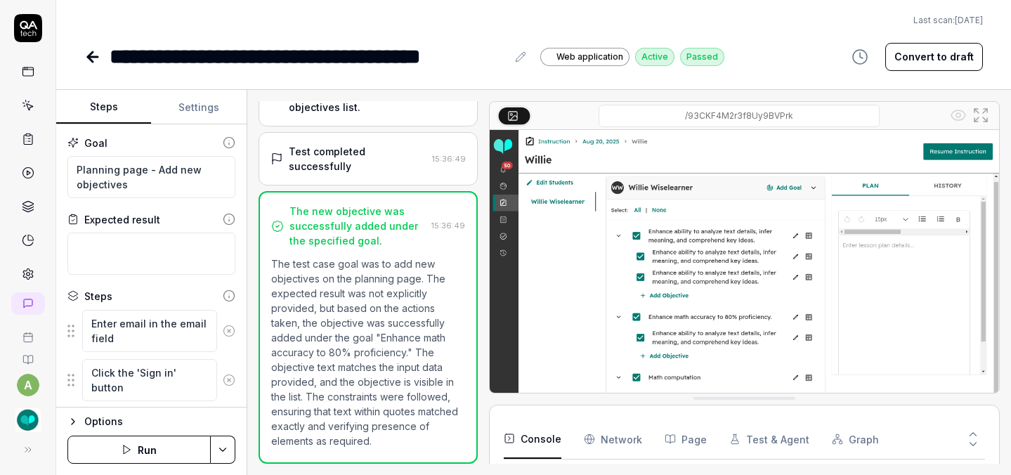
scroll to position [57, 0]
click at [96, 51] on icon at bounding box center [92, 56] width 17 height 17
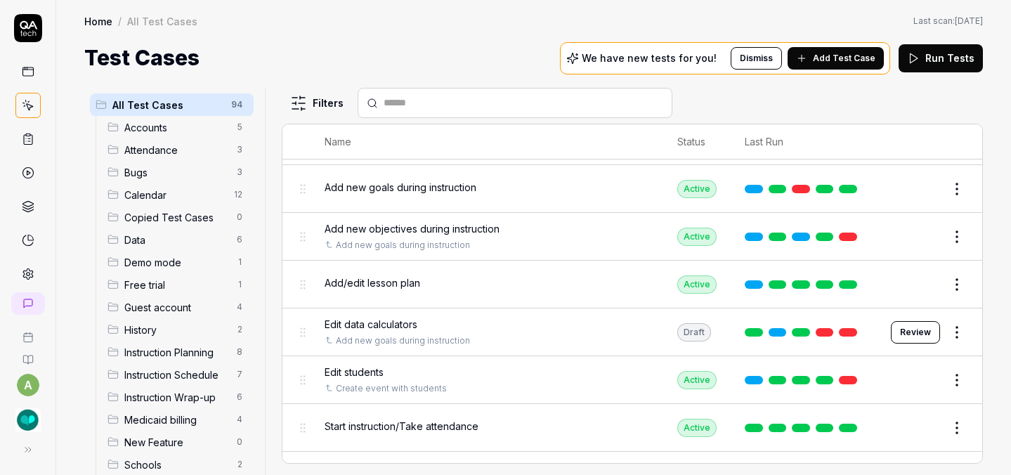
scroll to position [2090, 0]
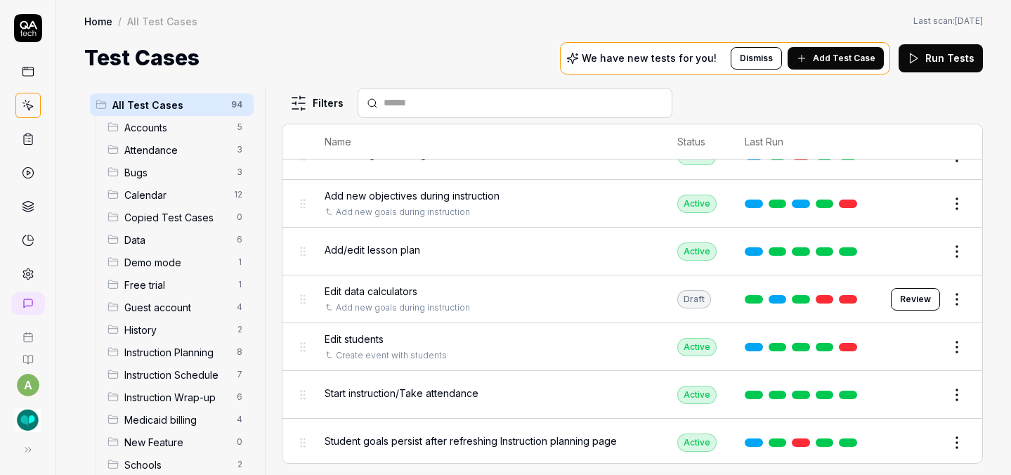
click at [898, 288] on button "Review" at bounding box center [915, 299] width 49 height 22
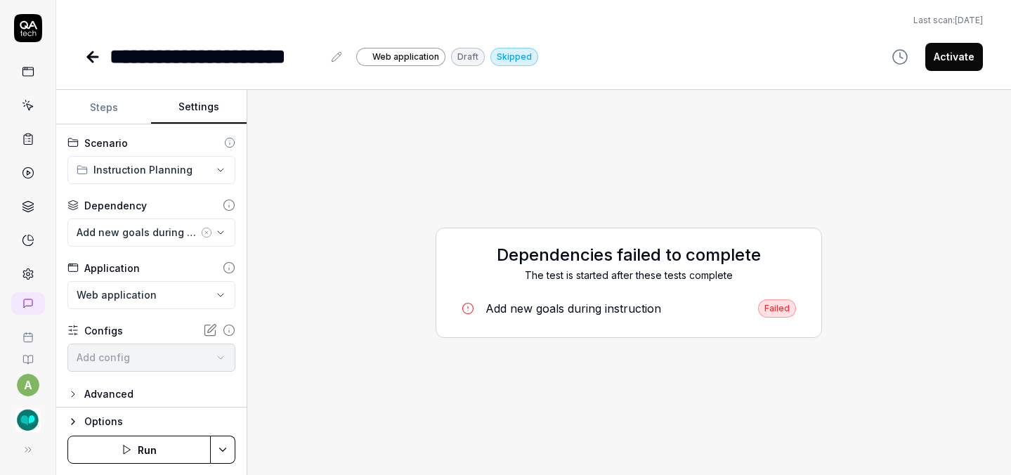
click at [218, 107] on button "Settings" at bounding box center [198, 108] width 95 height 34
click at [149, 447] on button "Run" at bounding box center [138, 450] width 143 height 28
click at [589, 300] on div "Add new goals during instruction" at bounding box center [573, 308] width 176 height 17
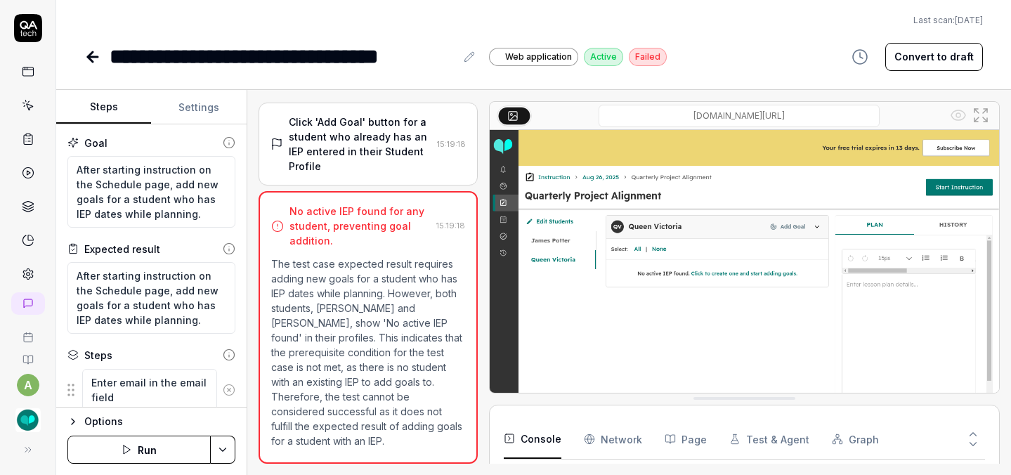
scroll to position [57, 0]
type textarea "*"
click at [198, 106] on button "Settings" at bounding box center [198, 108] width 95 height 34
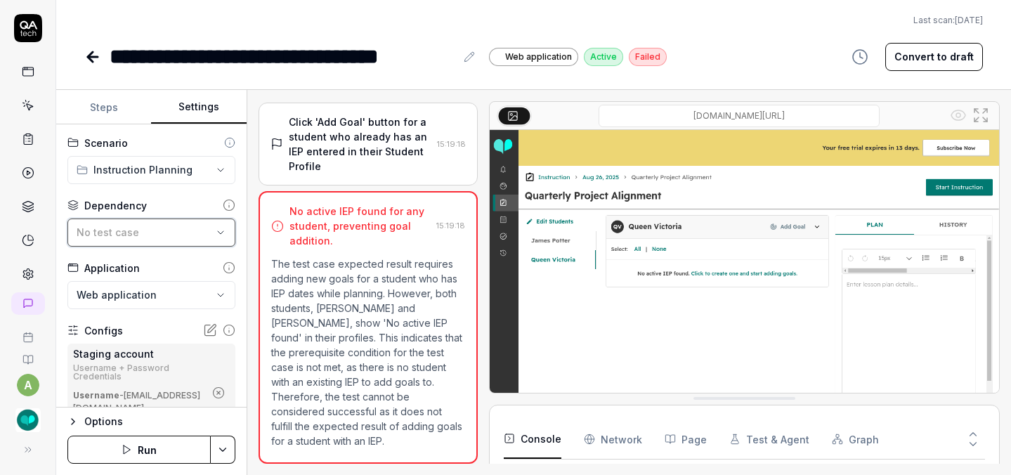
click at [197, 235] on div "No test case" at bounding box center [145, 232] width 136 height 15
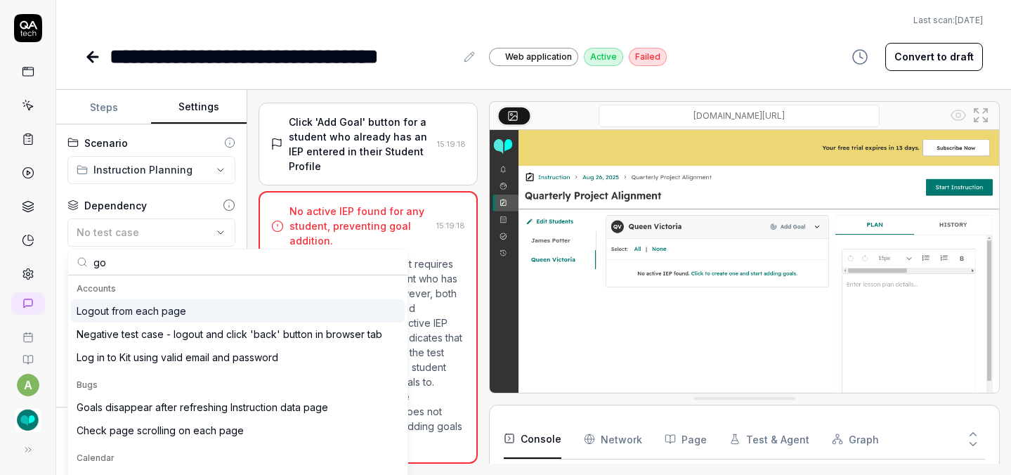
type input "g"
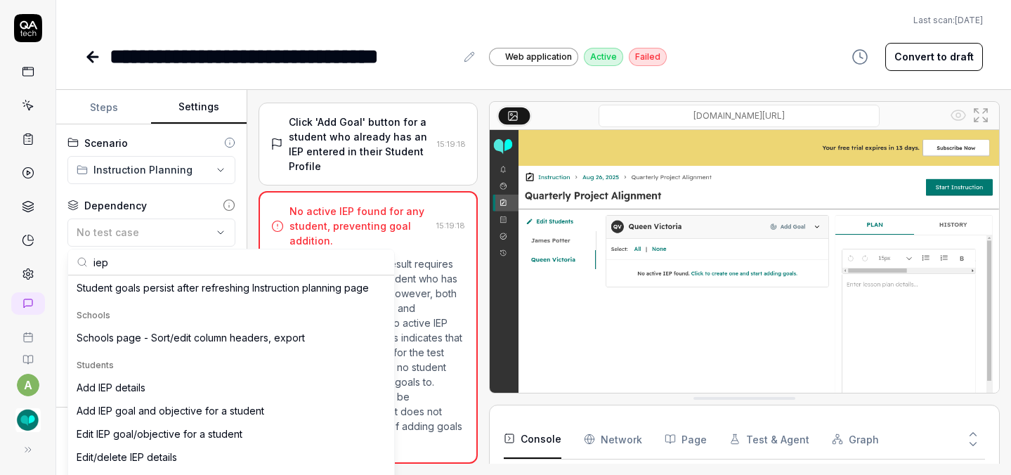
scroll to position [245, 0]
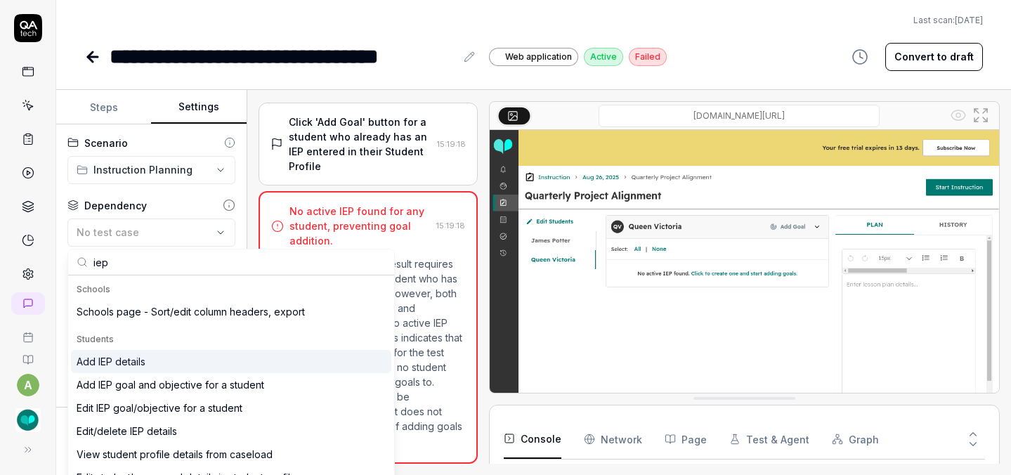
type input "iep"
click at [180, 357] on div "Add IEP details" at bounding box center [231, 361] width 320 height 23
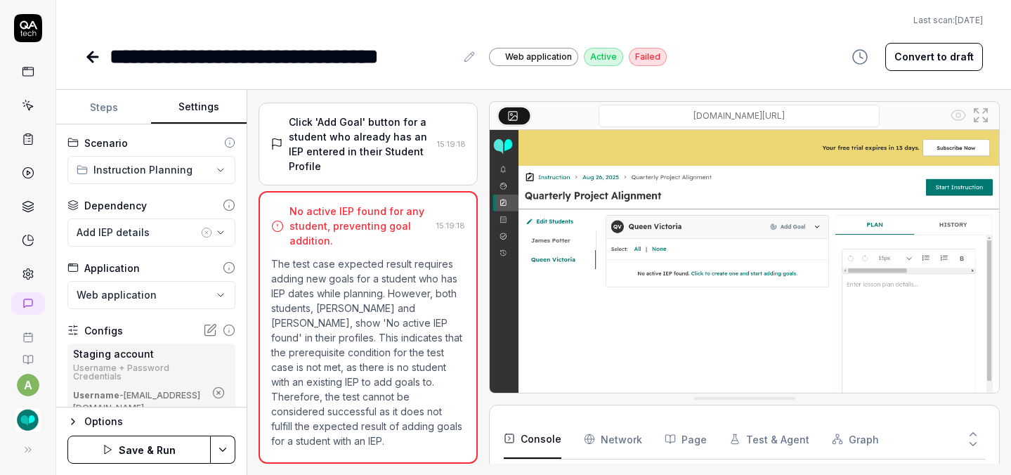
click at [181, 446] on button "Save & Run" at bounding box center [138, 450] width 143 height 28
click at [916, 51] on button "Convert to draft" at bounding box center [934, 57] width 98 height 28
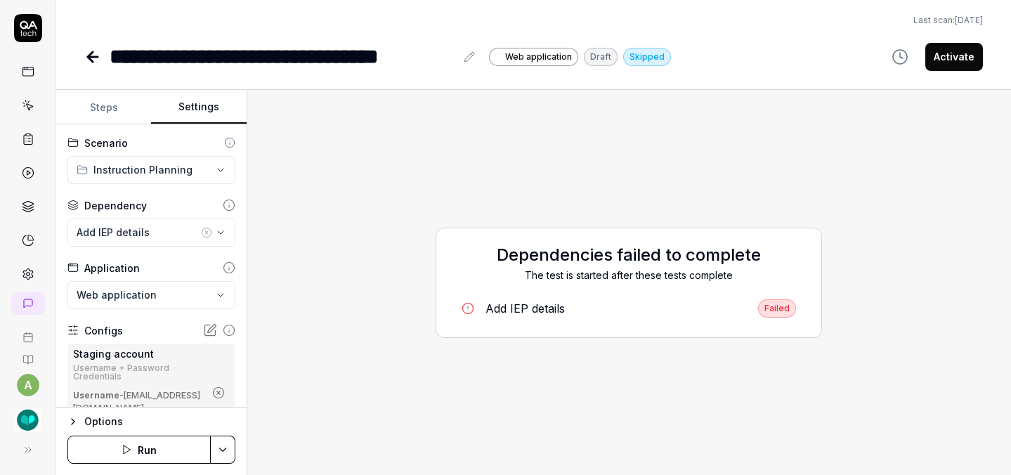
click at [523, 308] on div "Add IEP details" at bounding box center [524, 308] width 79 height 17
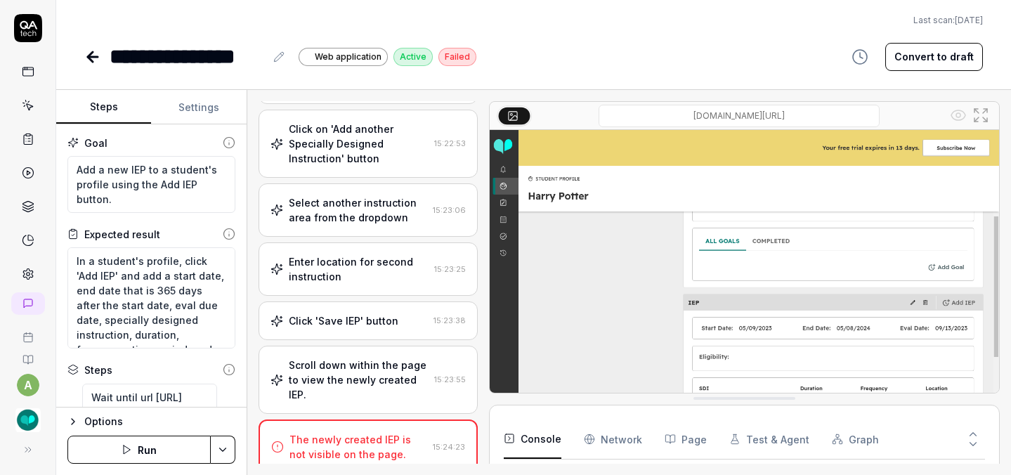
scroll to position [820, 0]
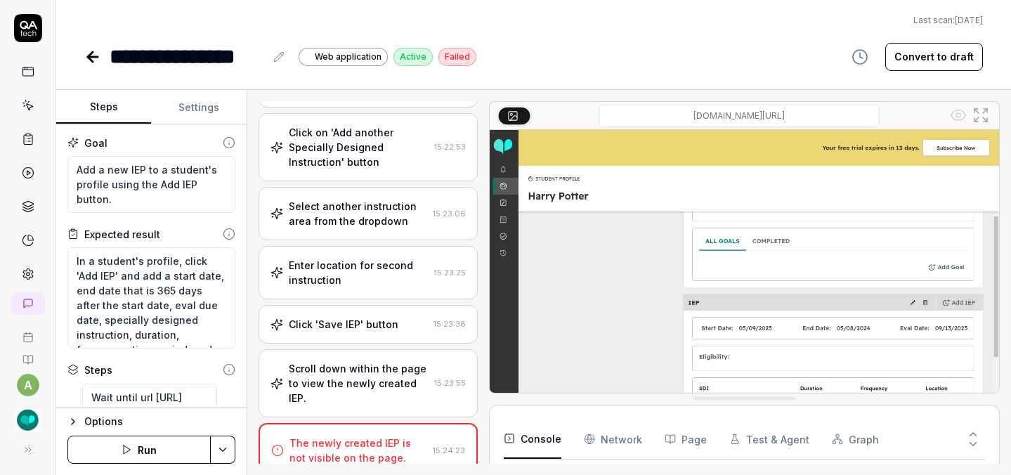
click at [202, 111] on button "Settings" at bounding box center [198, 108] width 95 height 34
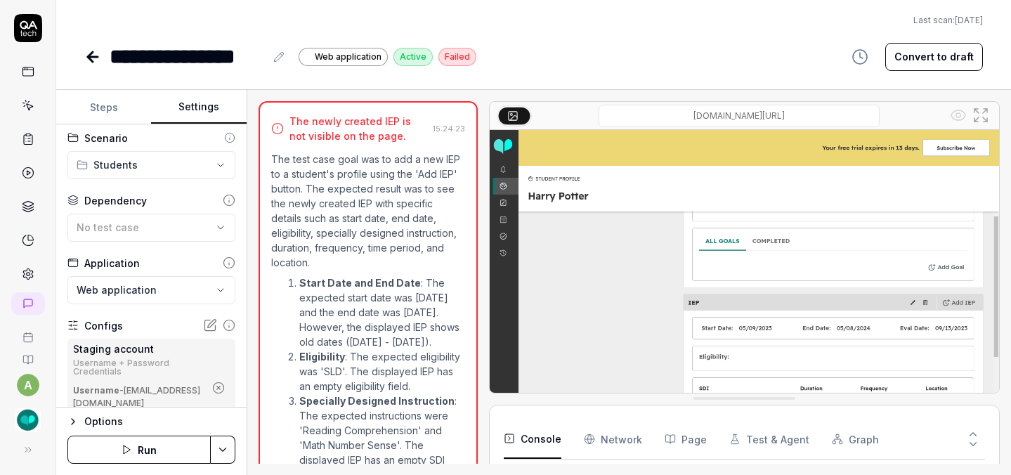
scroll to position [7, 0]
click at [119, 110] on button "Steps" at bounding box center [103, 108] width 95 height 34
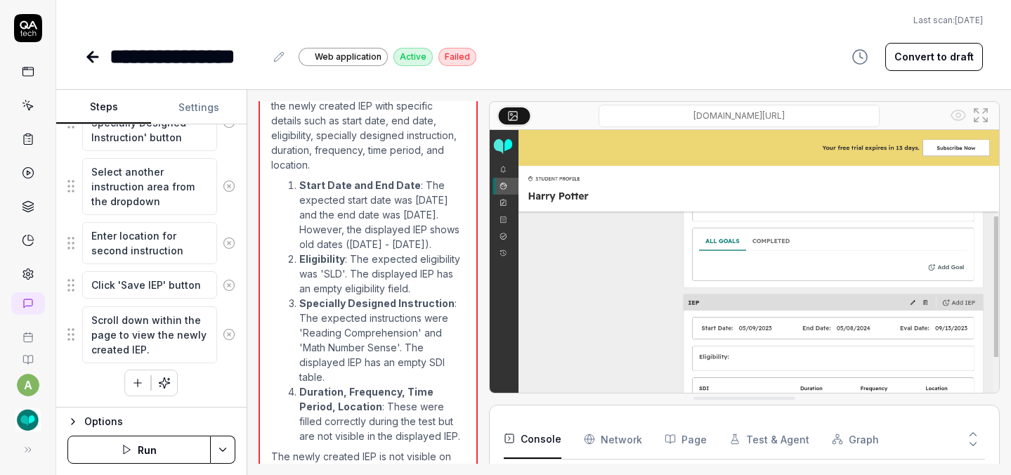
scroll to position [1384, 0]
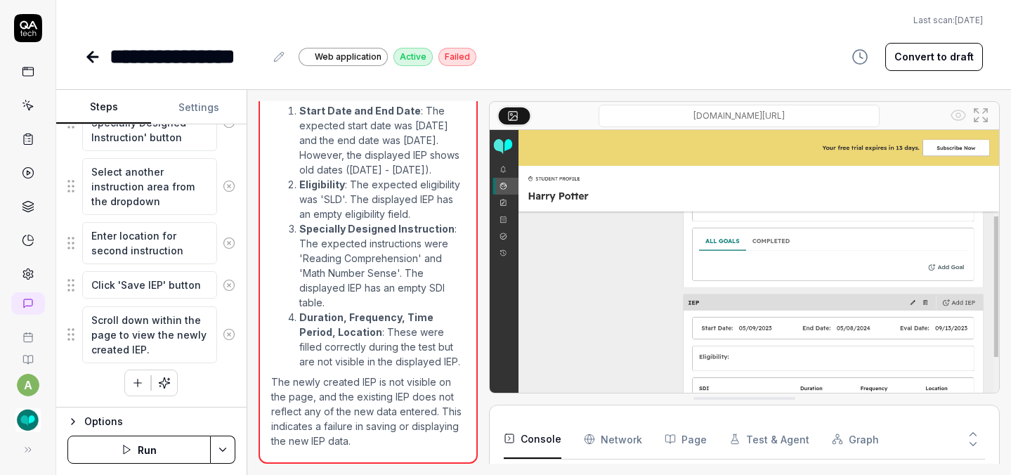
type textarea "*"
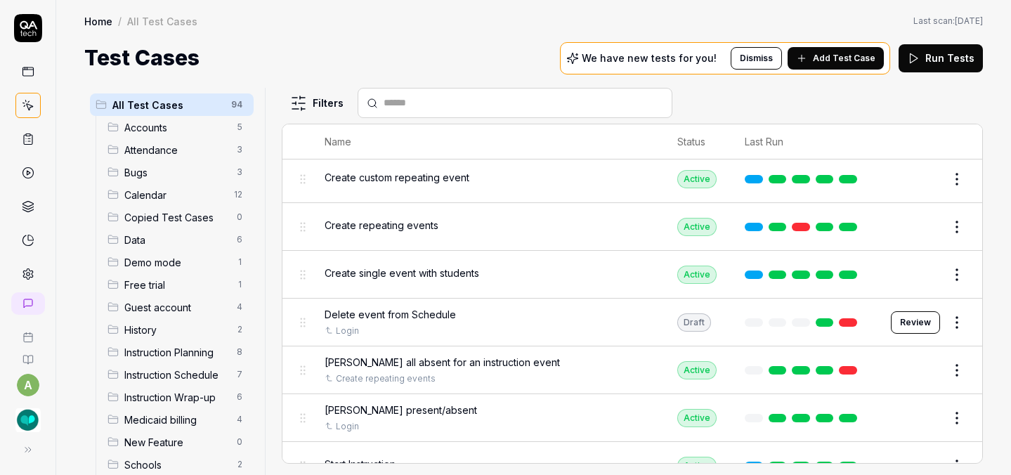
scroll to position [2429, 0]
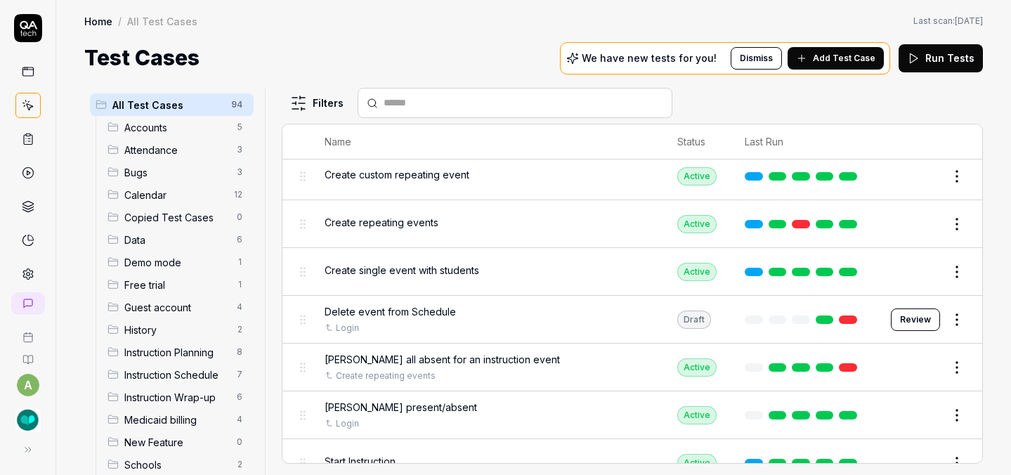
click at [902, 308] on button "Review" at bounding box center [915, 319] width 49 height 22
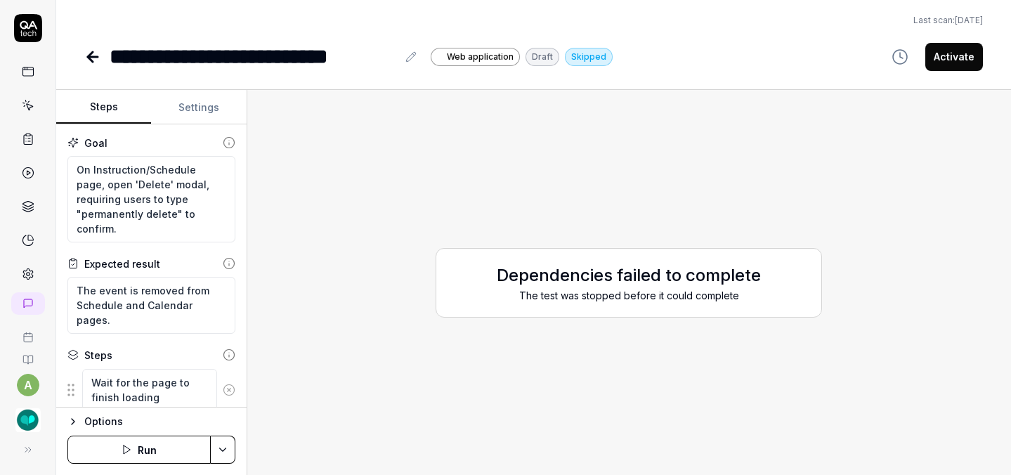
click at [172, 452] on button "Run" at bounding box center [138, 450] width 143 height 28
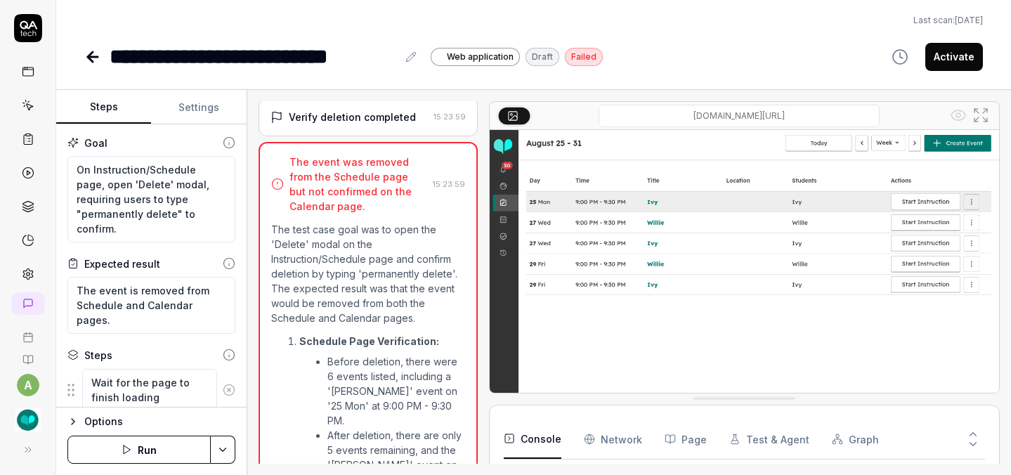
scroll to position [649, 0]
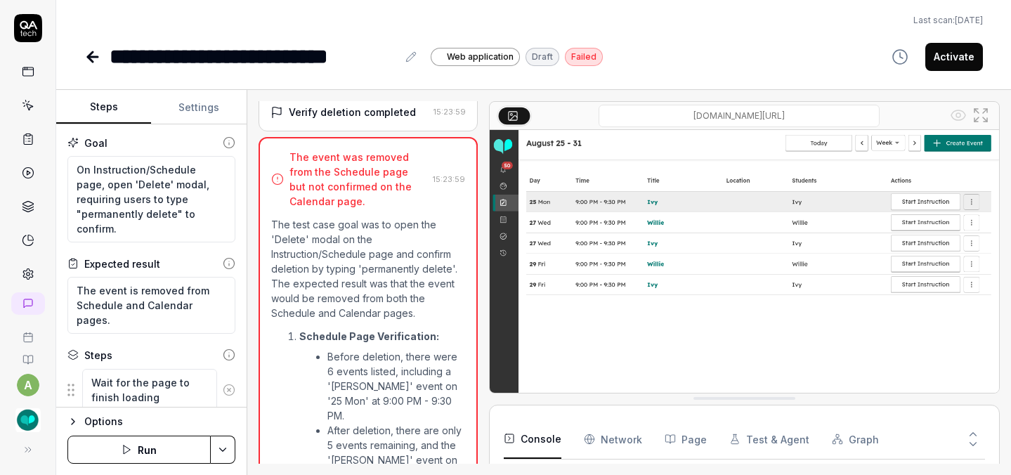
type textarea "*"
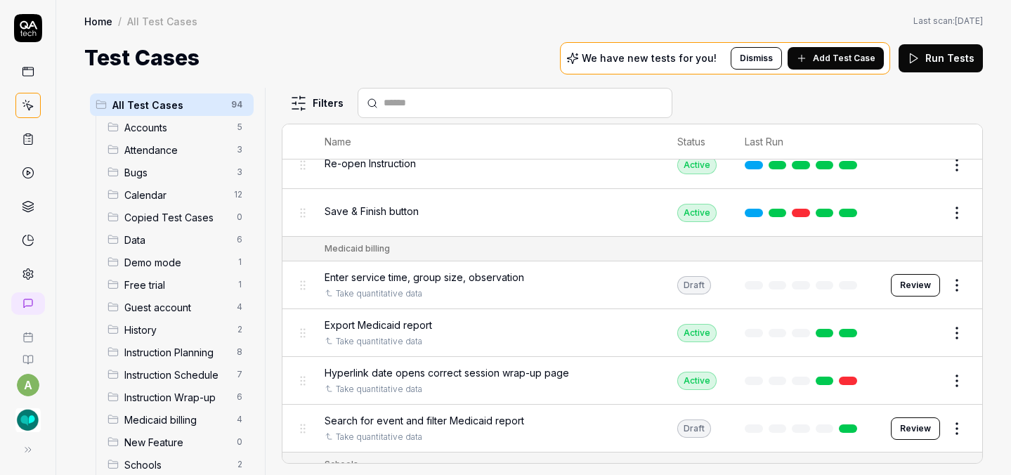
scroll to position [3006, 0]
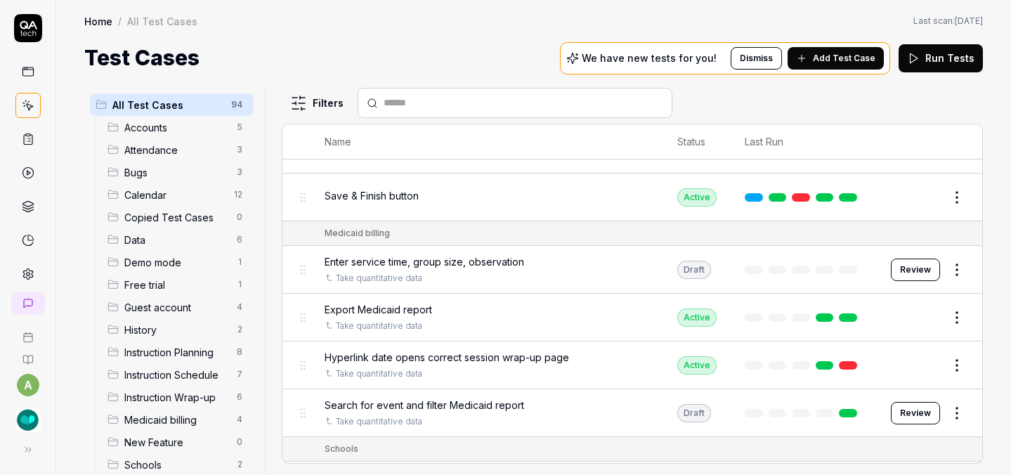
click at [902, 259] on button "Review" at bounding box center [915, 270] width 49 height 22
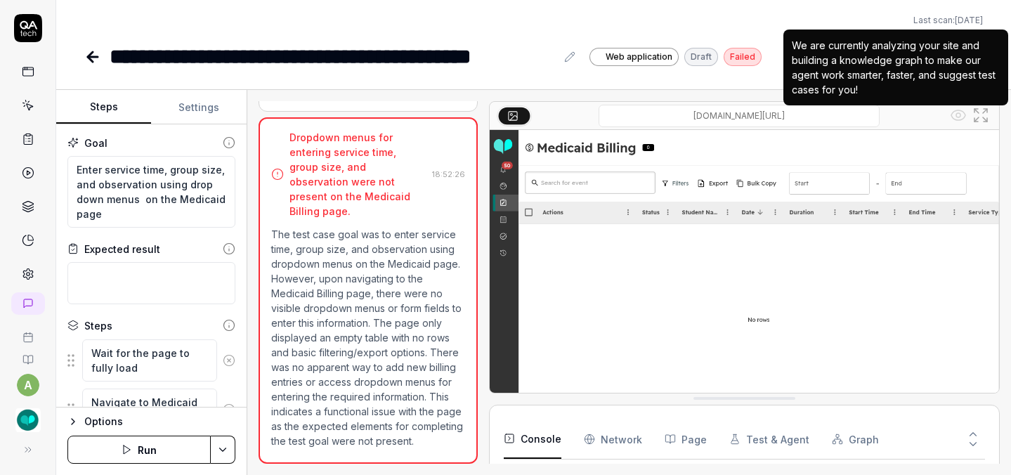
scroll to position [57, 0]
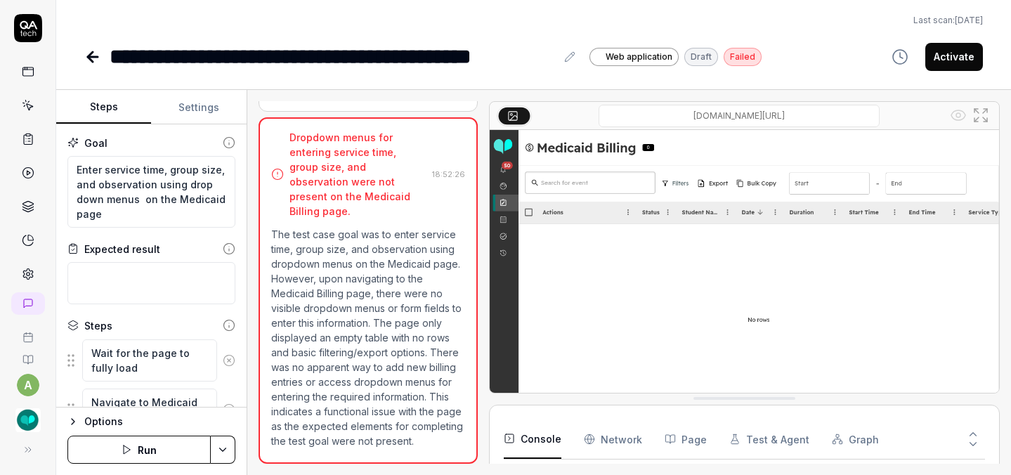
click at [98, 57] on icon at bounding box center [92, 56] width 17 height 17
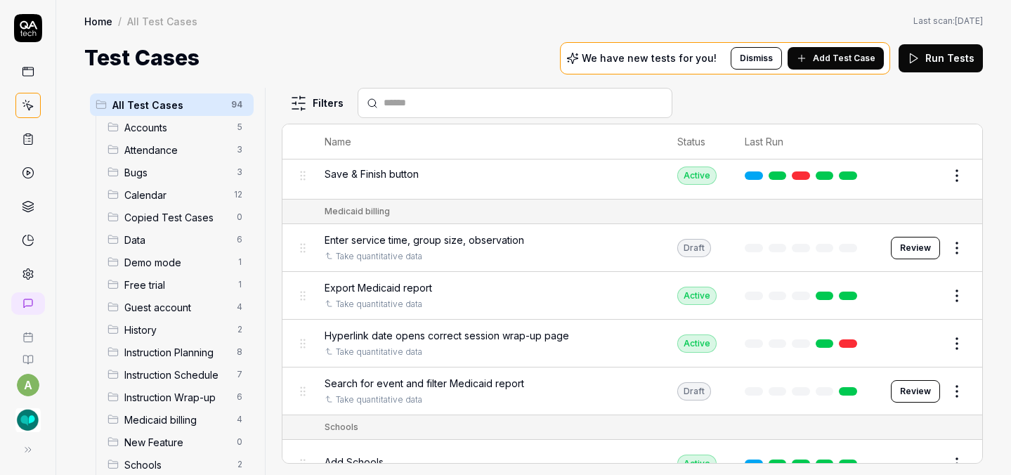
scroll to position [3033, 0]
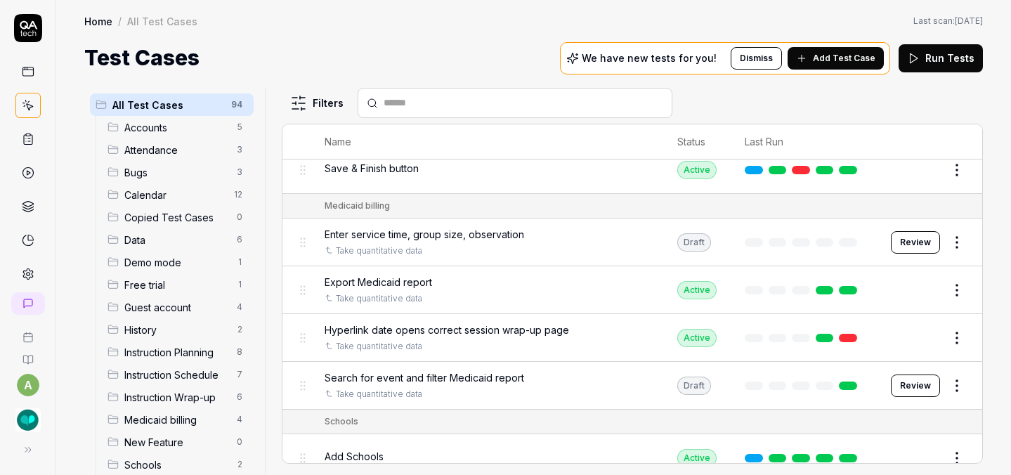
click at [948, 215] on html "a Home / All Test Cases Home / All Test Cases Last scan: [DATE] Test Cases We h…" at bounding box center [505, 237] width 1011 height 475
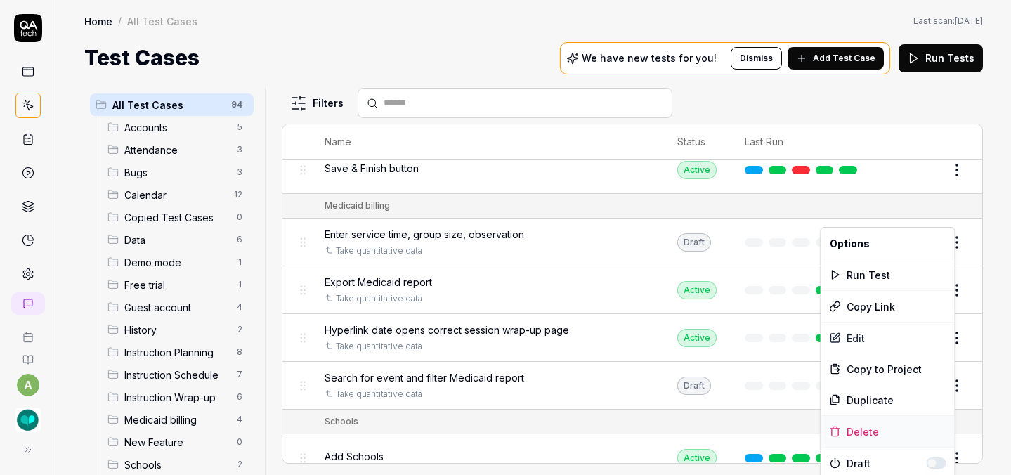
click at [870, 429] on div "Delete" at bounding box center [887, 431] width 133 height 31
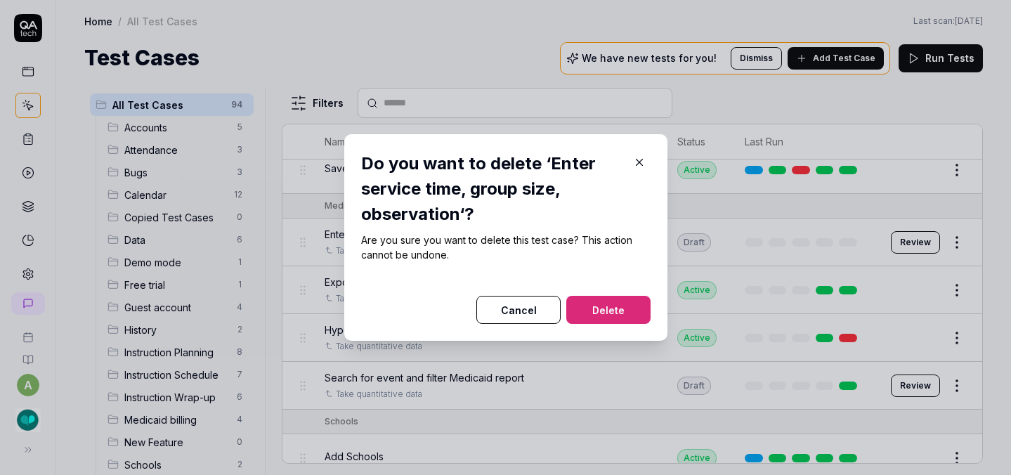
click at [629, 319] on button "Delete" at bounding box center [608, 310] width 84 height 28
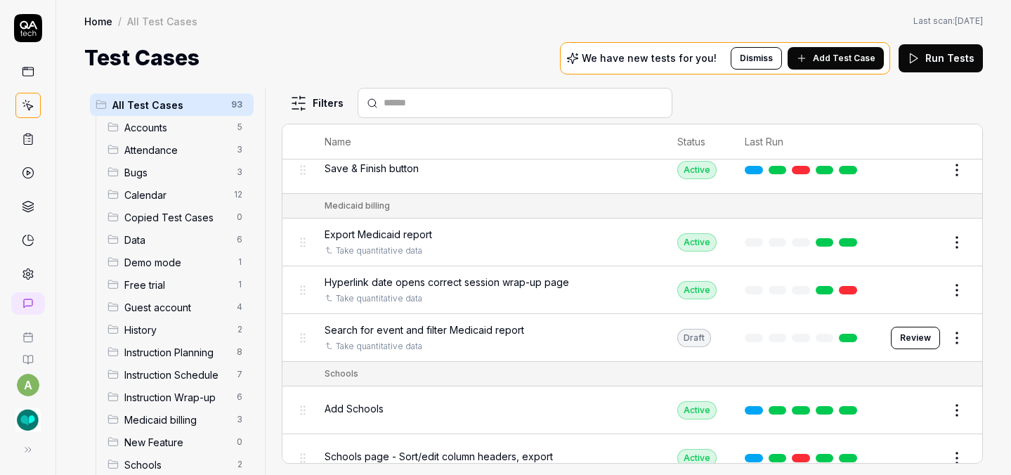
click at [898, 327] on button "Review" at bounding box center [915, 338] width 49 height 22
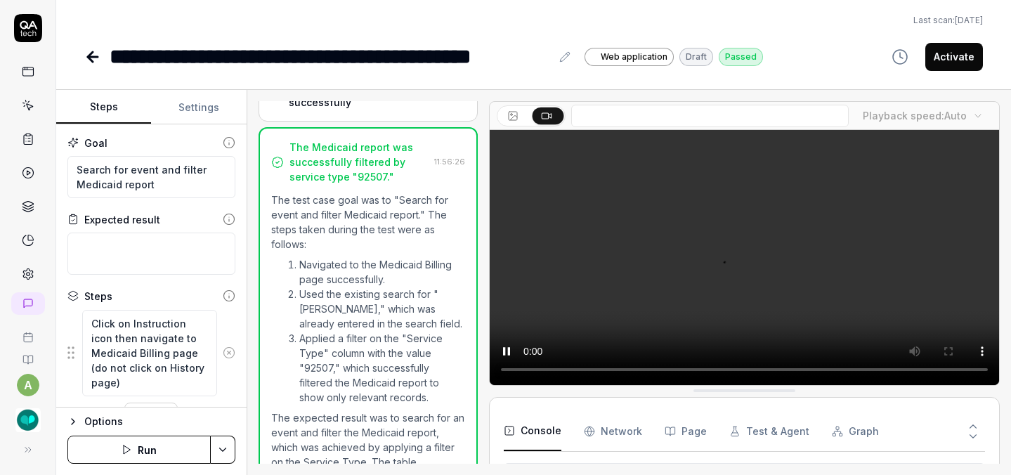
scroll to position [768, 0]
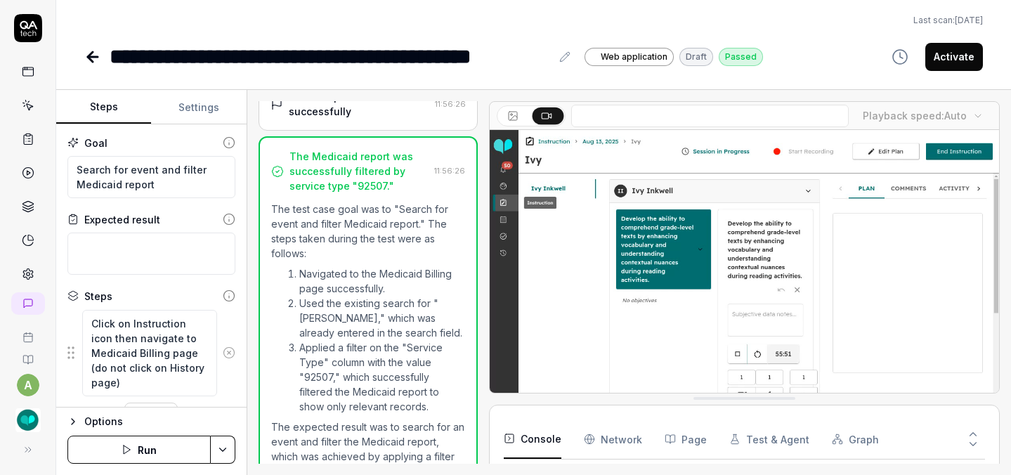
click at [173, 447] on button "Run" at bounding box center [138, 450] width 143 height 28
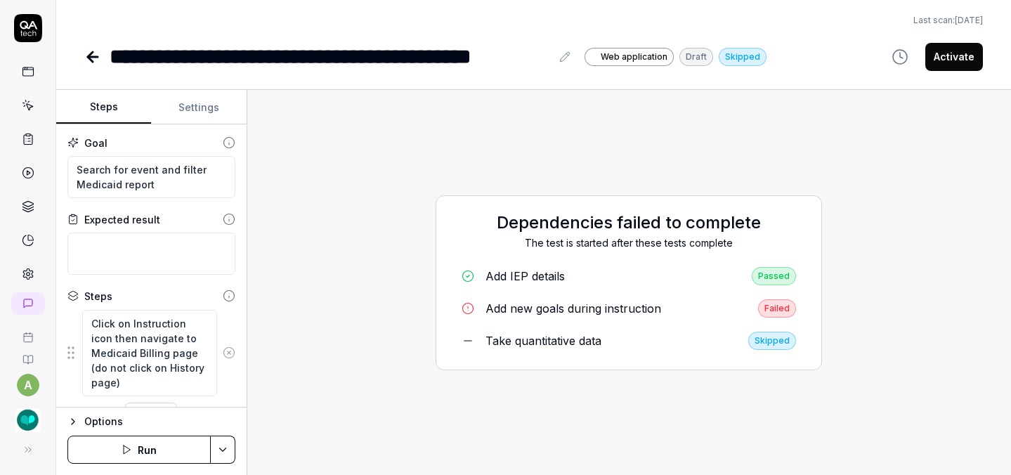
type textarea "*"
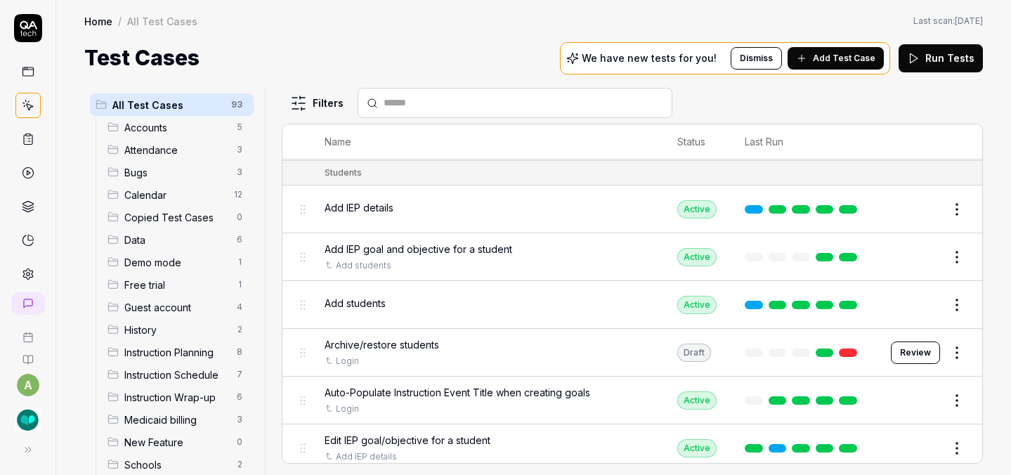
scroll to position [3447, 0]
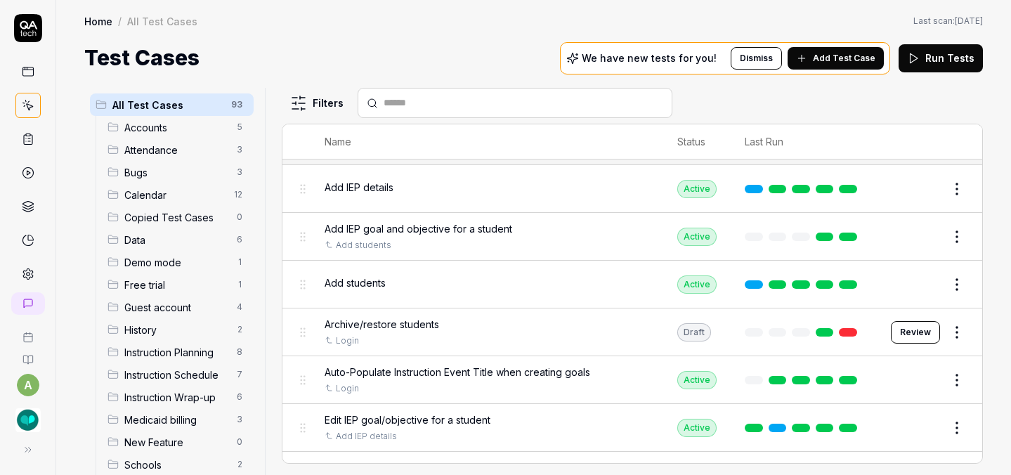
click at [951, 294] on body "a Home / All Test Cases Home / All Test Cases Last scan: [DATE] Test Cases We h…" at bounding box center [505, 237] width 1011 height 475
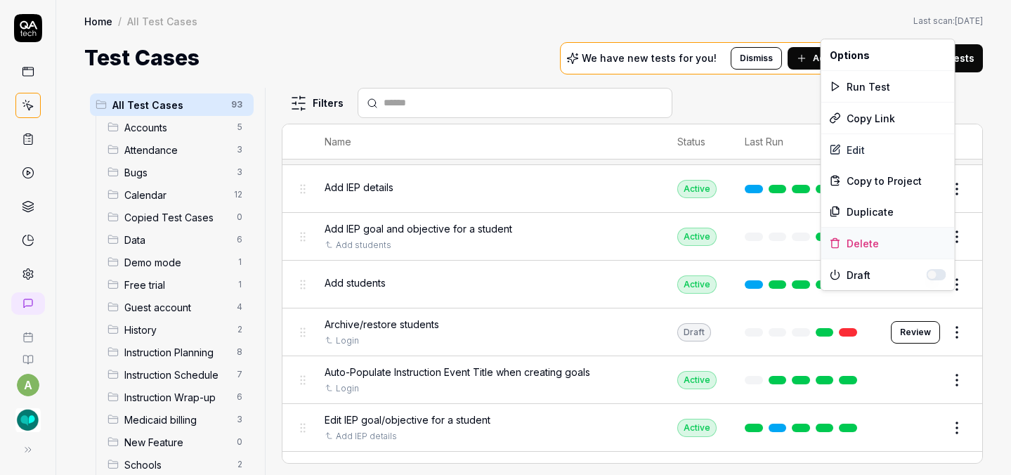
click at [851, 233] on div "Delete" at bounding box center [887, 243] width 133 height 31
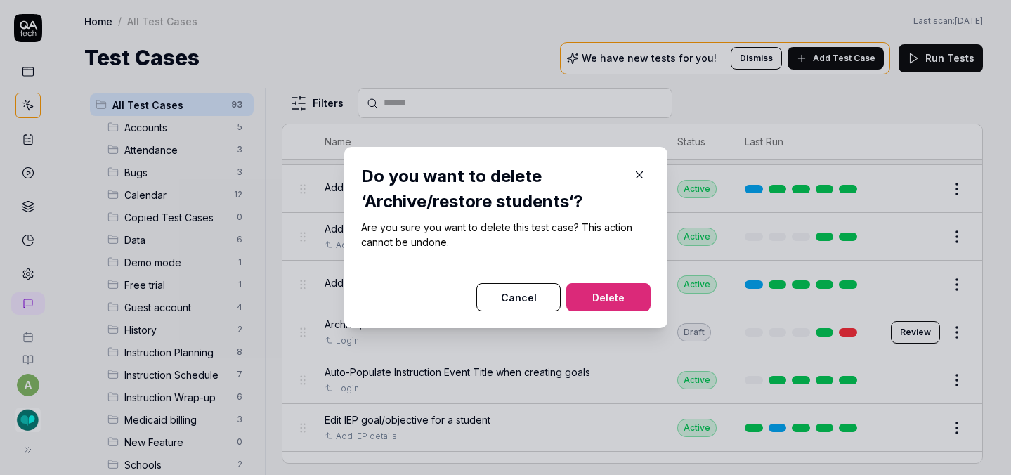
click at [630, 291] on button "Delete" at bounding box center [608, 297] width 84 height 28
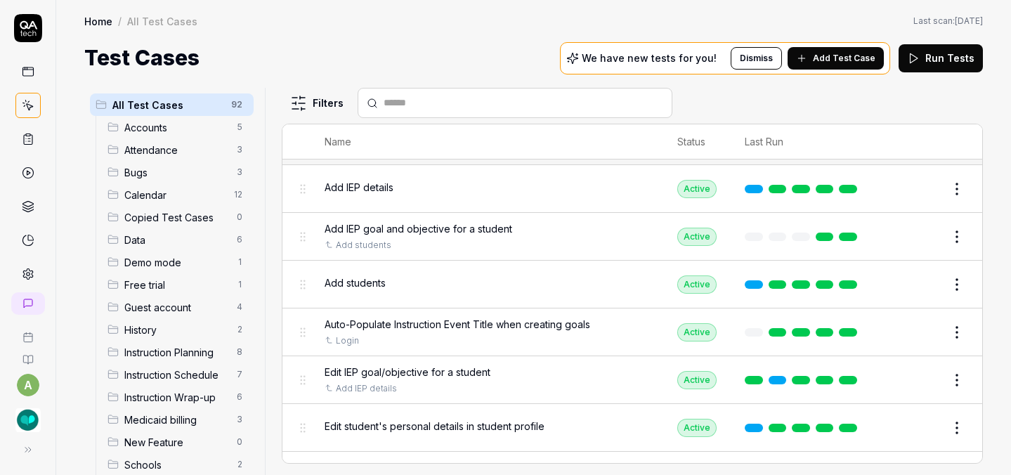
click at [22, 273] on icon at bounding box center [28, 274] width 13 height 13
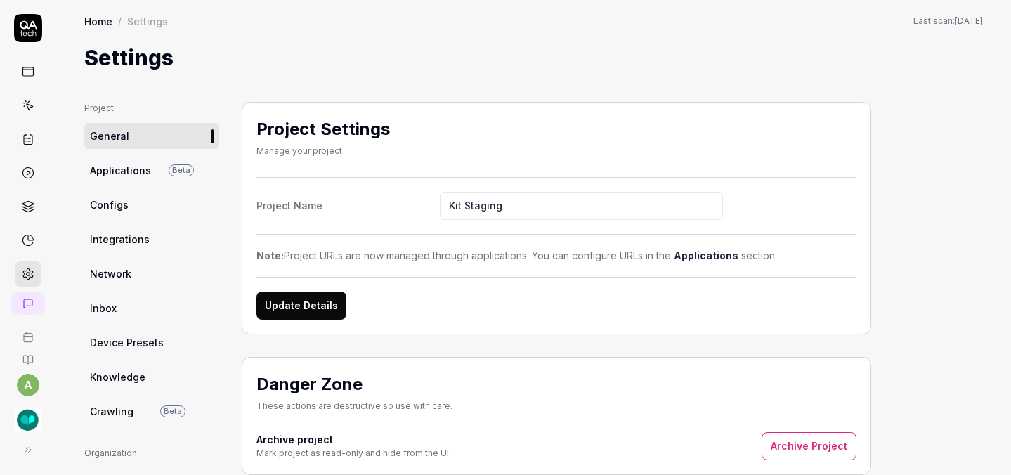
click at [133, 169] on span "Applications" at bounding box center [120, 170] width 61 height 15
click at [133, 204] on link "Configs" at bounding box center [151, 205] width 135 height 26
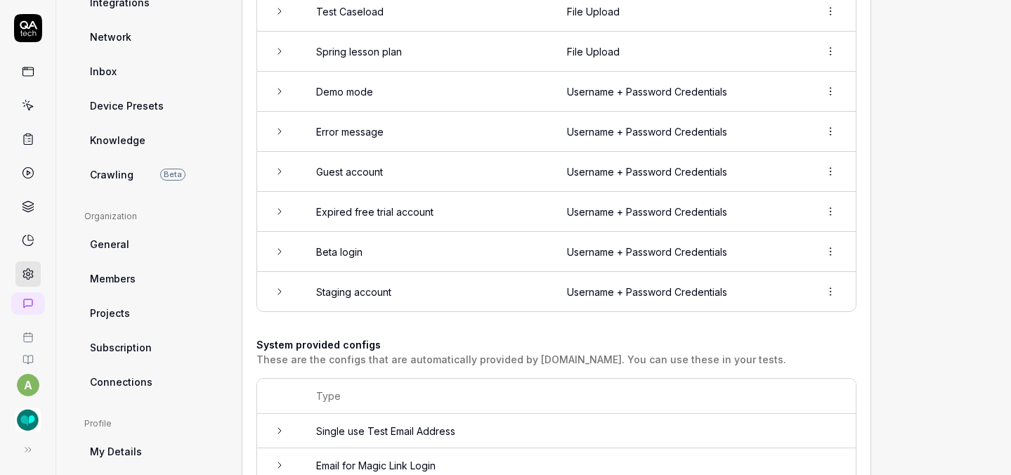
scroll to position [270, 0]
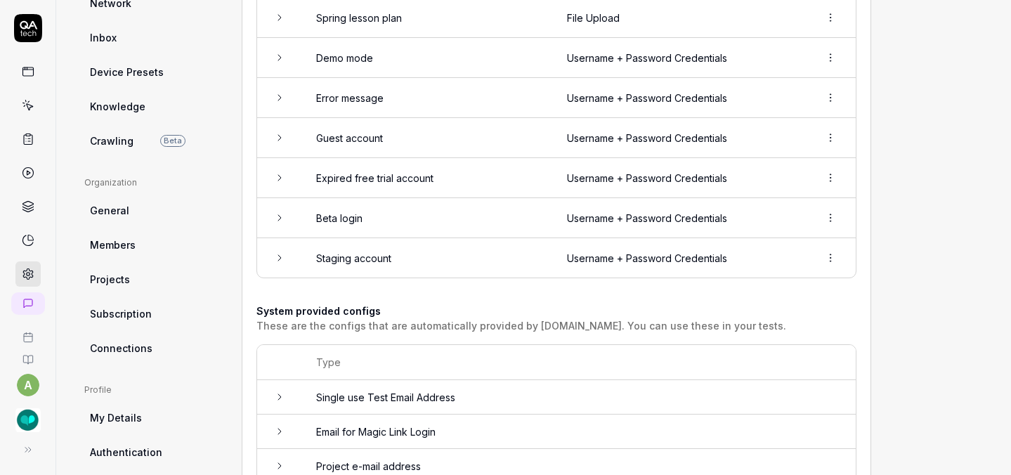
click at [287, 256] on td at bounding box center [279, 257] width 45 height 39
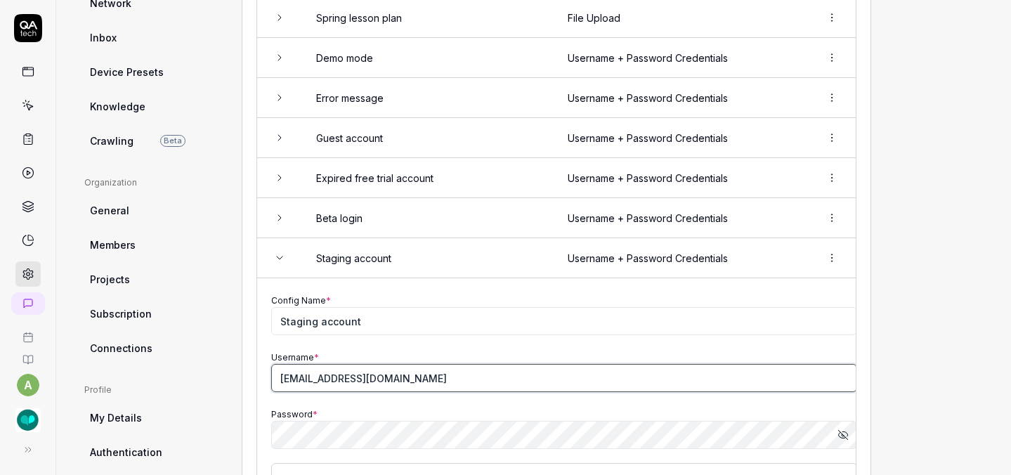
click at [332, 371] on input "[EMAIL_ADDRESS][DOMAIN_NAME]" at bounding box center [564, 378] width 586 height 28
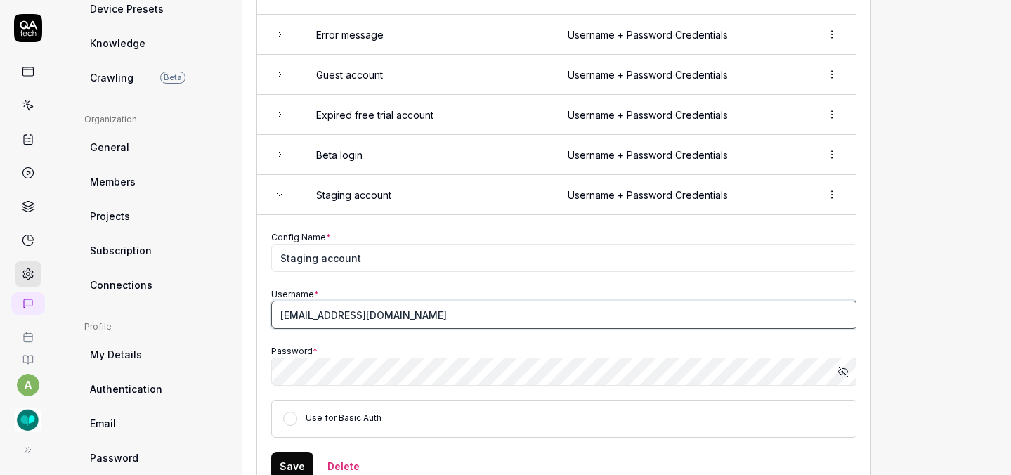
scroll to position [369, 0]
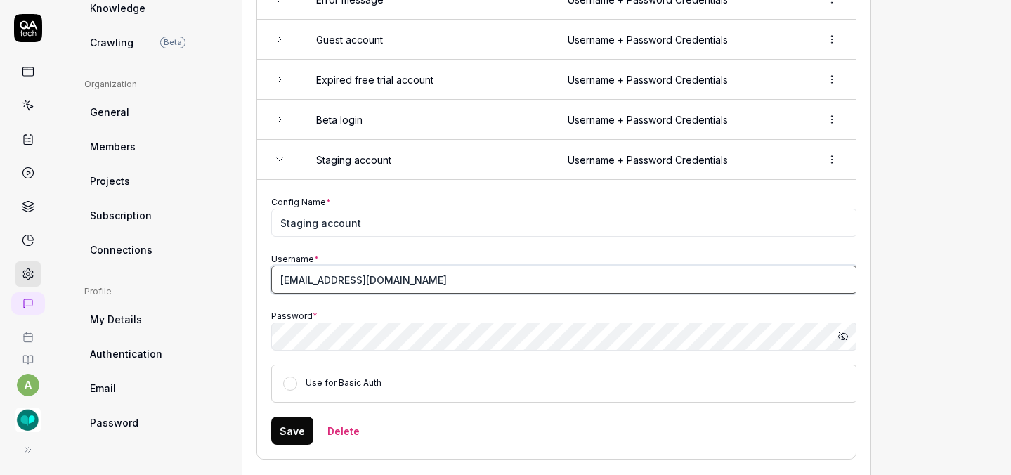
type input "[EMAIL_ADDRESS][DOMAIN_NAME]"
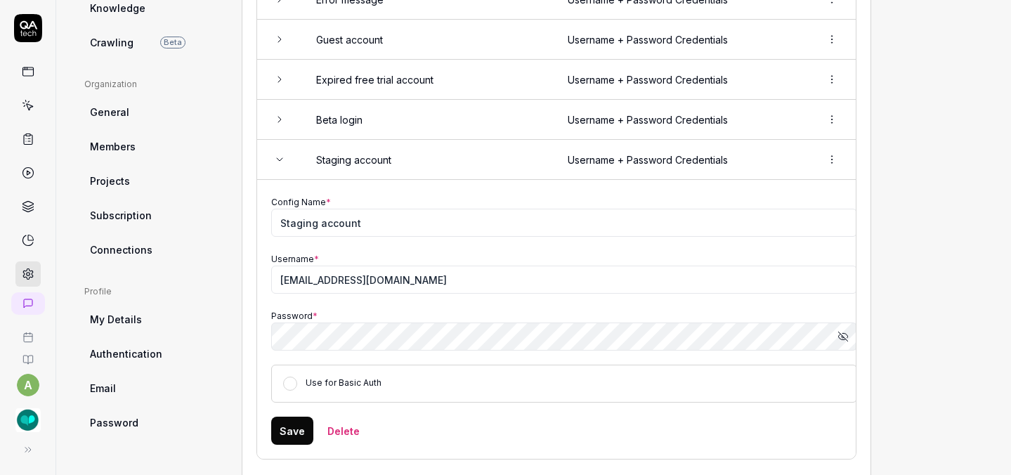
click at [298, 428] on button "Save" at bounding box center [292, 431] width 42 height 28
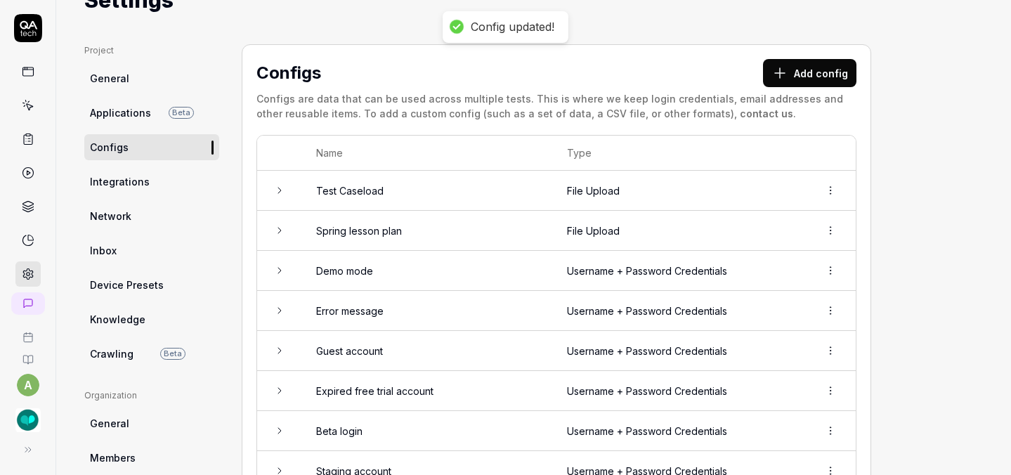
scroll to position [0, 0]
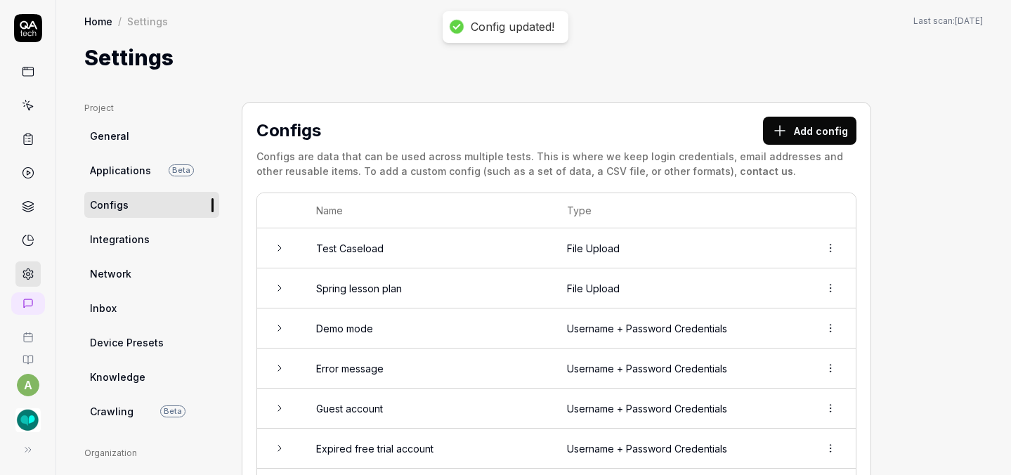
click at [22, 107] on icon at bounding box center [28, 105] width 13 height 13
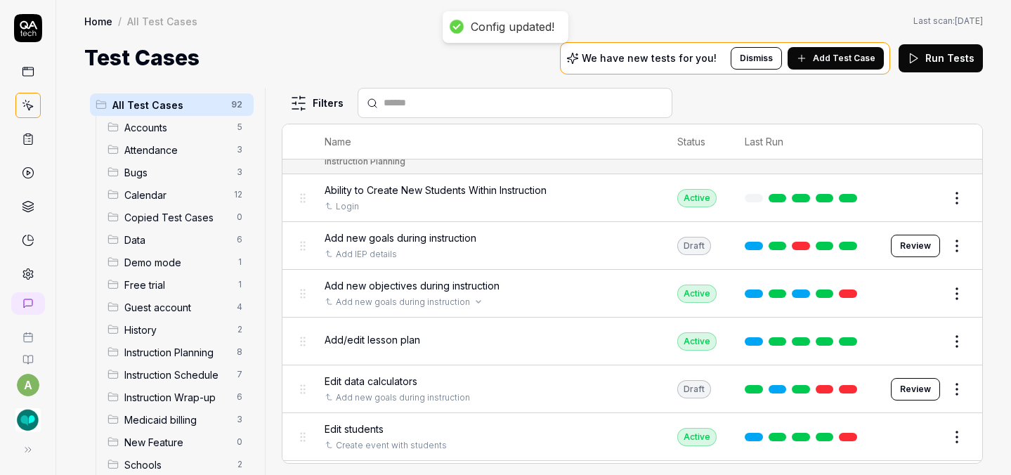
scroll to position [1999, 0]
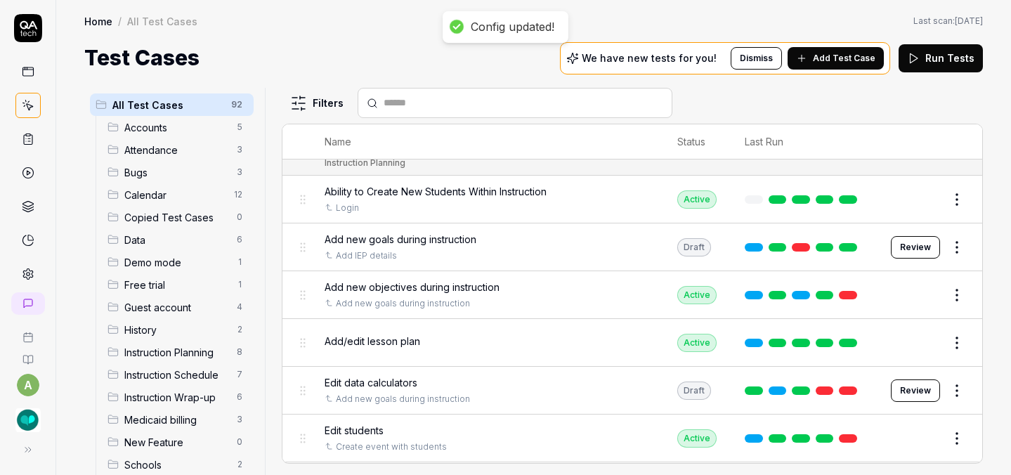
click at [891, 236] on button "Review" at bounding box center [915, 247] width 49 height 22
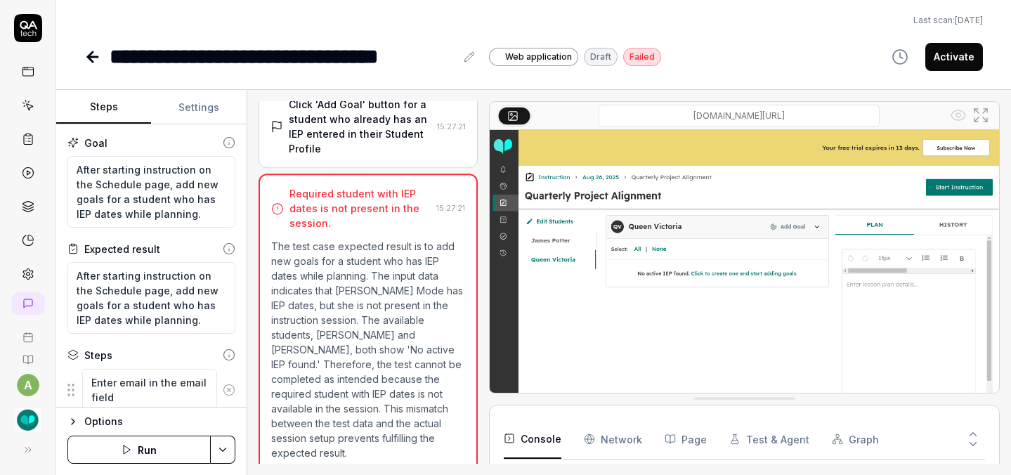
scroll to position [506, 0]
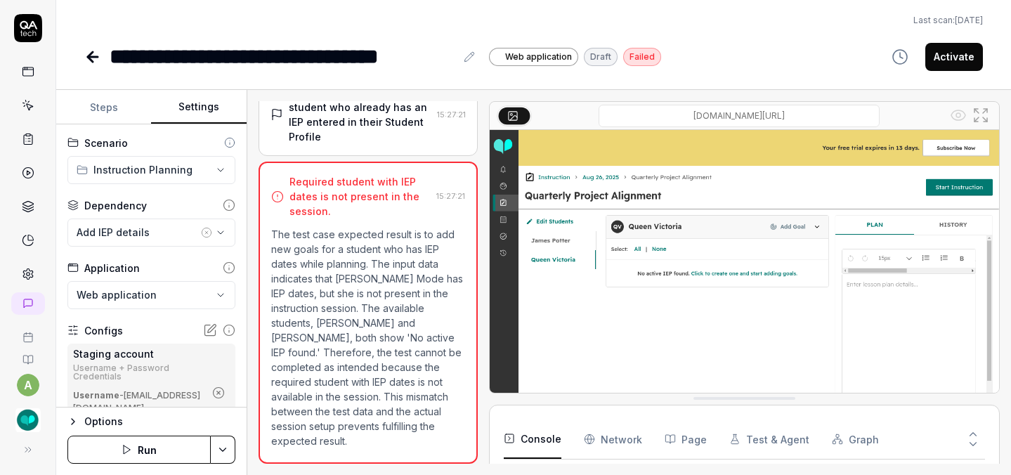
click at [196, 108] on button "Settings" at bounding box center [198, 108] width 95 height 34
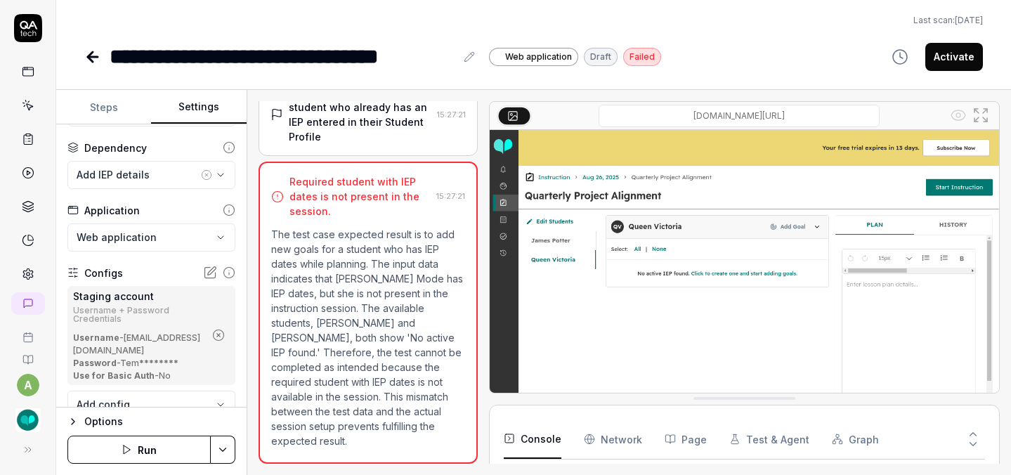
scroll to position [58, 0]
click at [112, 111] on button "Steps" at bounding box center [103, 108] width 95 height 34
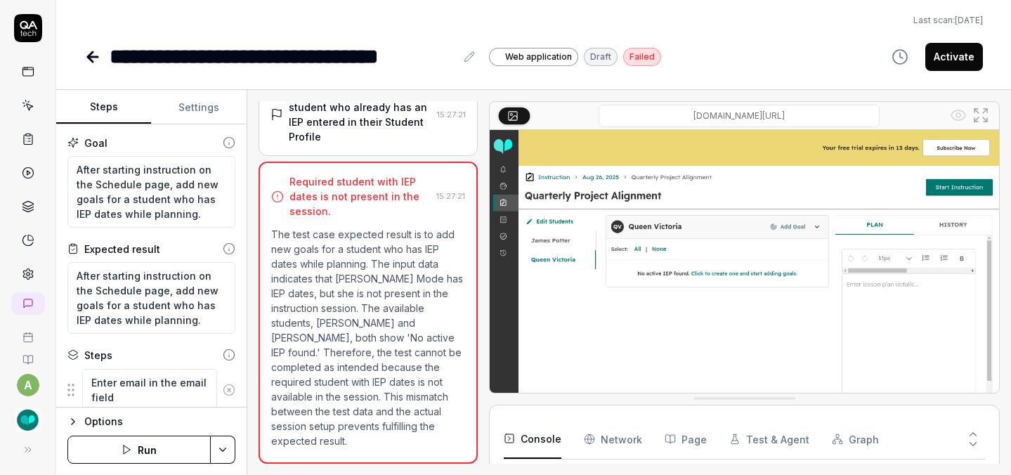
click at [141, 447] on button "Run" at bounding box center [138, 450] width 143 height 28
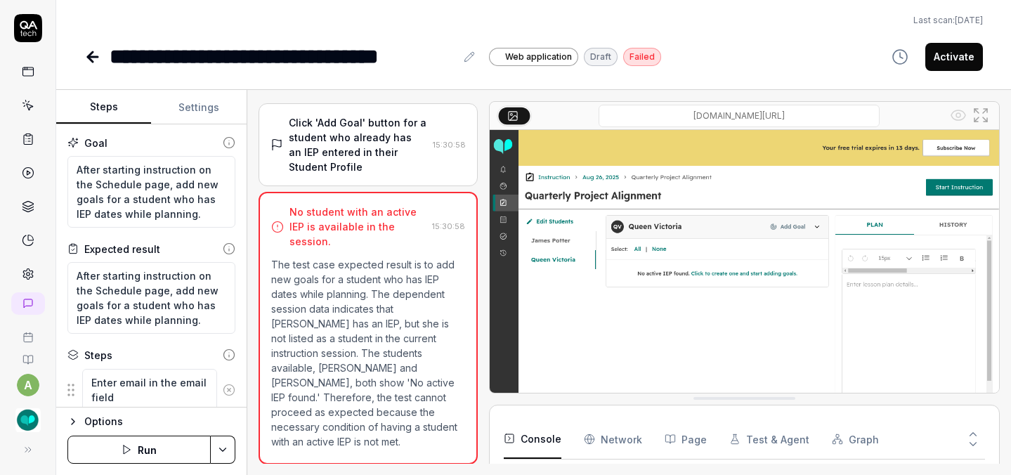
scroll to position [462, 0]
type textarea "*"
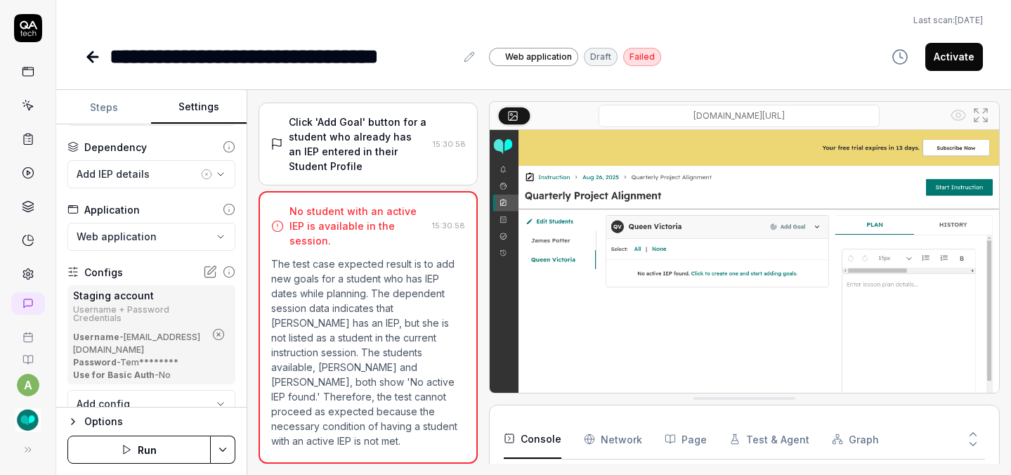
click at [181, 107] on button "Settings" at bounding box center [198, 108] width 95 height 34
click at [158, 171] on div "Add IEP details" at bounding box center [138, 173] width 122 height 15
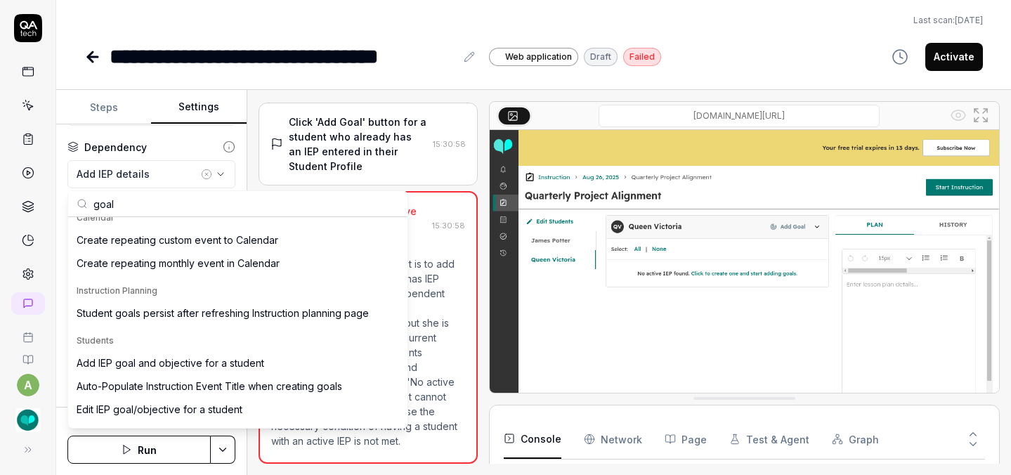
scroll to position [155, 0]
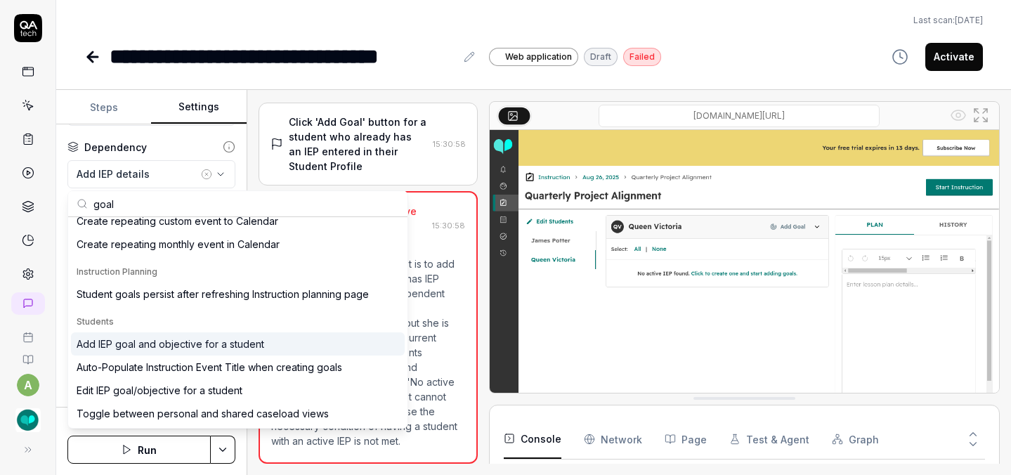
type input "goal"
click at [189, 340] on div "Add IEP goal and objective for a student" at bounding box center [171, 343] width 188 height 15
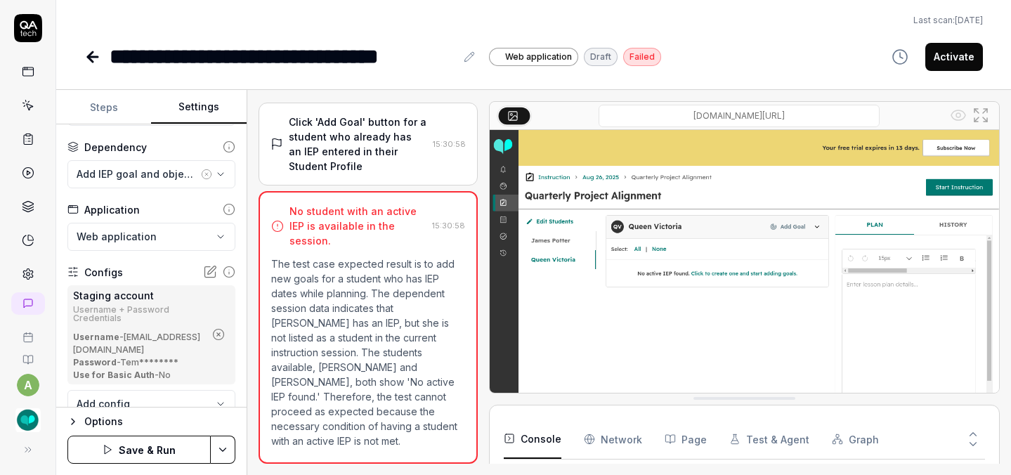
click at [172, 447] on button "Save & Run" at bounding box center [138, 450] width 143 height 28
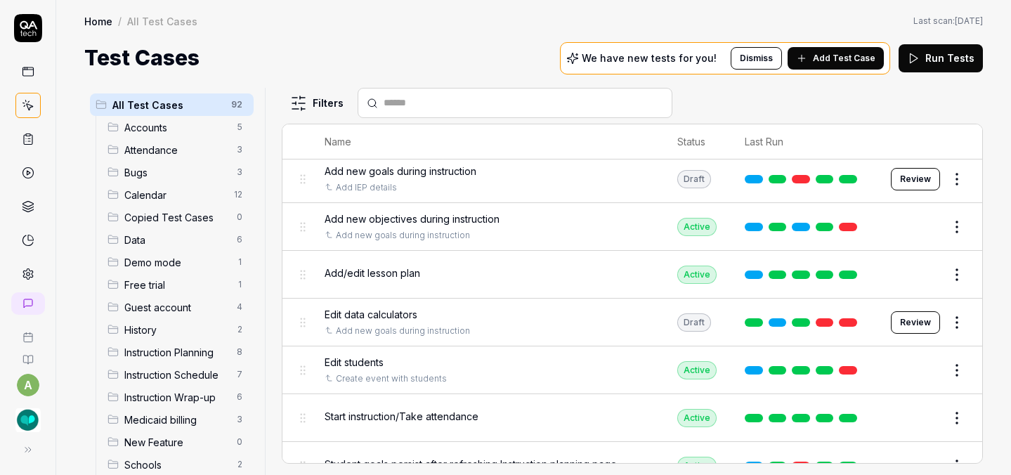
scroll to position [2089, 0]
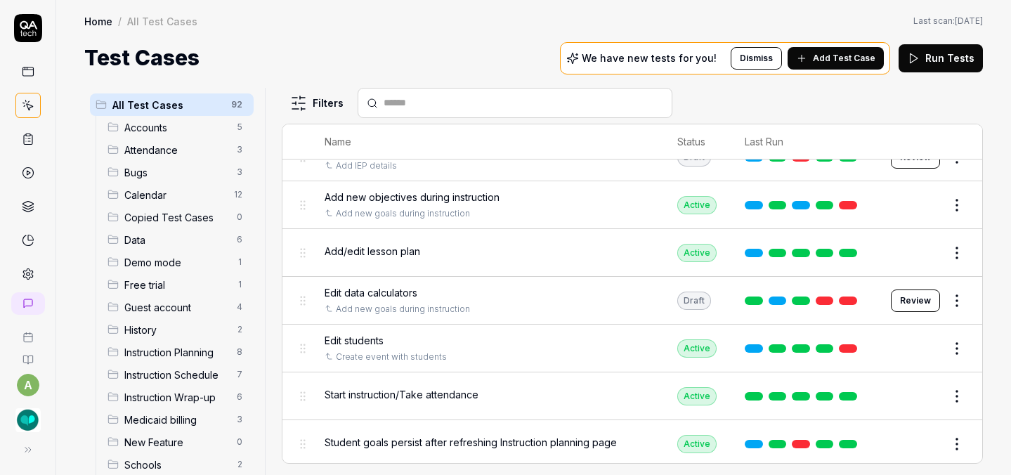
click at [899, 289] on button "Review" at bounding box center [915, 300] width 49 height 22
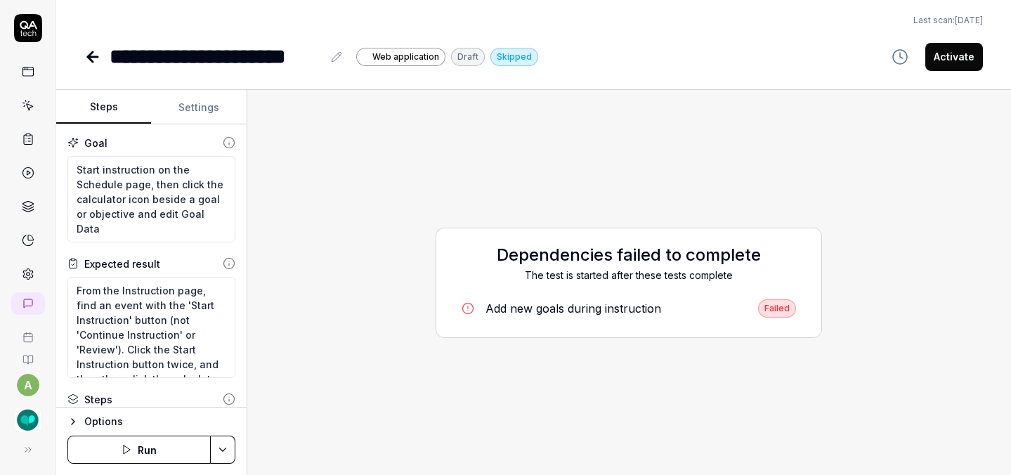
click at [157, 447] on button "Run" at bounding box center [138, 450] width 143 height 28
click at [584, 306] on div "Add new goals during instruction" at bounding box center [573, 308] width 176 height 17
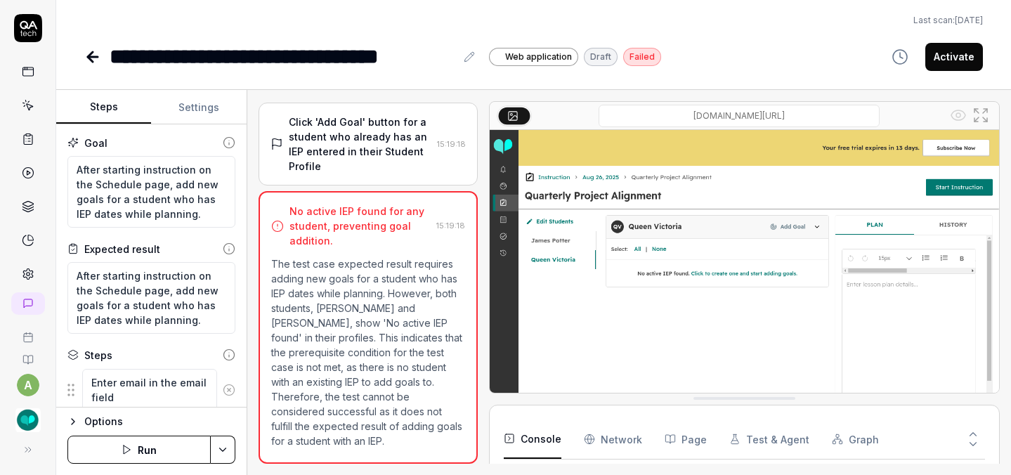
scroll to position [57, 0]
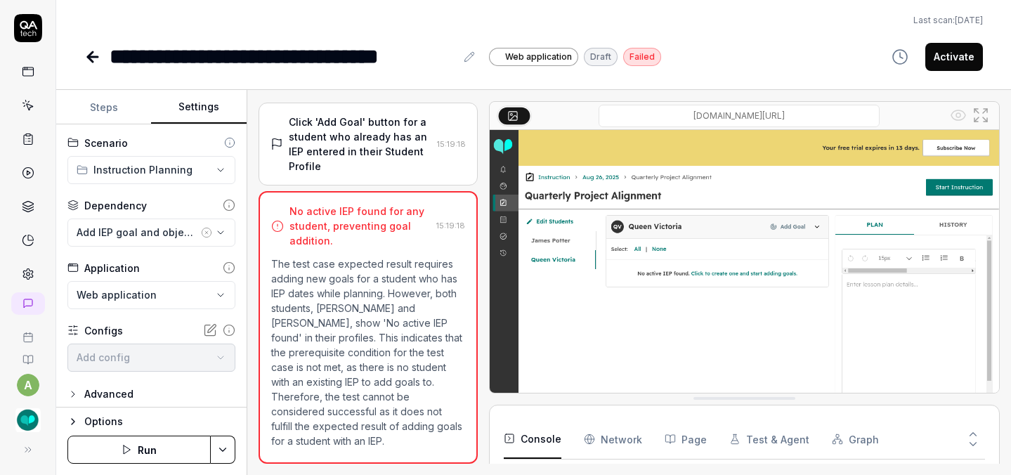
click at [191, 116] on button "Settings" at bounding box center [198, 108] width 95 height 34
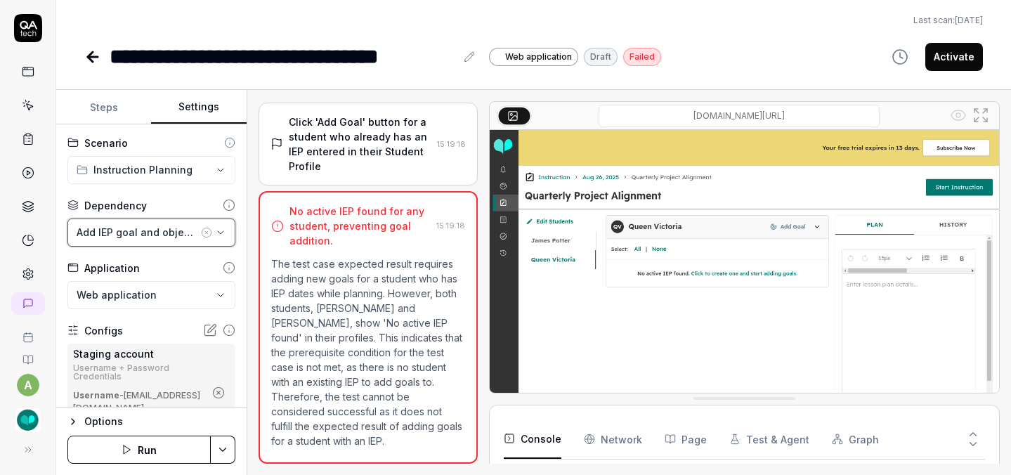
click at [169, 230] on div "Add IEP goal and objective for a student" at bounding box center [138, 232] width 122 height 15
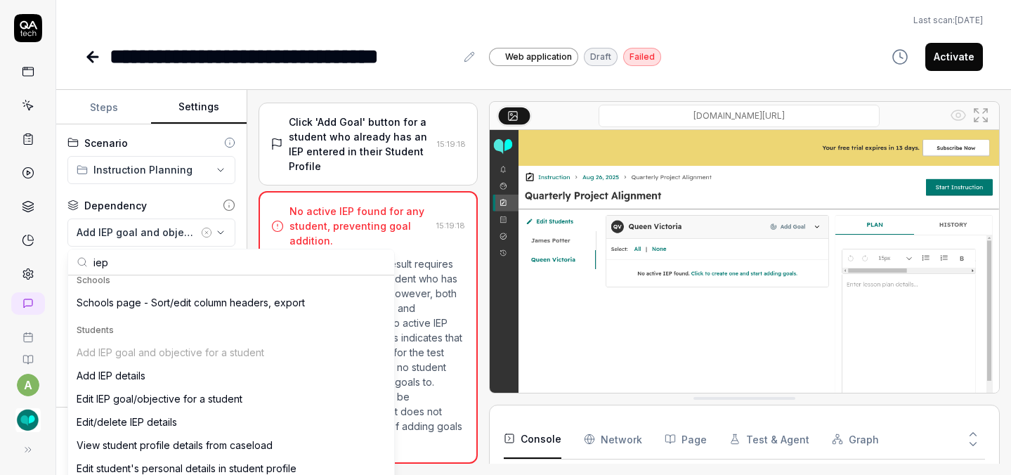
scroll to position [281, 0]
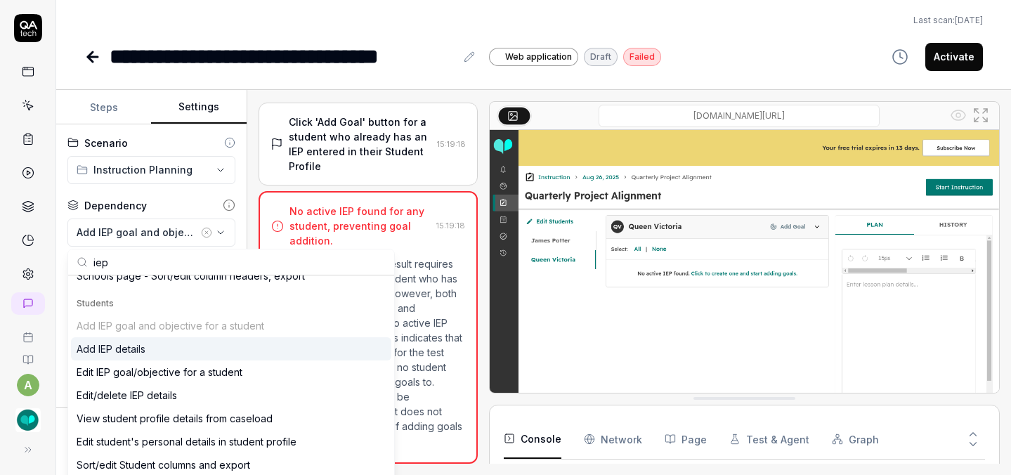
type input "iep"
click at [161, 350] on div "Add IEP details" at bounding box center [231, 348] width 320 height 23
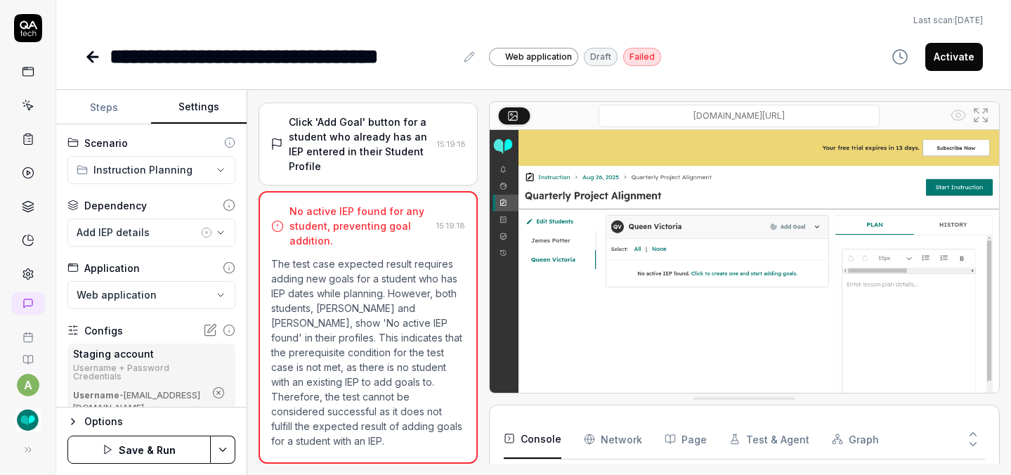
click at [157, 443] on button "Save & Run" at bounding box center [138, 450] width 143 height 28
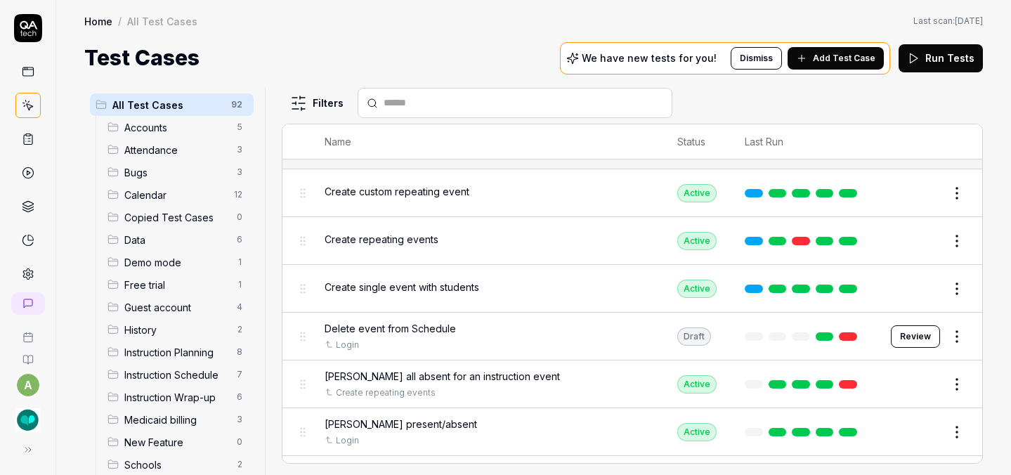
scroll to position [2421, 0]
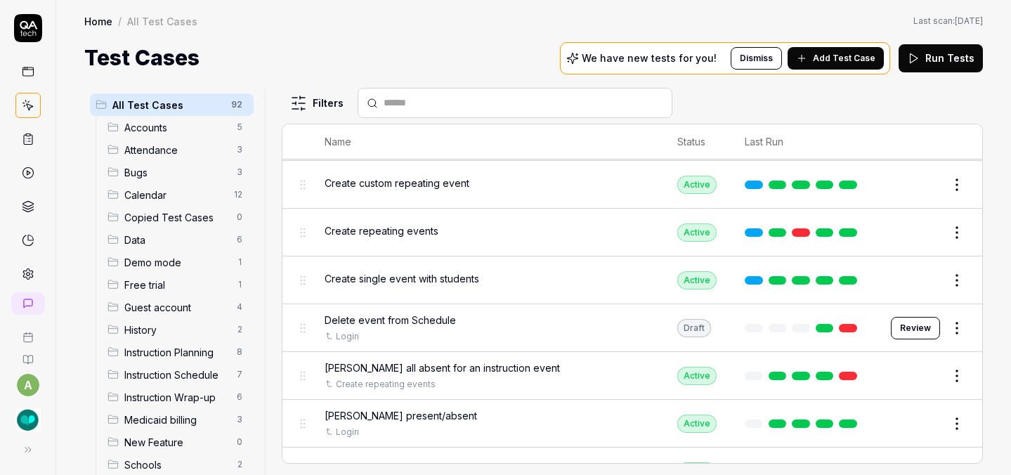
click at [892, 317] on button "Review" at bounding box center [915, 328] width 49 height 22
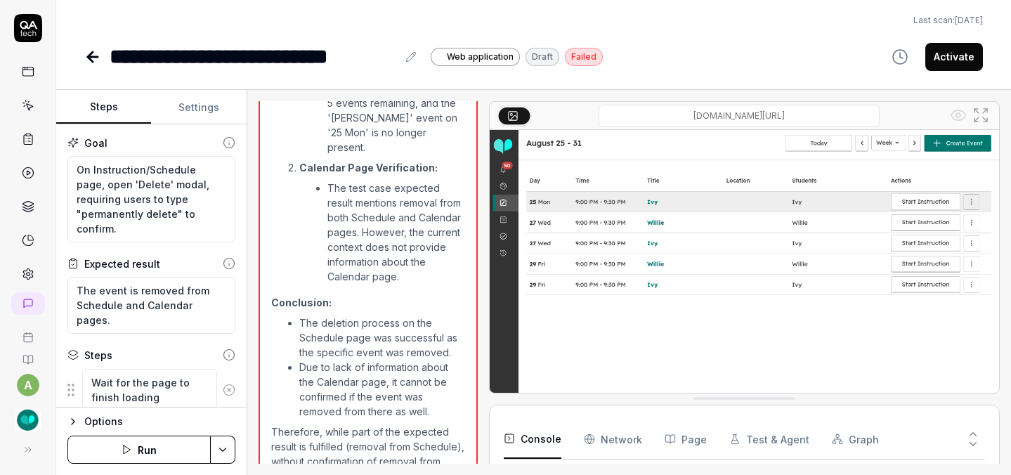
scroll to position [1041, 0]
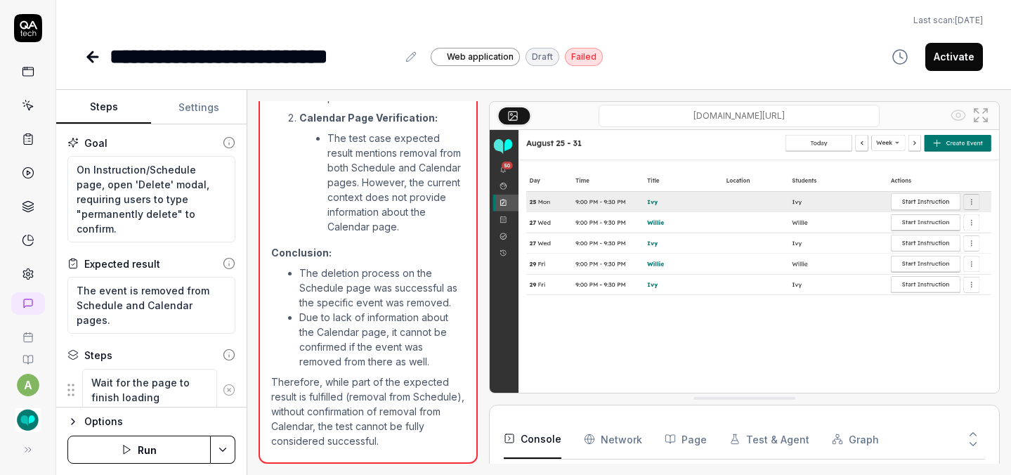
click at [148, 440] on button "Run" at bounding box center [138, 450] width 143 height 28
type textarea "*"
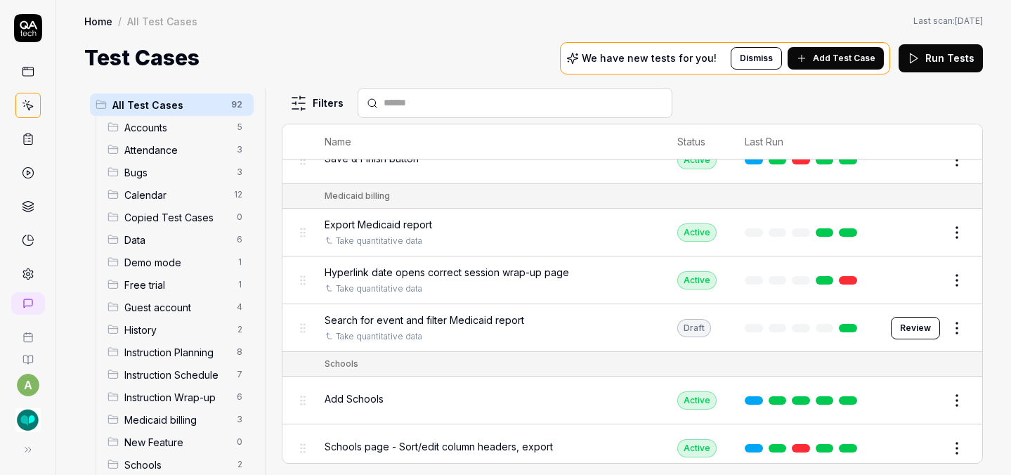
scroll to position [3096, 0]
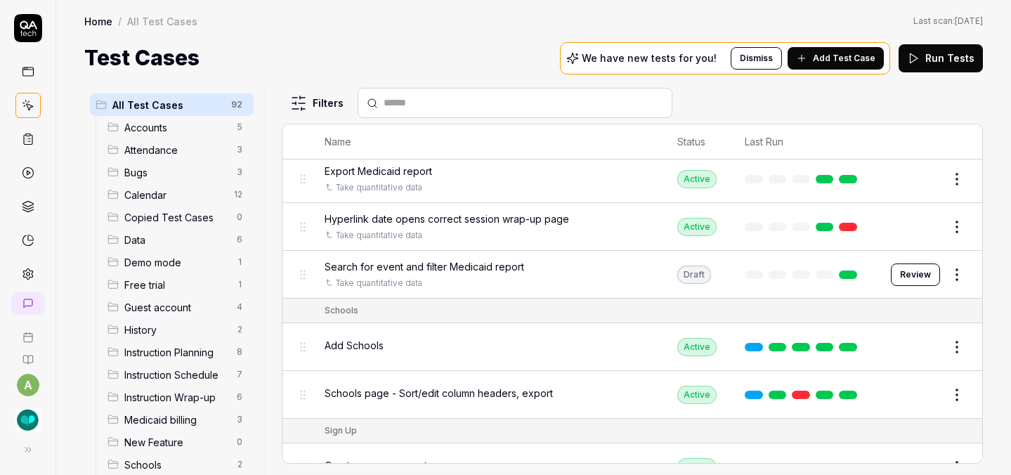
click at [908, 263] on button "Review" at bounding box center [915, 274] width 49 height 22
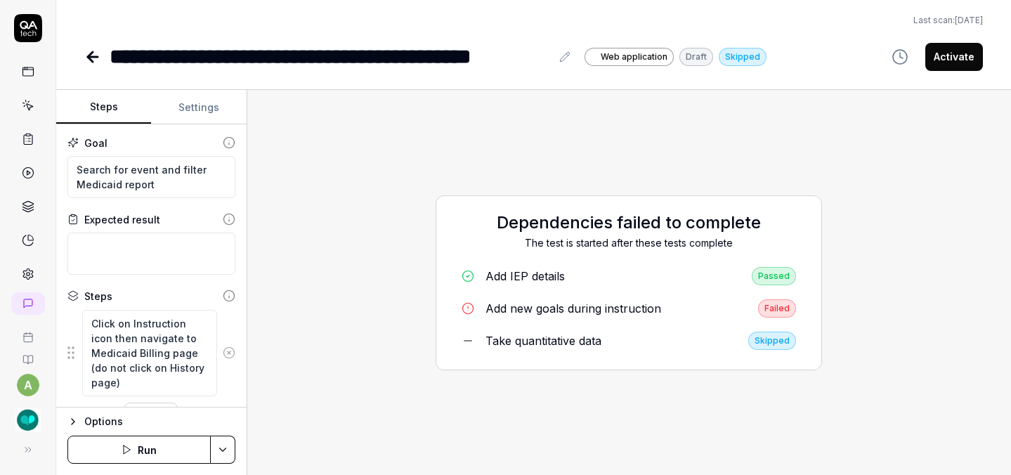
type textarea "*"
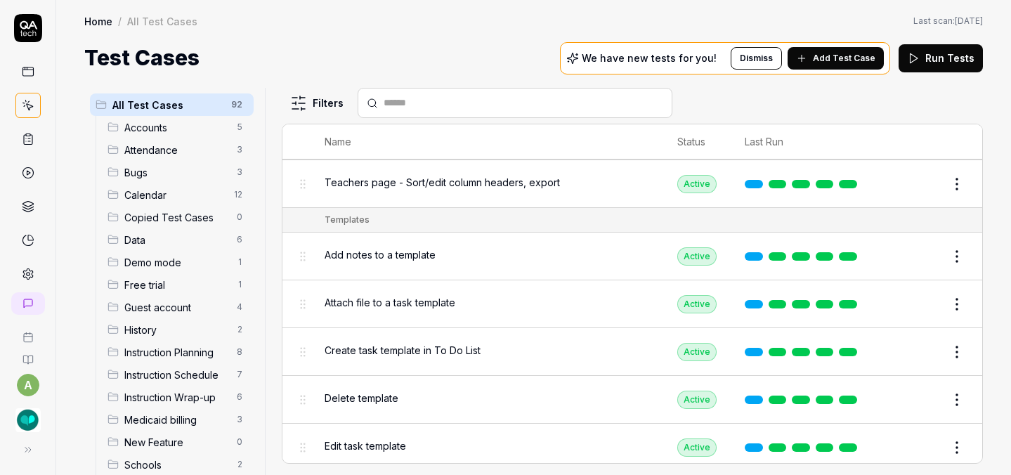
scroll to position [4519, 0]
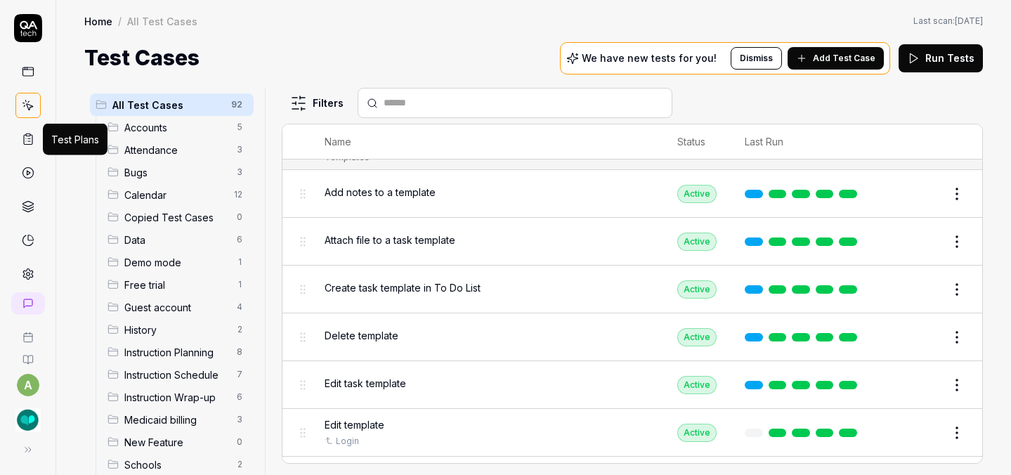
click at [22, 135] on icon at bounding box center [28, 139] width 13 height 13
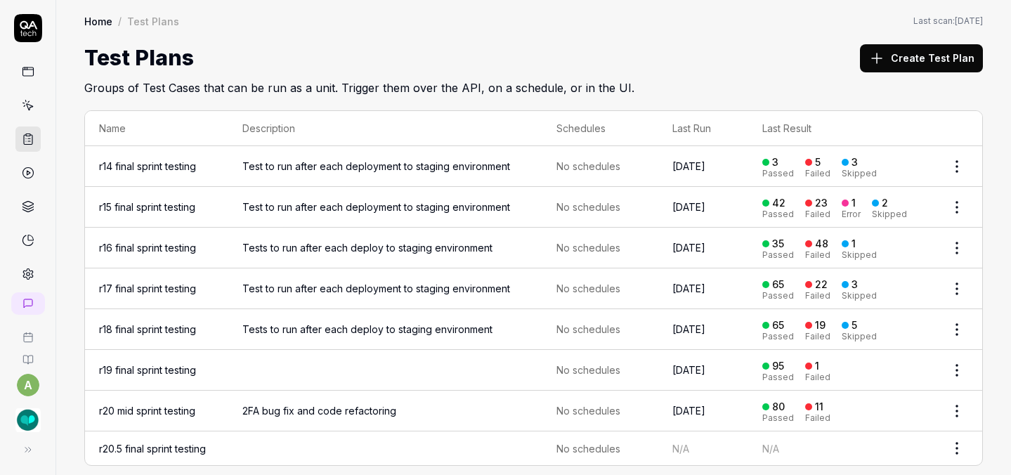
scroll to position [15, 0]
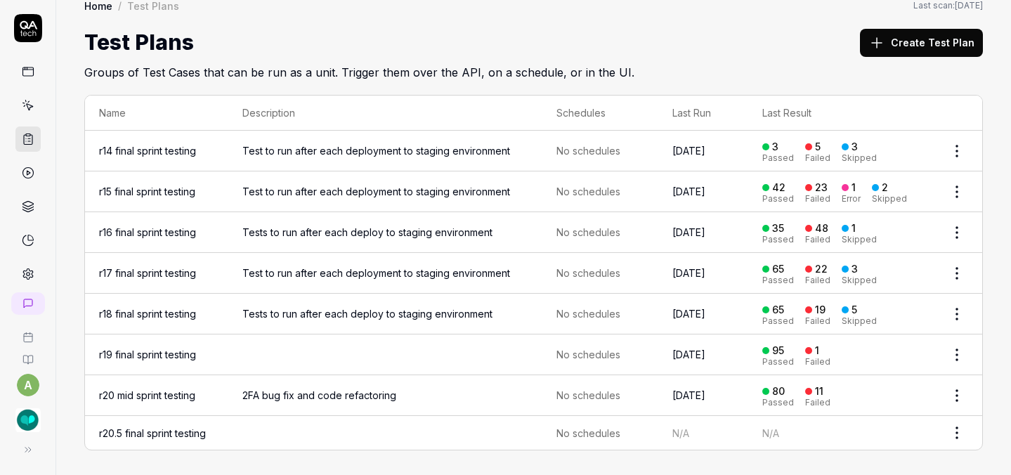
click at [181, 427] on link "r20.5 final sprint testing" at bounding box center [152, 433] width 107 height 12
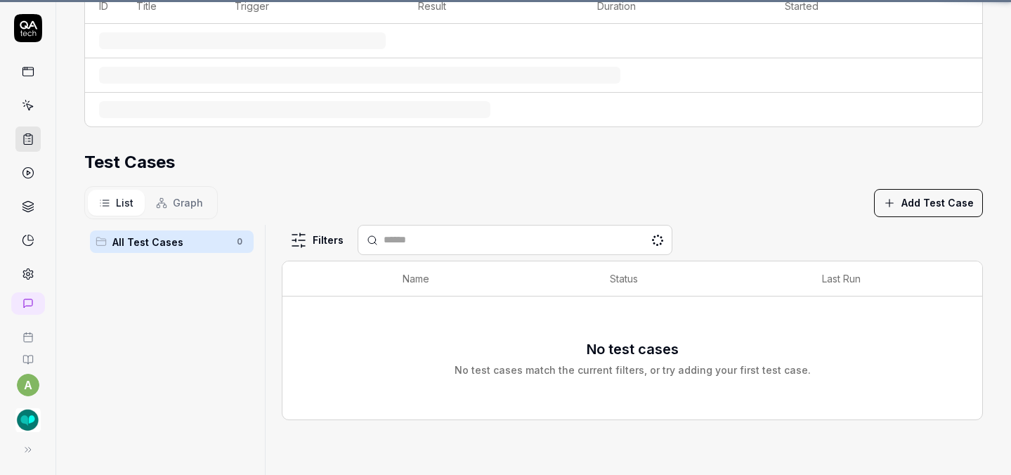
scroll to position [249, 0]
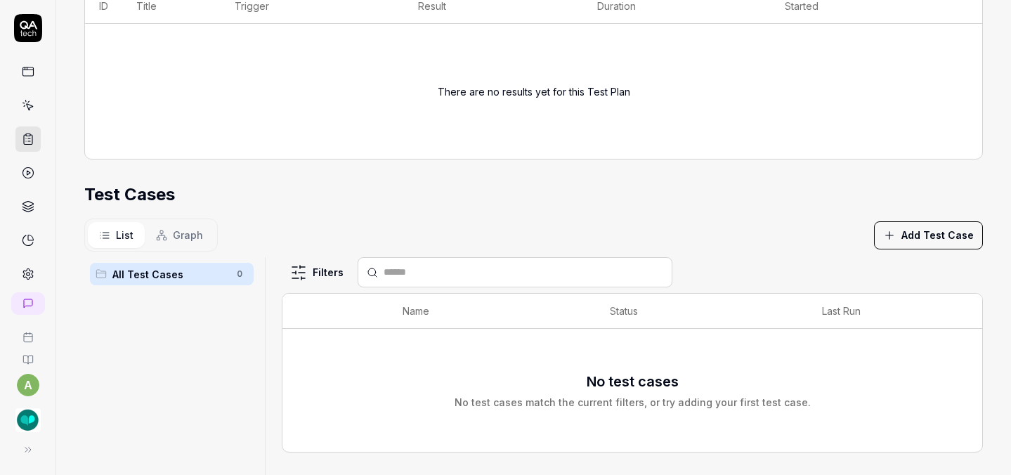
click at [896, 230] on button "Add Test Case" at bounding box center [928, 235] width 109 height 28
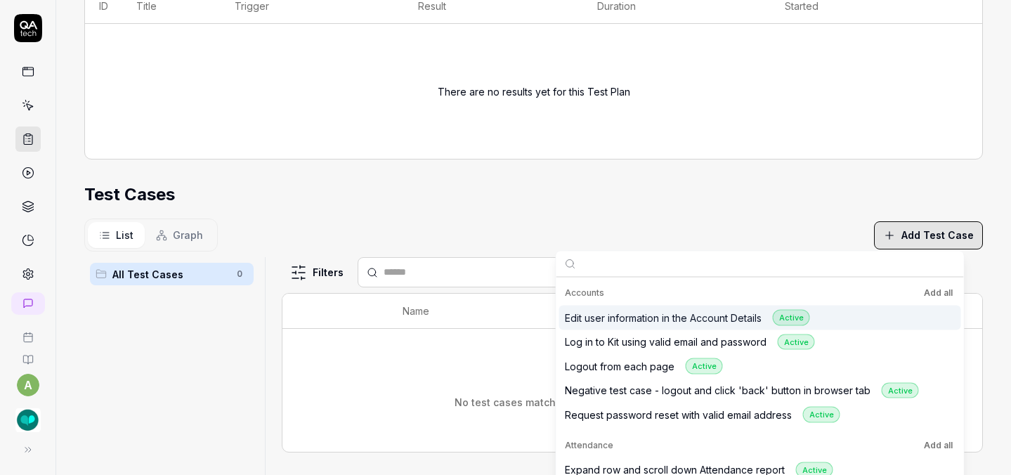
click at [929, 289] on button "Add all" at bounding box center [938, 292] width 34 height 17
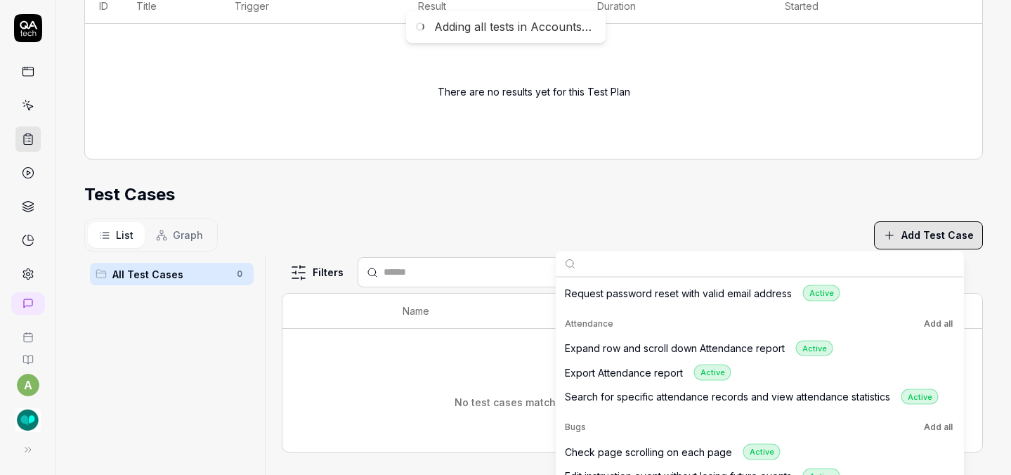
scroll to position [129, 0]
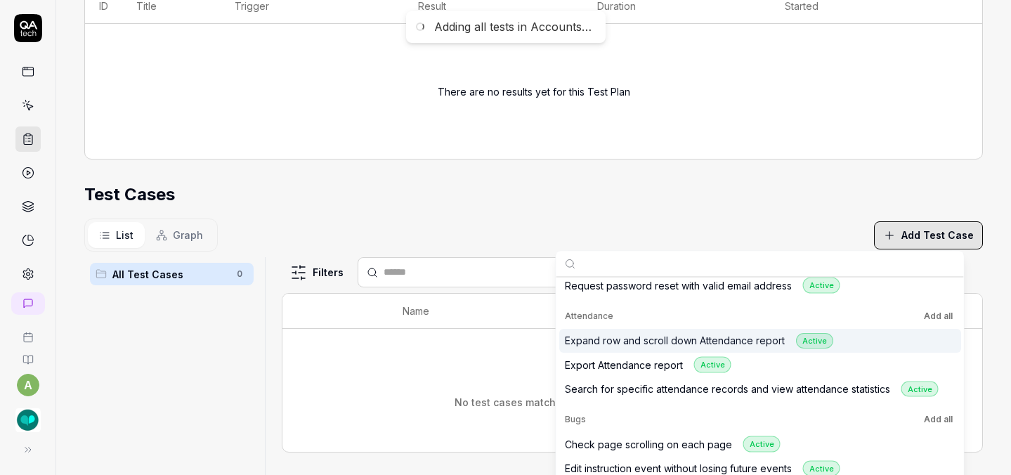
click at [935, 316] on button "Add all" at bounding box center [938, 315] width 34 height 17
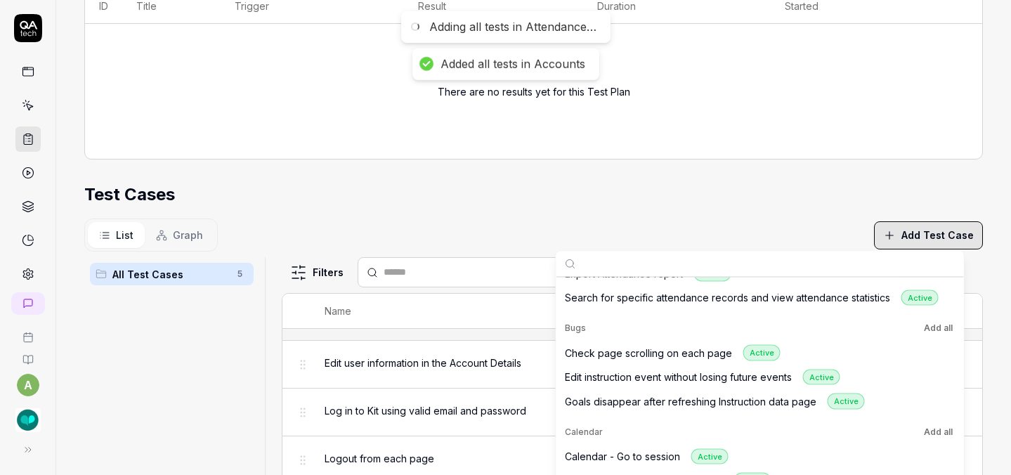
scroll to position [223, 0]
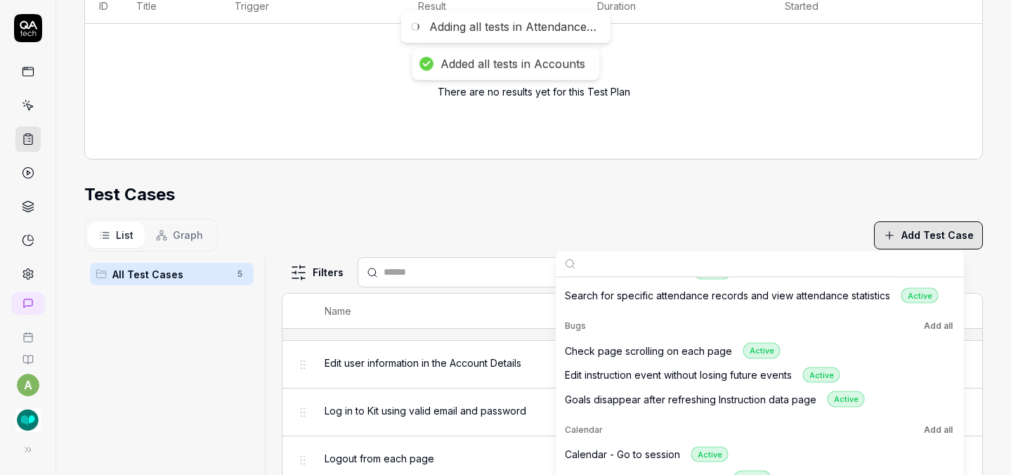
click at [936, 326] on button "Add all" at bounding box center [938, 326] width 34 height 17
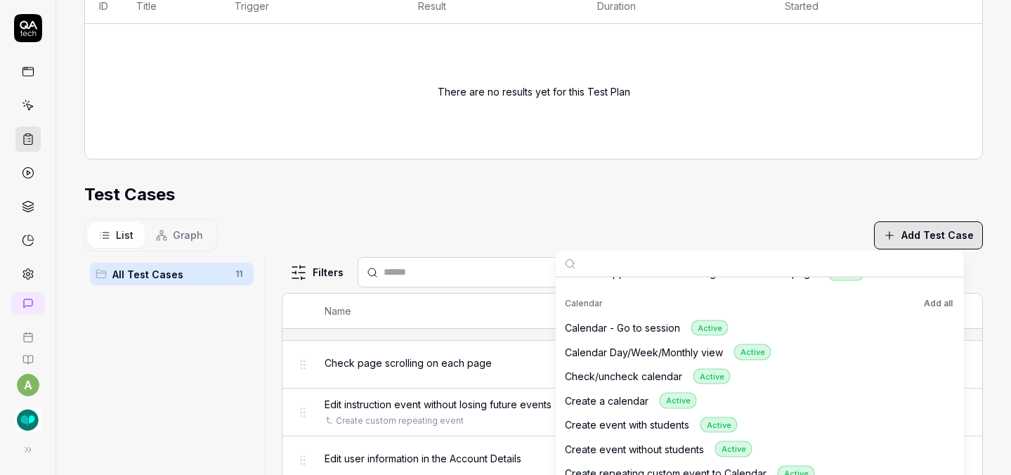
scroll to position [348, 0]
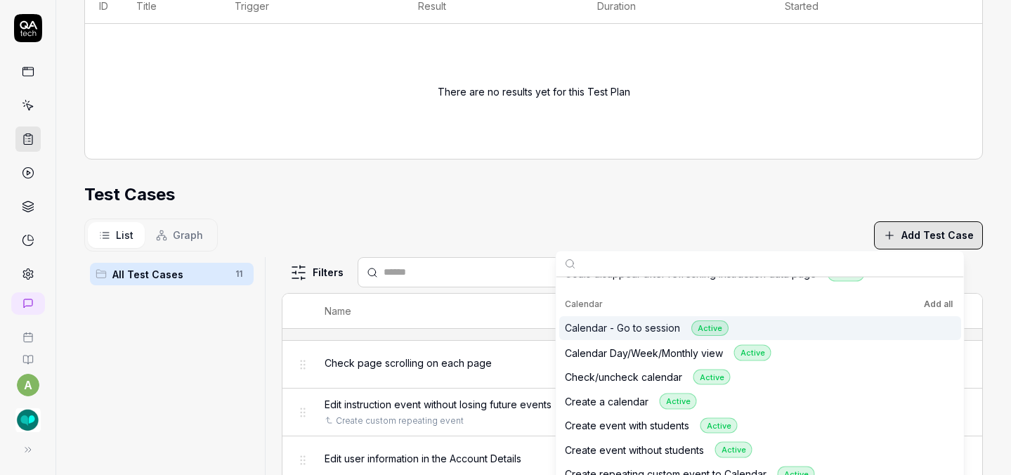
click at [938, 303] on button "Add all" at bounding box center [938, 303] width 34 height 17
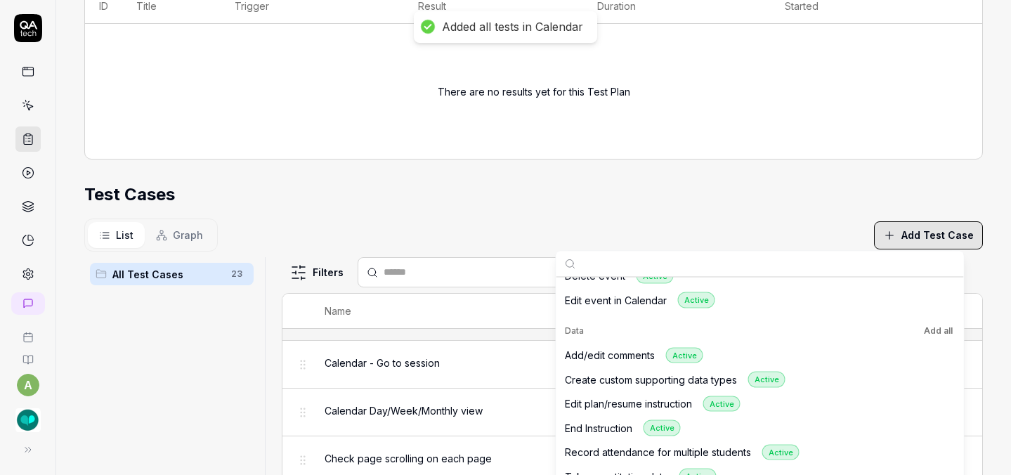
scroll to position [630, 0]
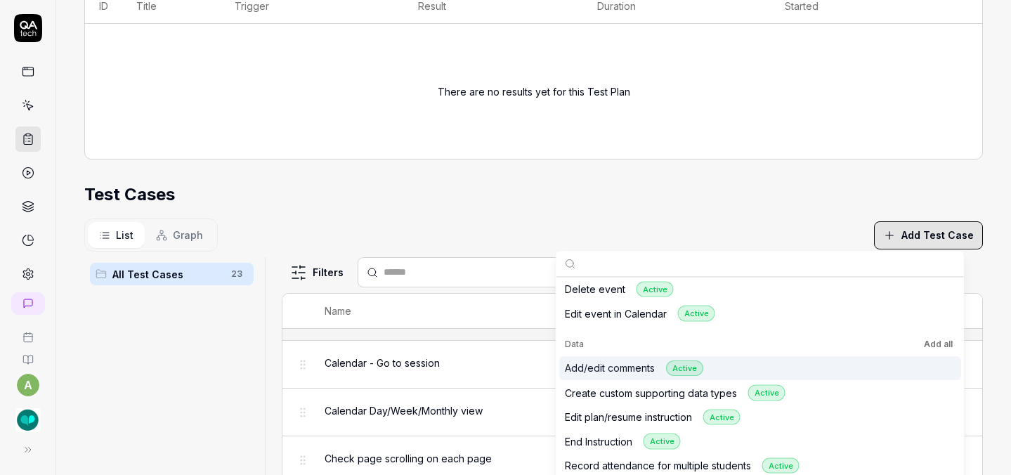
click at [934, 340] on button "Add all" at bounding box center [938, 343] width 34 height 17
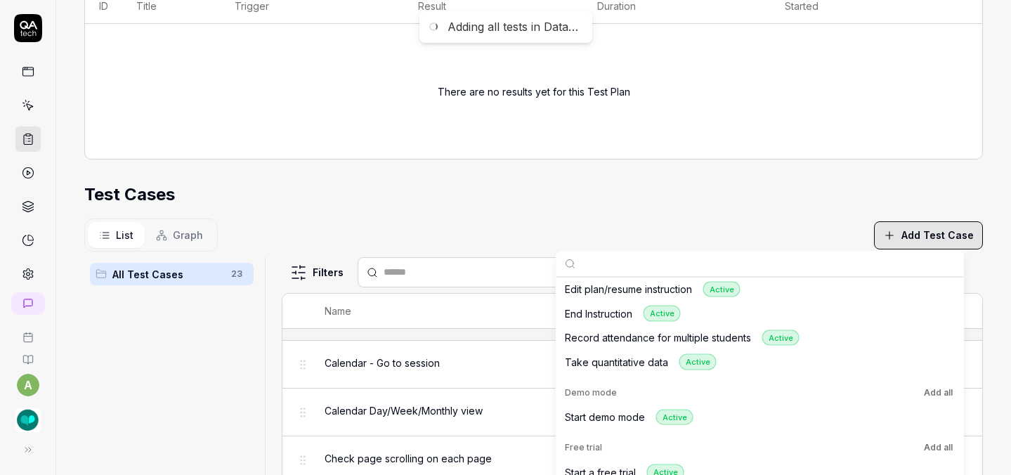
scroll to position [763, 0]
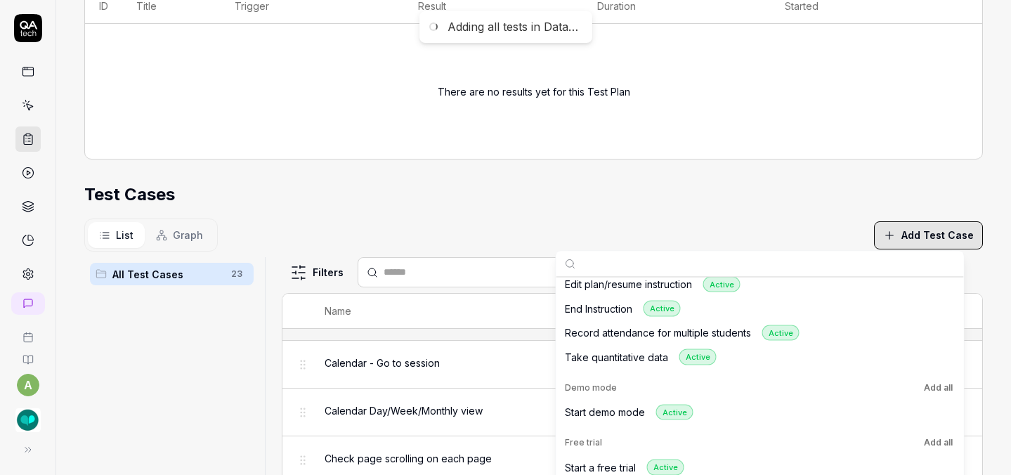
click at [926, 391] on button "Add all" at bounding box center [938, 387] width 34 height 17
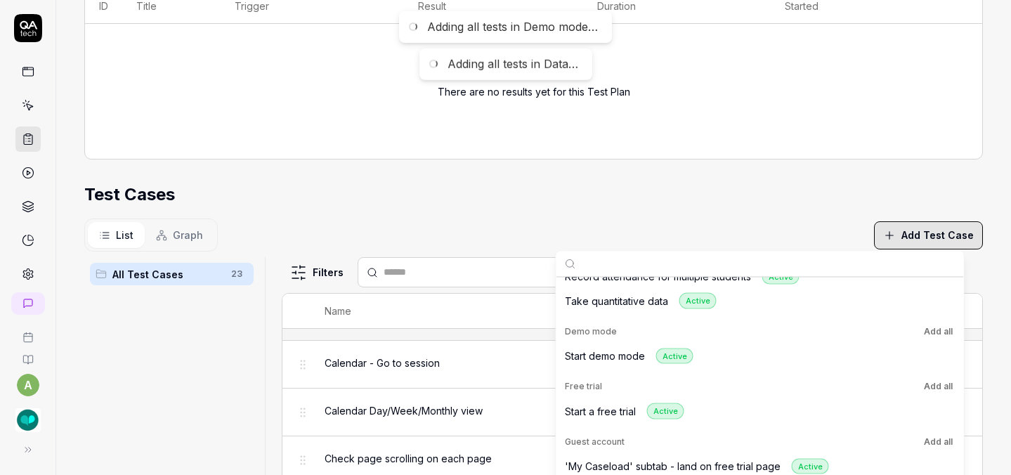
scroll to position [825, 0]
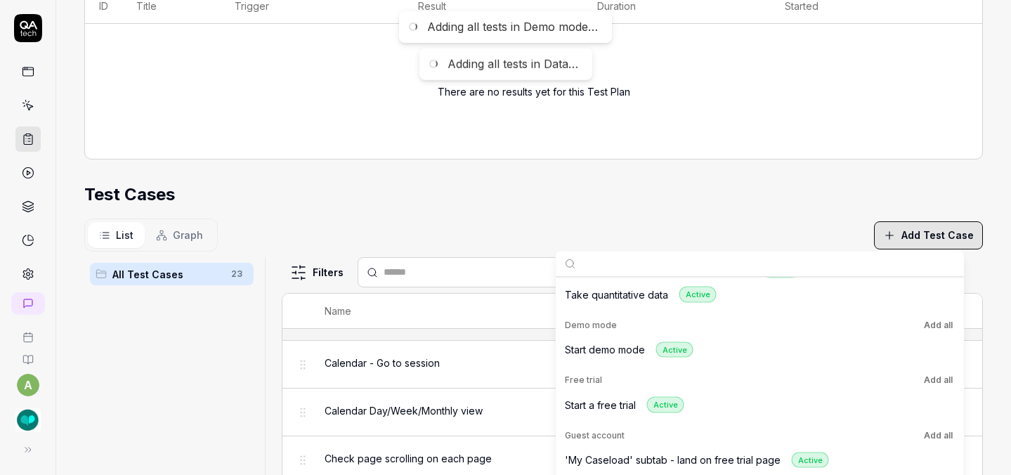
click at [931, 381] on button "Add all" at bounding box center [938, 380] width 34 height 17
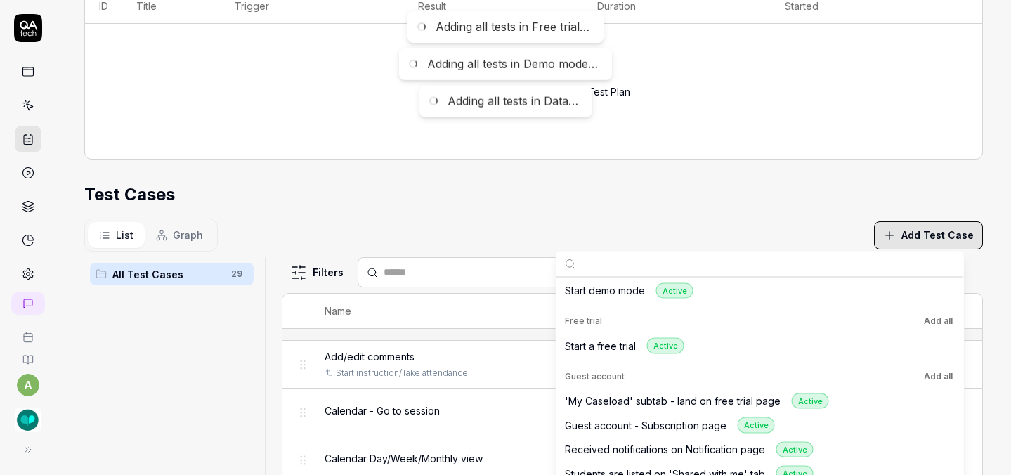
scroll to position [888, 0]
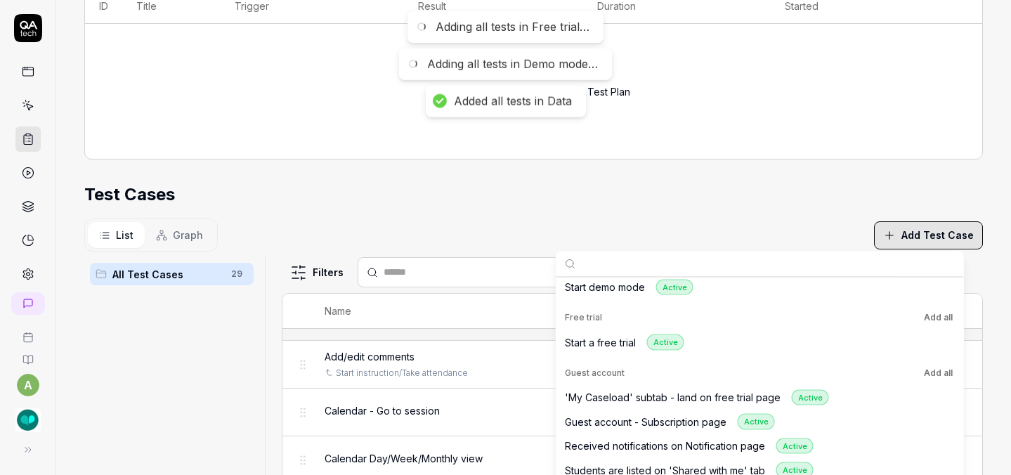
click at [932, 373] on button "Add all" at bounding box center [938, 372] width 34 height 17
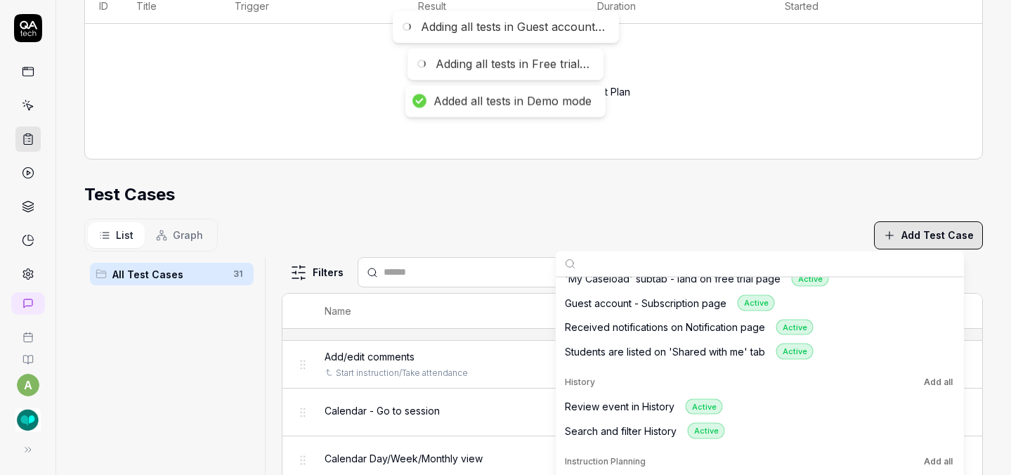
scroll to position [1009, 0]
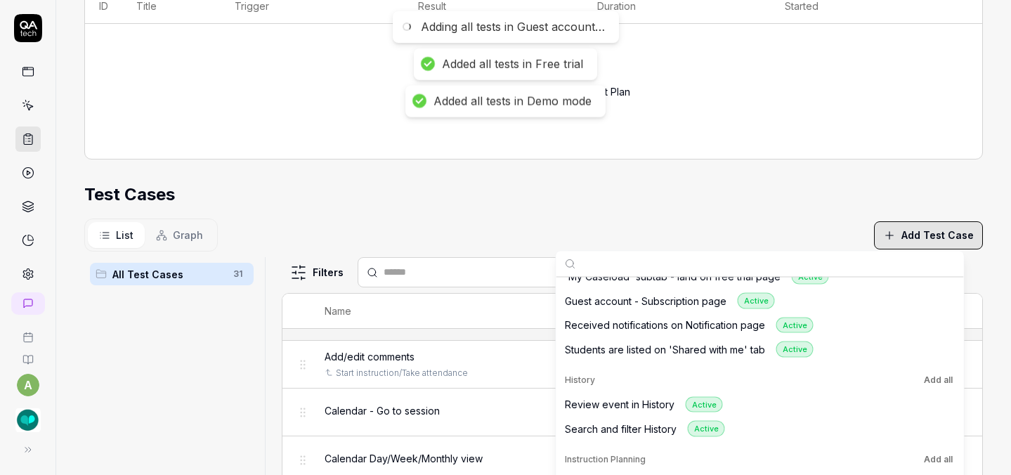
click at [932, 372] on button "Add all" at bounding box center [938, 379] width 34 height 17
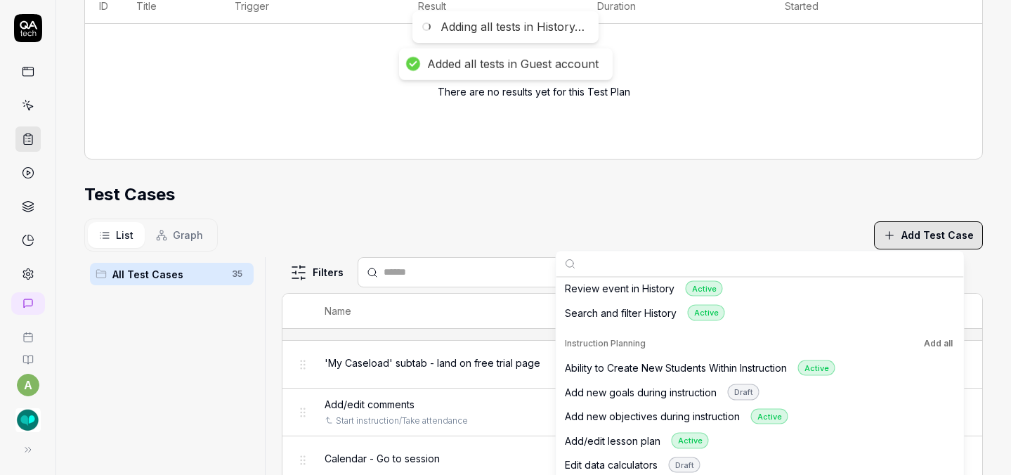
scroll to position [1128, 0]
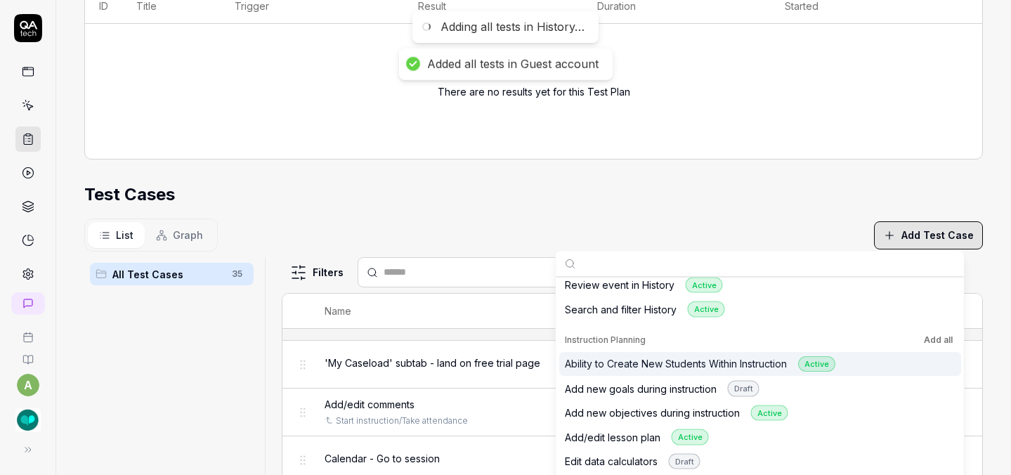
click at [929, 364] on div "Ability to Create New Students Within Instruction Active" at bounding box center [760, 364] width 402 height 25
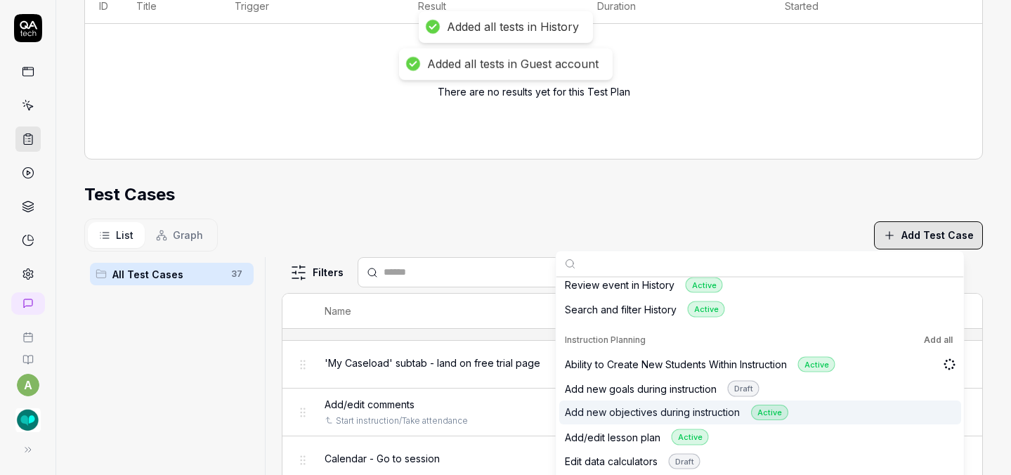
click at [915, 407] on div "Add new objectives during instruction Active" at bounding box center [760, 412] width 402 height 25
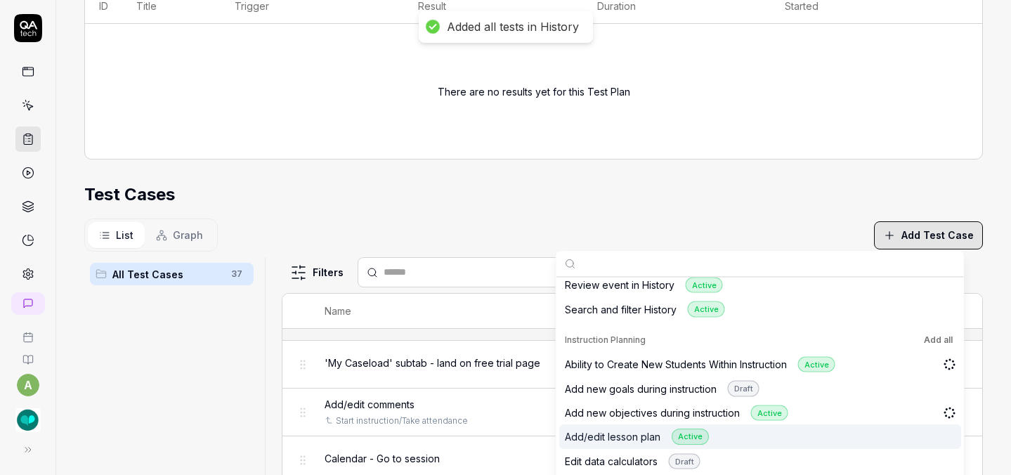
click at [915, 433] on div "Add/edit lesson plan Active" at bounding box center [760, 437] width 402 height 25
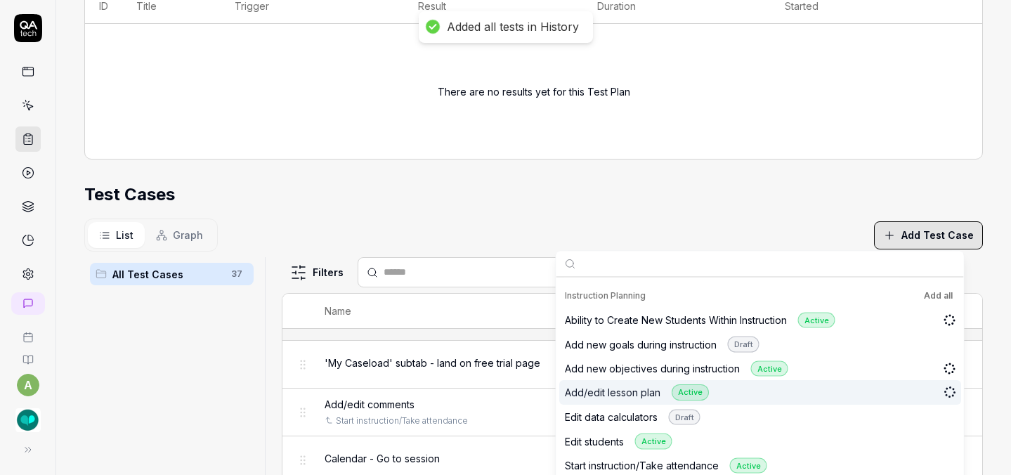
scroll to position [1187, 0]
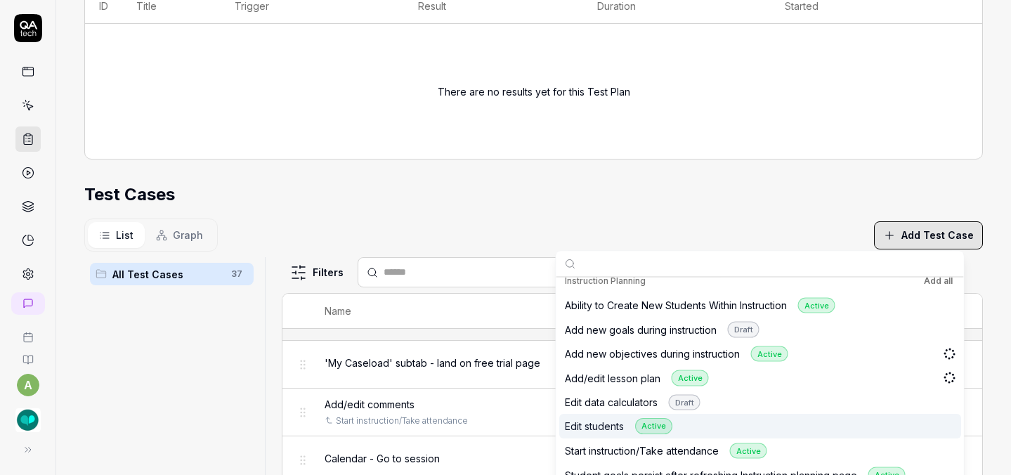
click at [915, 416] on div "Edit students Active" at bounding box center [760, 426] width 402 height 25
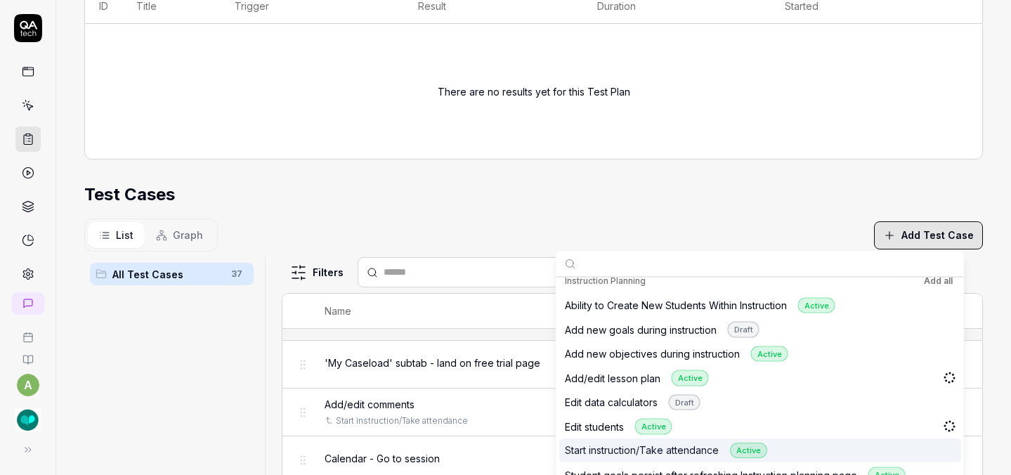
click at [915, 445] on div "Start instruction/Take attendance Active" at bounding box center [760, 450] width 402 height 25
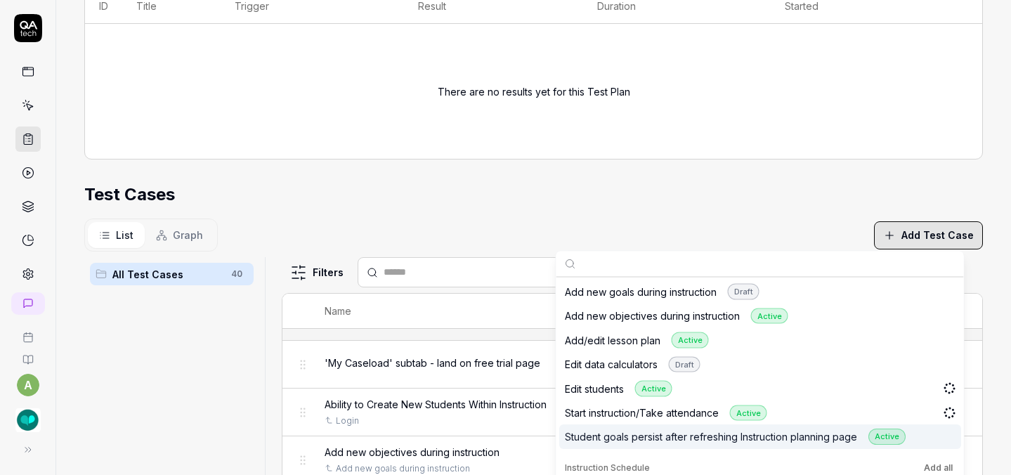
click at [922, 440] on div "Student goals persist after refreshing Instruction planning page Active" at bounding box center [760, 437] width 402 height 25
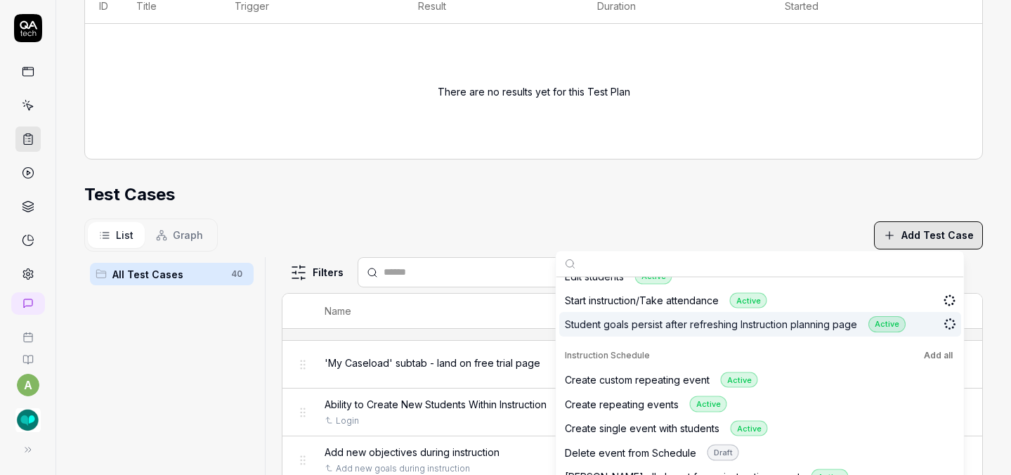
scroll to position [1337, 0]
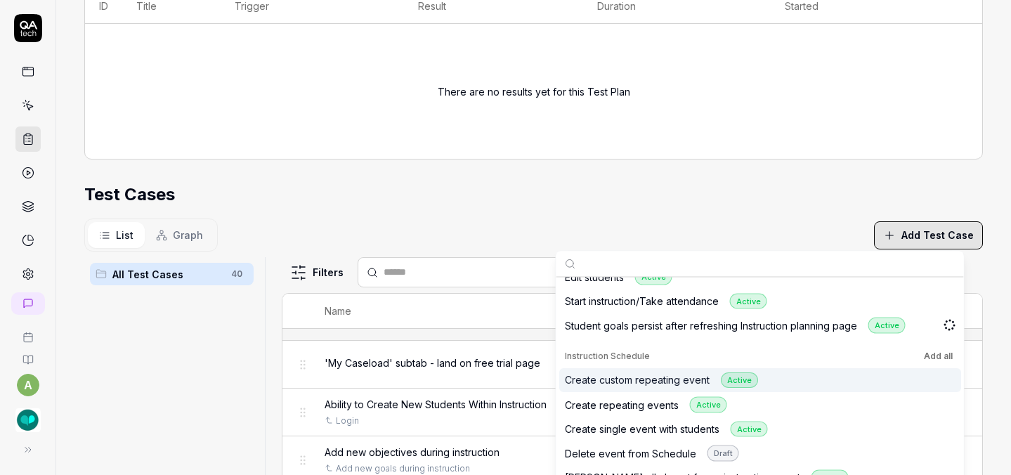
click at [924, 377] on div "Create custom repeating event Active" at bounding box center [760, 380] width 402 height 25
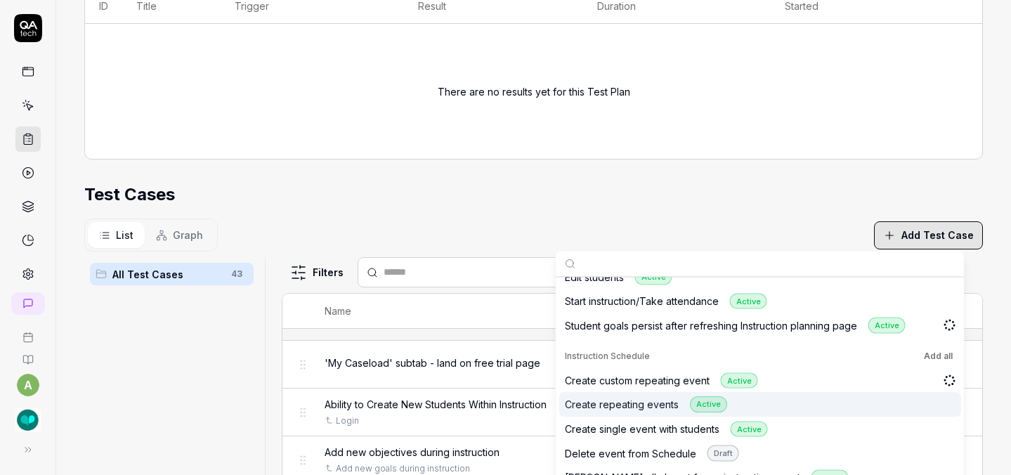
click at [924, 405] on div "Create repeating events Active" at bounding box center [760, 405] width 402 height 25
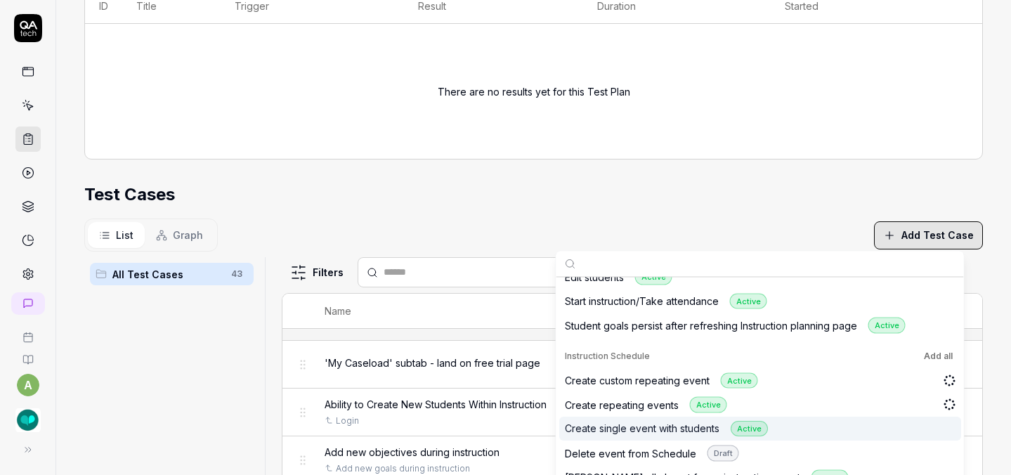
click at [924, 427] on div "Create single event with students Active" at bounding box center [760, 429] width 402 height 25
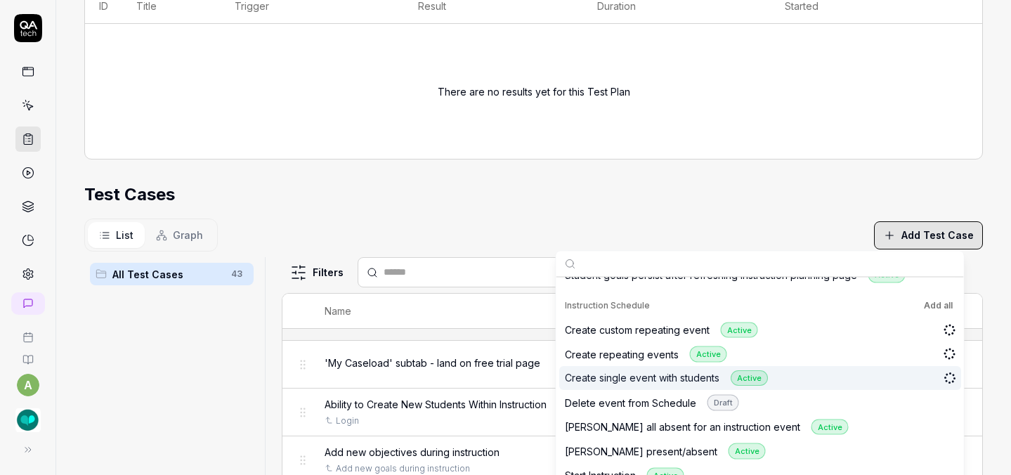
scroll to position [1396, 0]
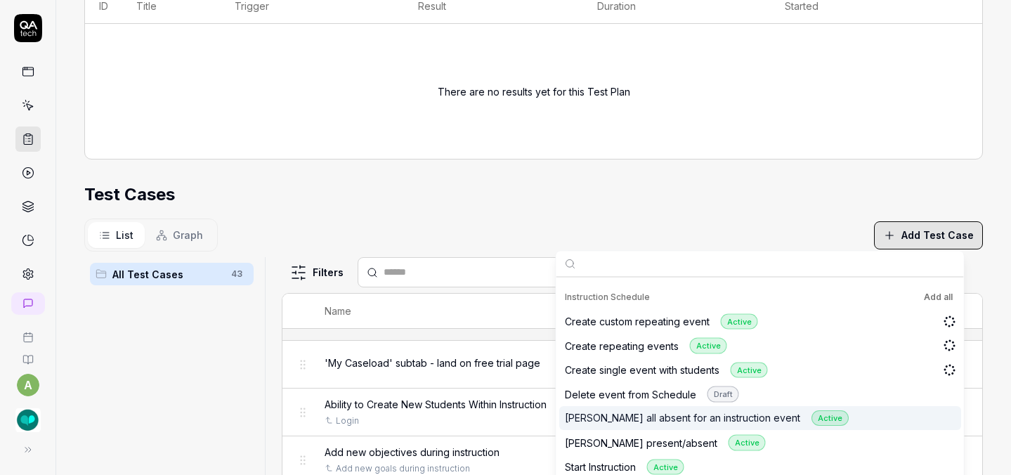
click at [923, 421] on div "[PERSON_NAME] all absent for an instruction event Active" at bounding box center [760, 418] width 402 height 25
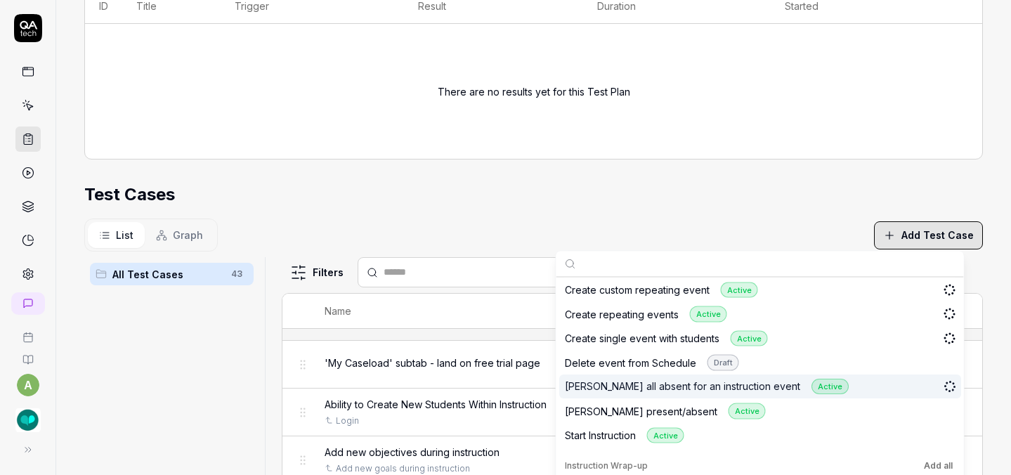
scroll to position [1431, 0]
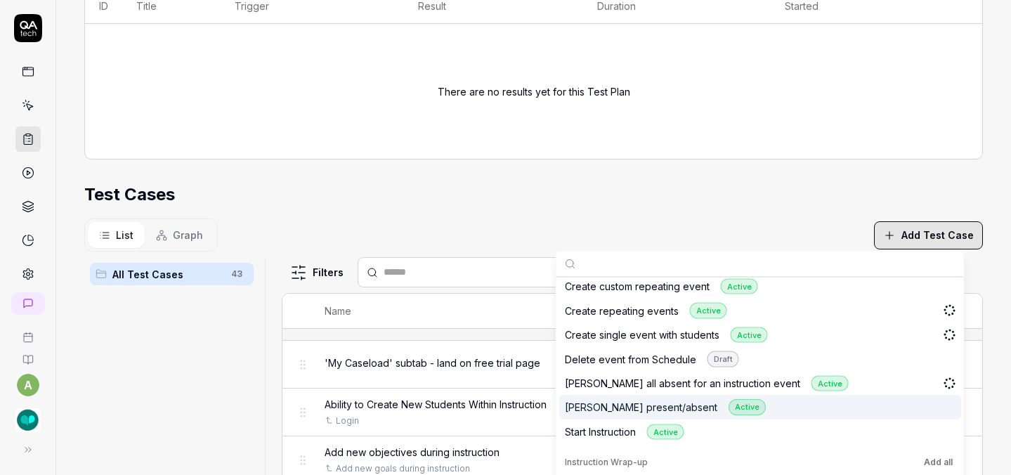
click at [921, 413] on div "[PERSON_NAME] present/absent Active" at bounding box center [760, 407] width 402 height 25
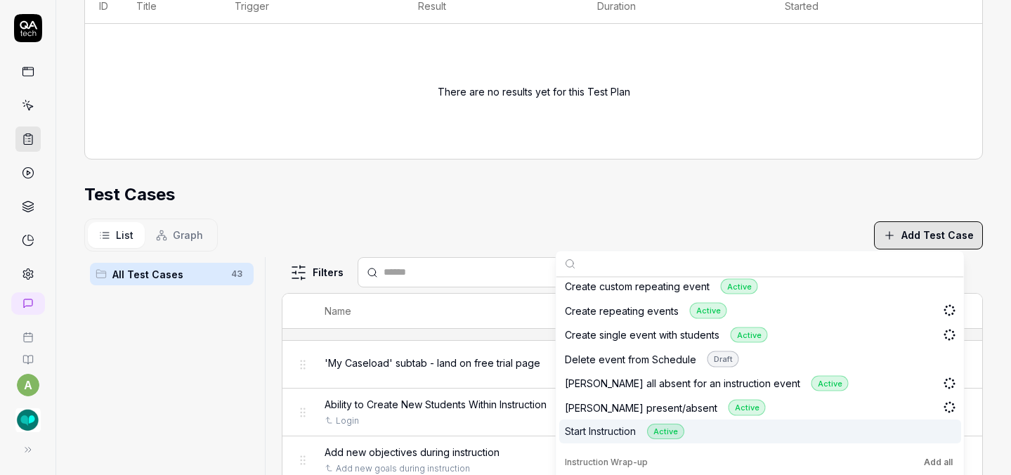
click at [921, 436] on div "Start Instruction Active" at bounding box center [760, 431] width 402 height 25
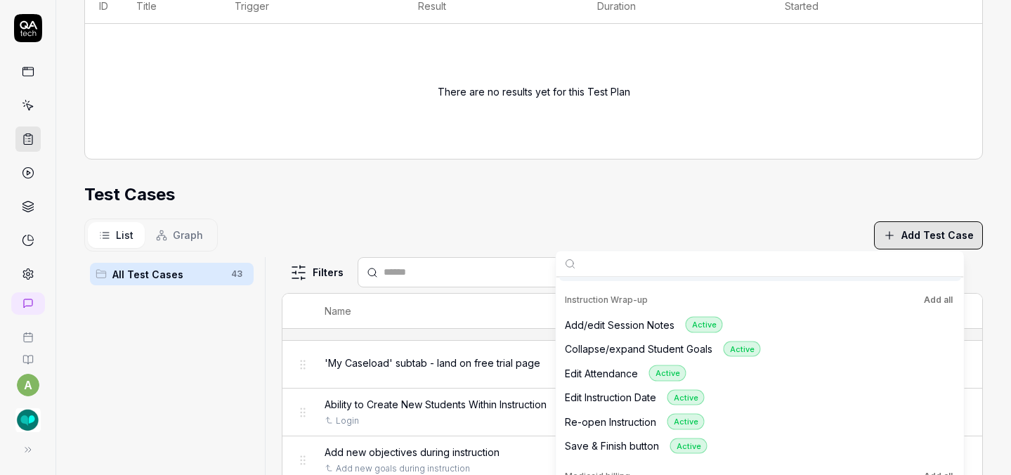
scroll to position [1580, 0]
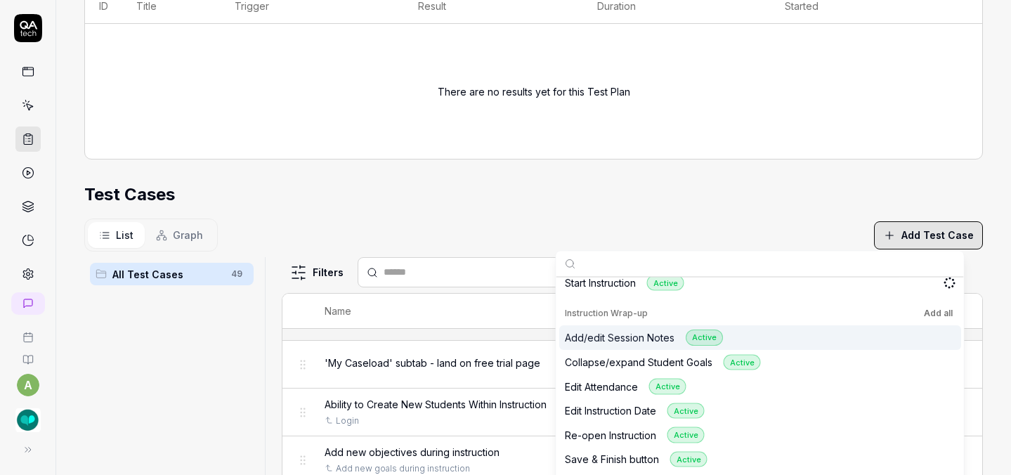
click at [936, 318] on button "Add all" at bounding box center [938, 313] width 34 height 17
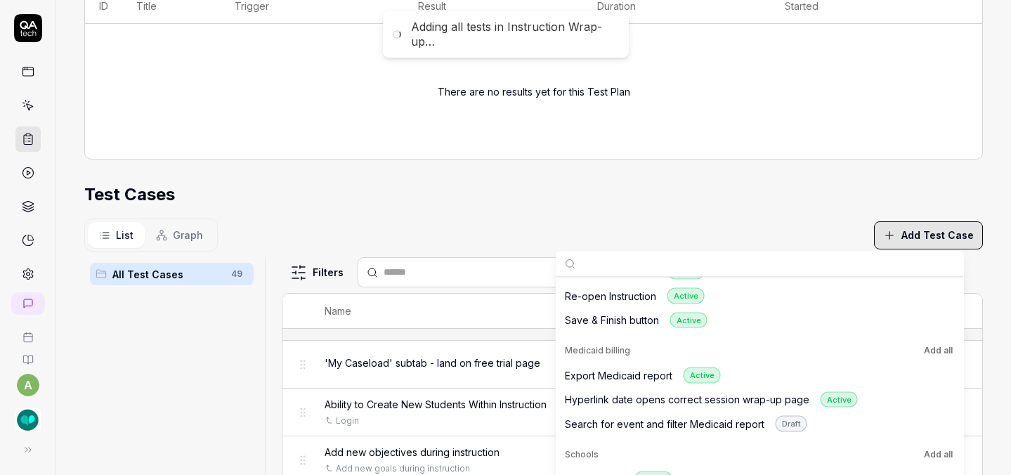
scroll to position [1736, 0]
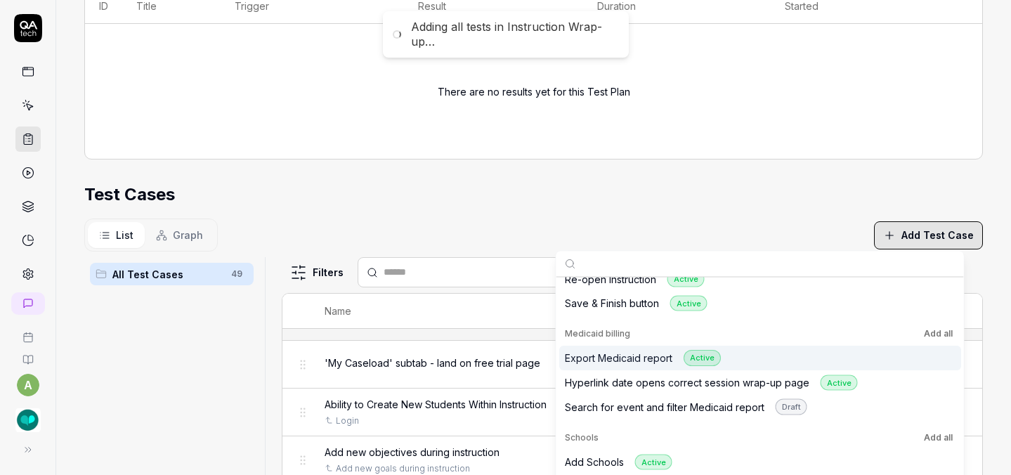
click at [914, 360] on div "Export Medicaid report Active" at bounding box center [760, 358] width 402 height 25
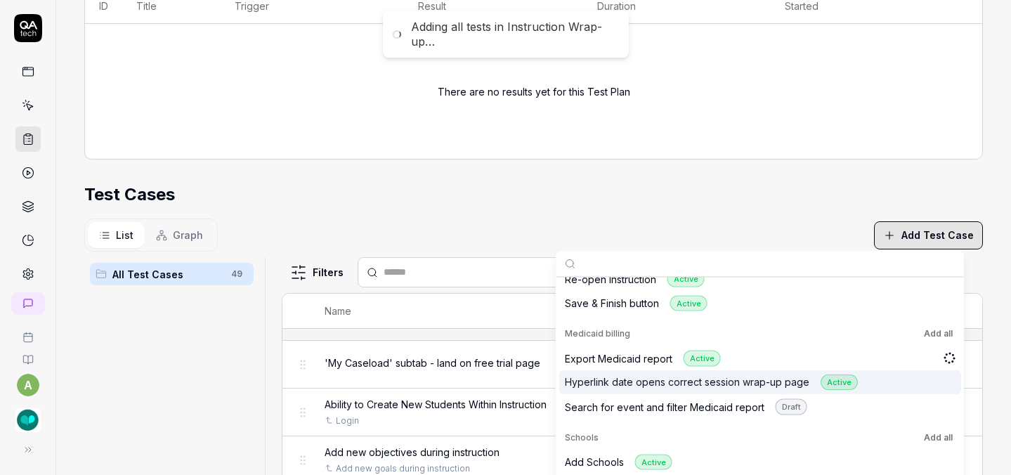
click at [914, 381] on div "Hyperlink date opens correct session wrap-up page Active" at bounding box center [760, 382] width 402 height 25
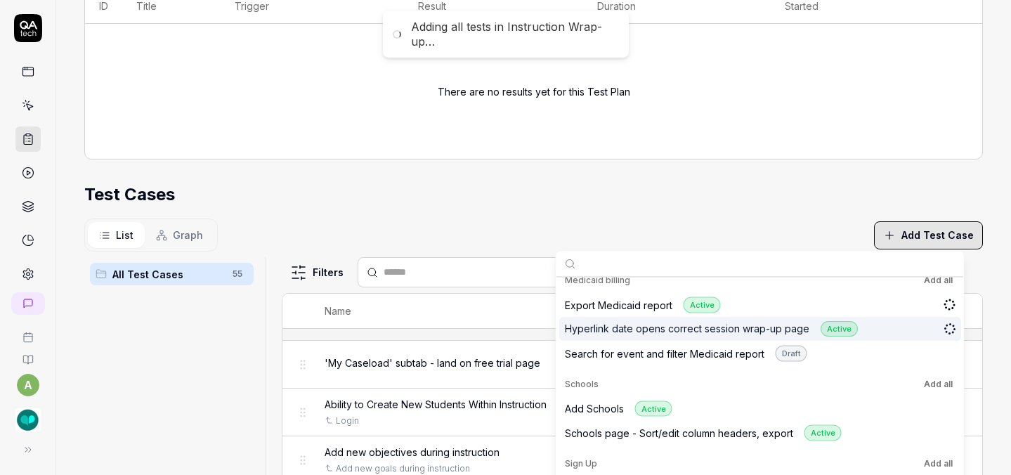
scroll to position [1807, 0]
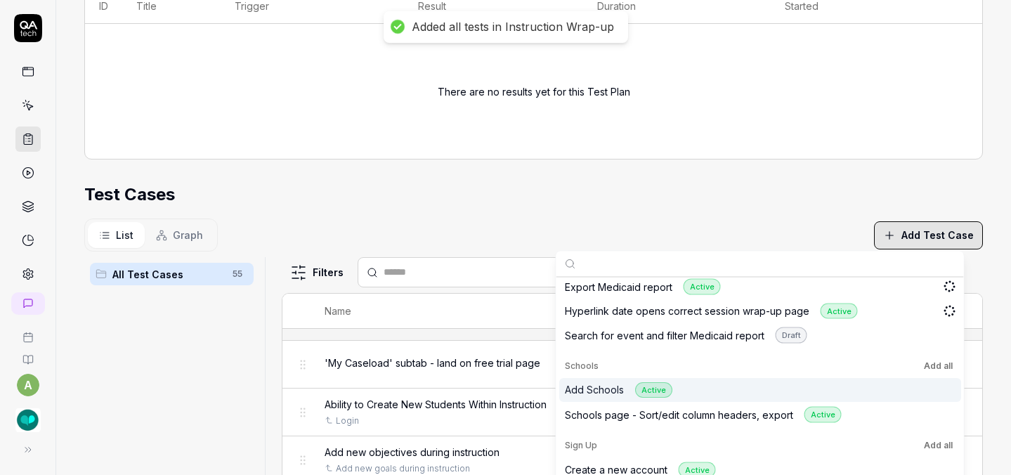
click at [928, 362] on button "Add all" at bounding box center [938, 365] width 34 height 17
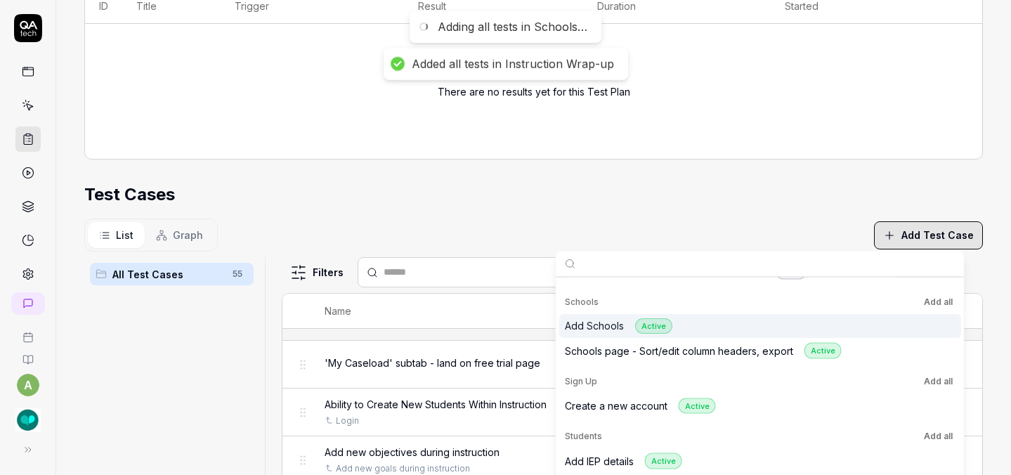
scroll to position [1876, 0]
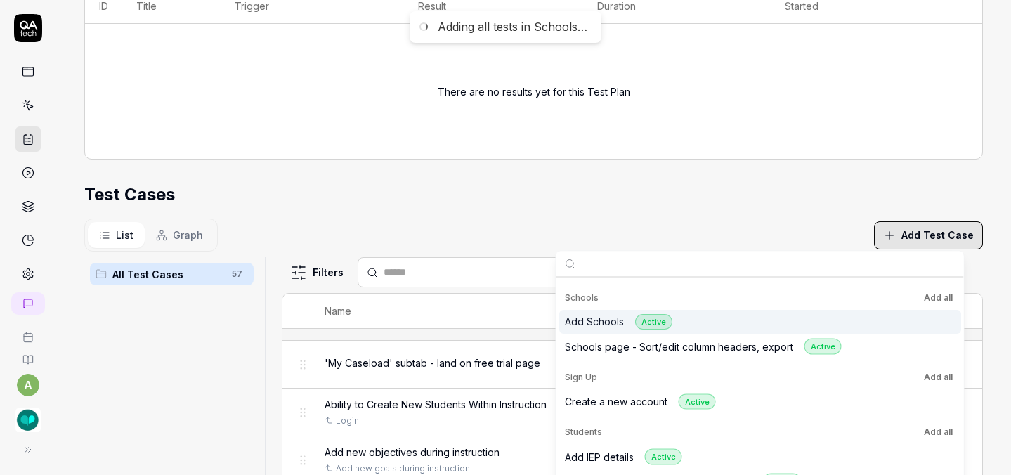
click at [931, 374] on button "Add all" at bounding box center [938, 376] width 34 height 17
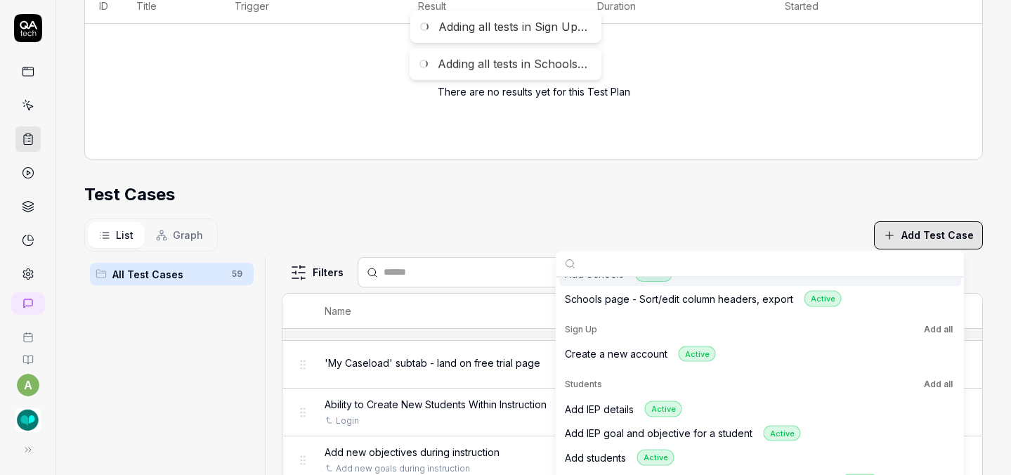
click at [932, 391] on button "Add all" at bounding box center [938, 384] width 34 height 17
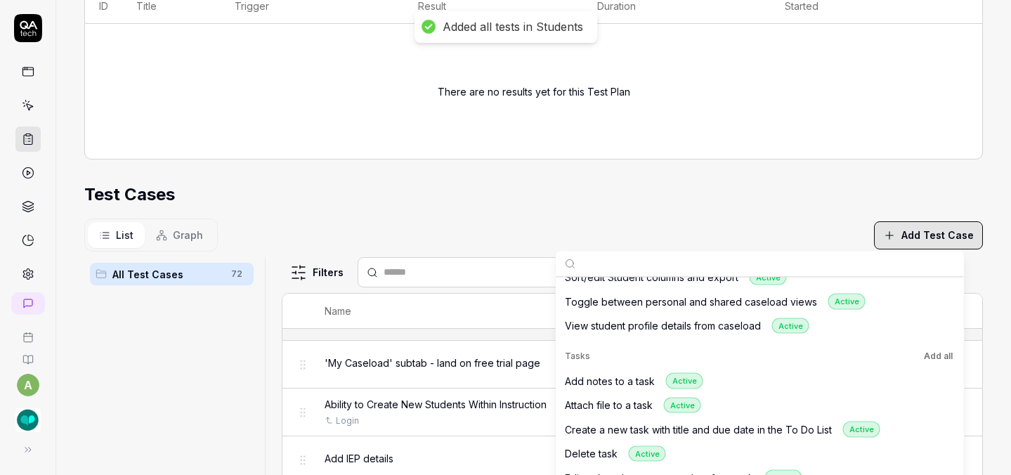
scroll to position [2265, 0]
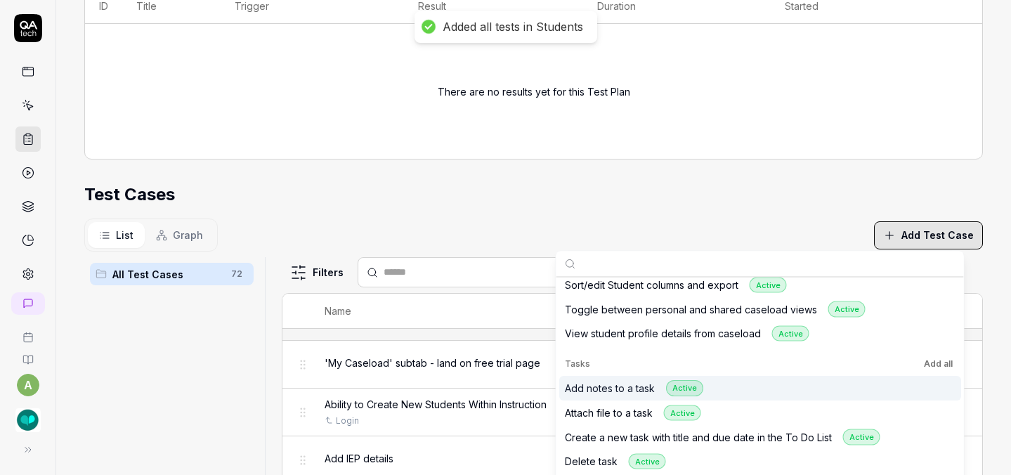
click at [934, 362] on button "Add all" at bounding box center [938, 363] width 34 height 17
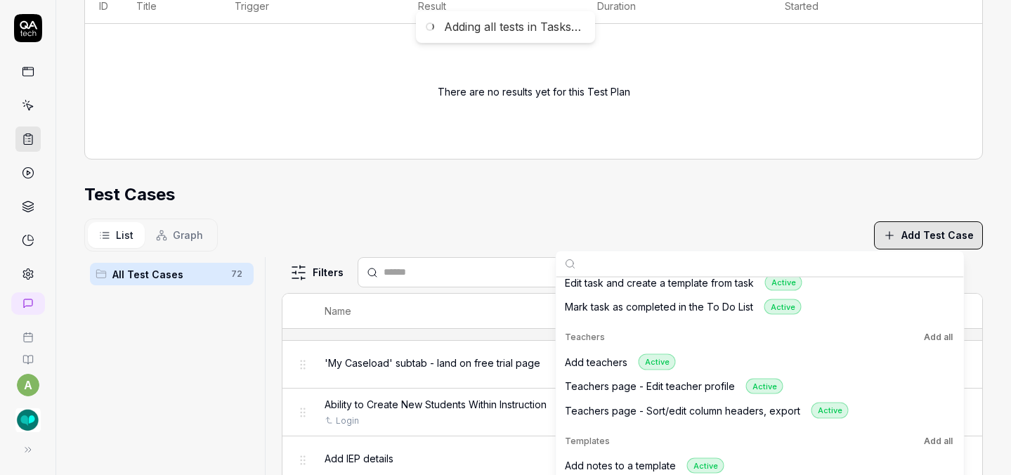
scroll to position [2470, 0]
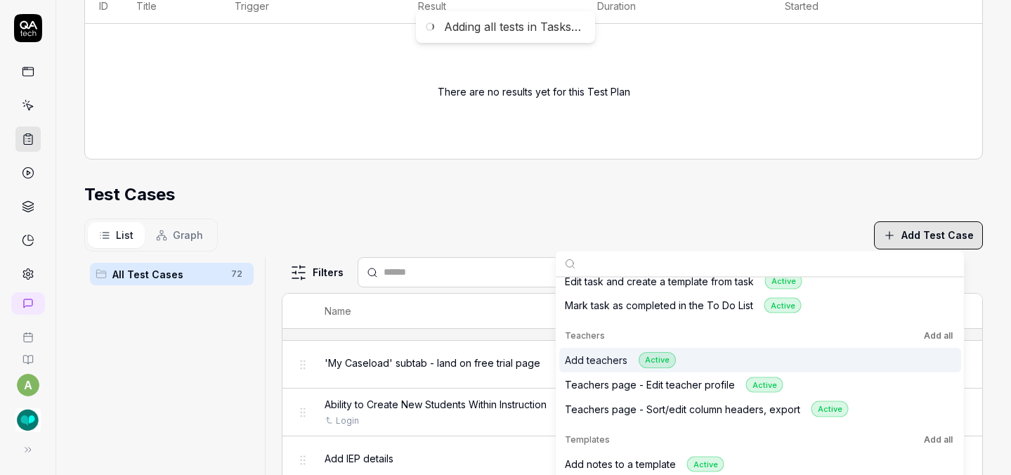
click at [932, 339] on button "Add all" at bounding box center [938, 335] width 34 height 17
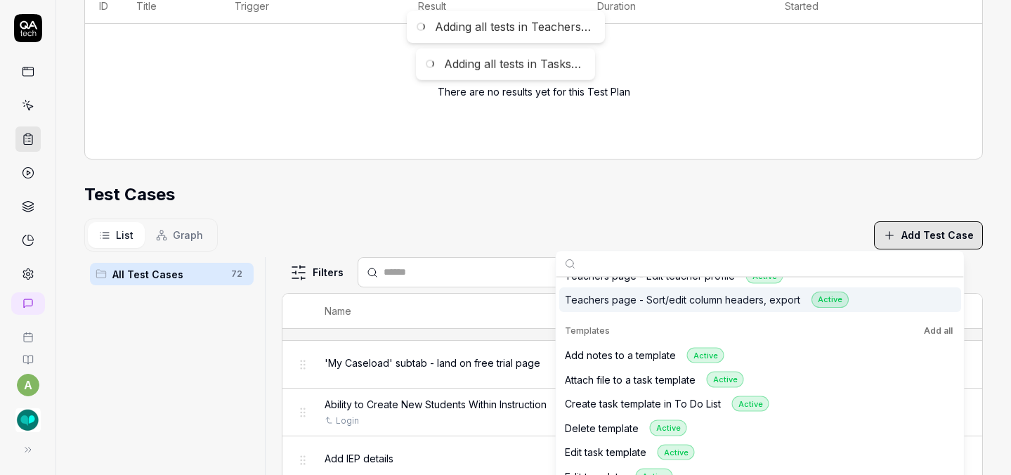
scroll to position [2606, 0]
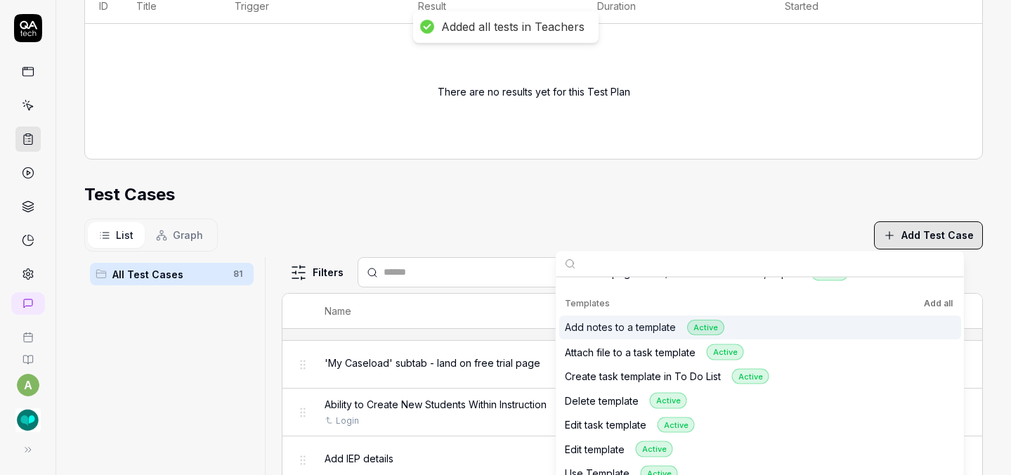
click at [941, 304] on button "Add all" at bounding box center [938, 302] width 34 height 17
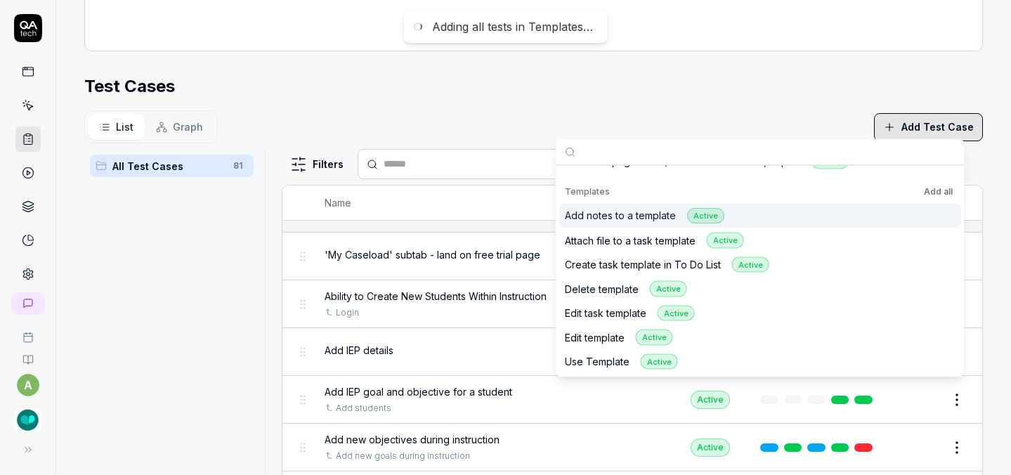
scroll to position [440, 0]
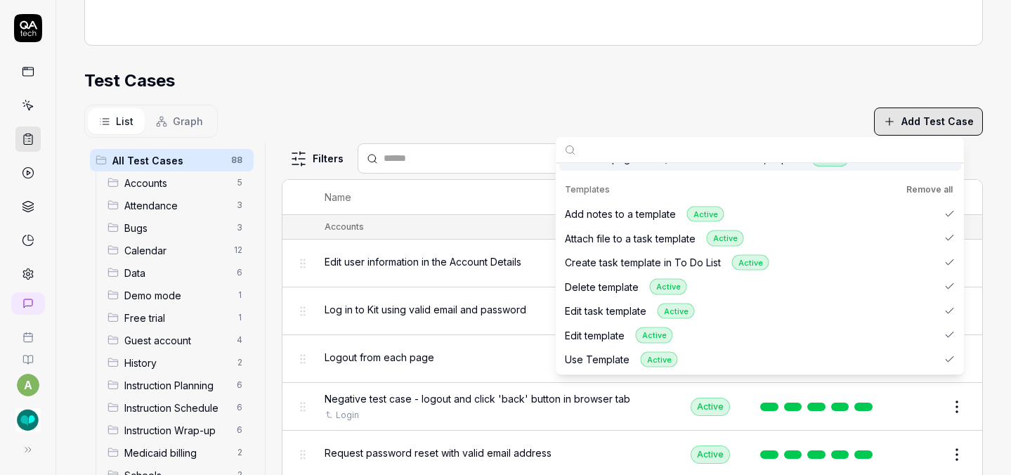
click at [620, 90] on div "Test Cases" at bounding box center [533, 80] width 898 height 25
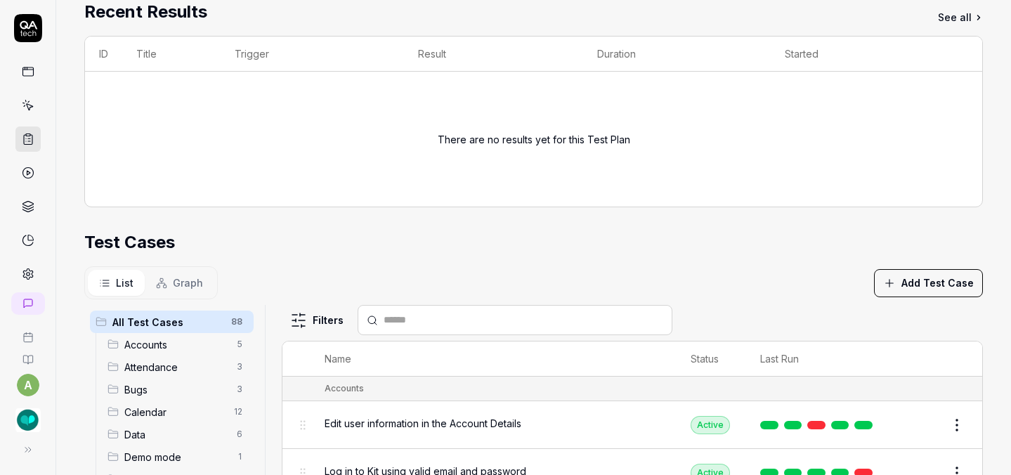
scroll to position [0, 0]
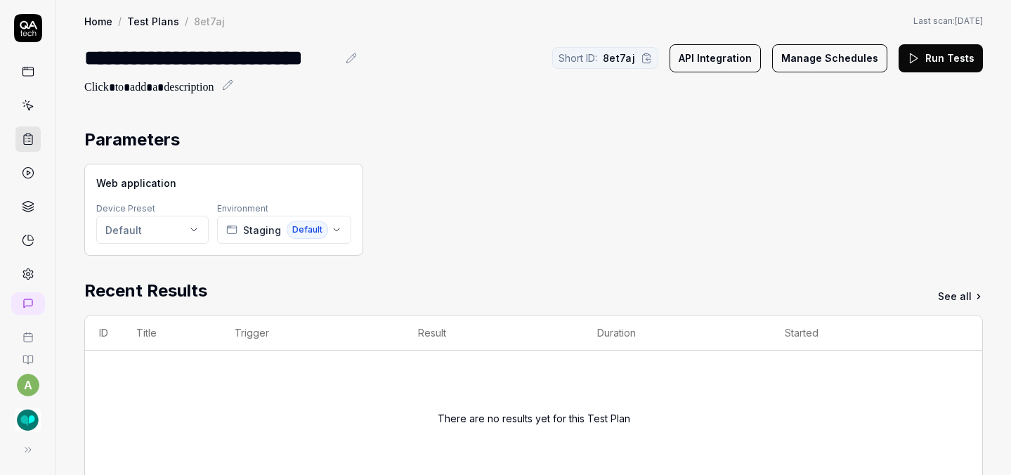
click at [934, 64] on button "Run Tests" at bounding box center [940, 58] width 84 height 28
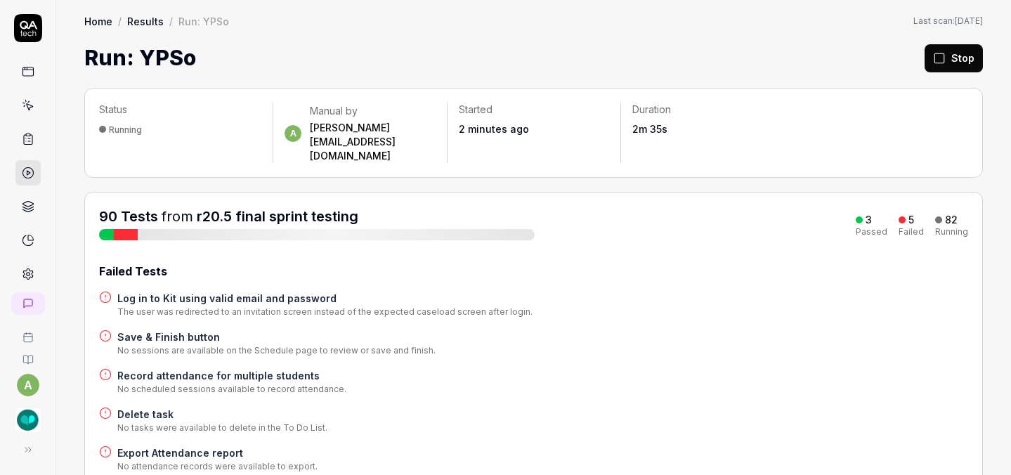
click at [26, 273] on circle at bounding box center [28, 275] width 4 height 4
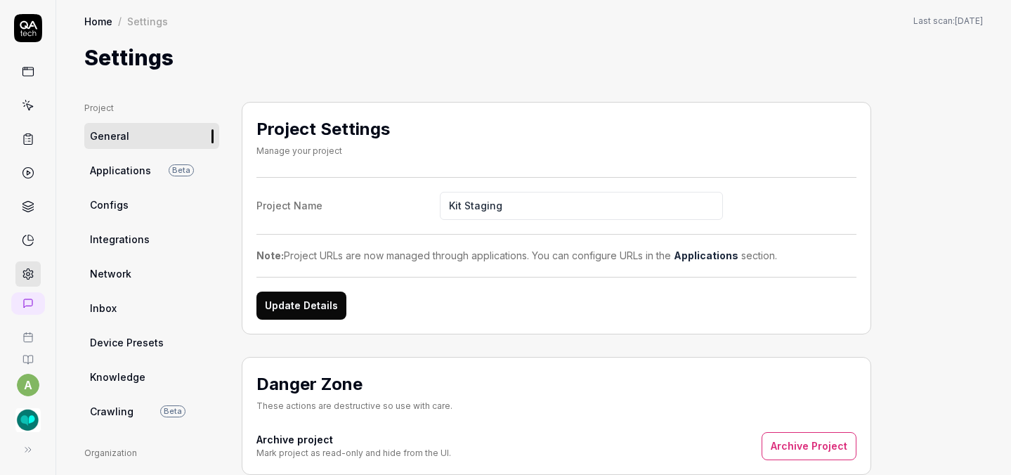
click at [124, 206] on span "Configs" at bounding box center [109, 204] width 39 height 15
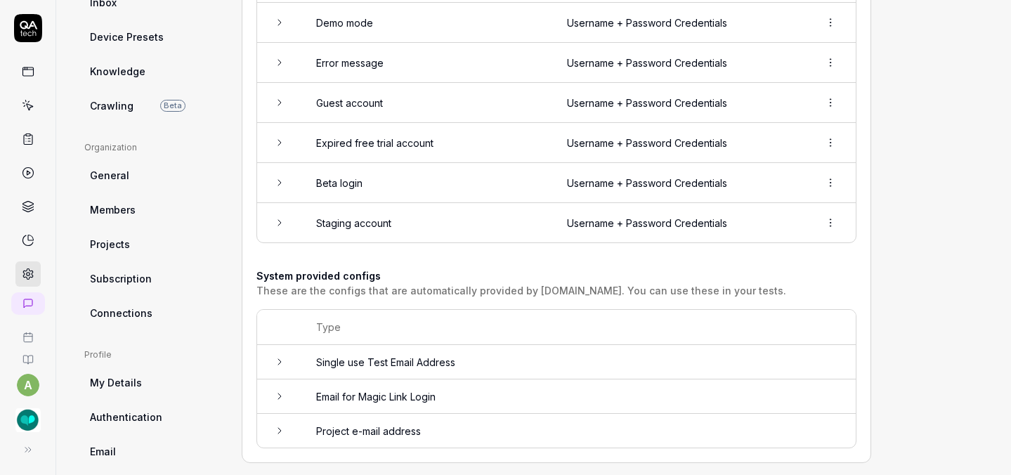
scroll to position [316, 0]
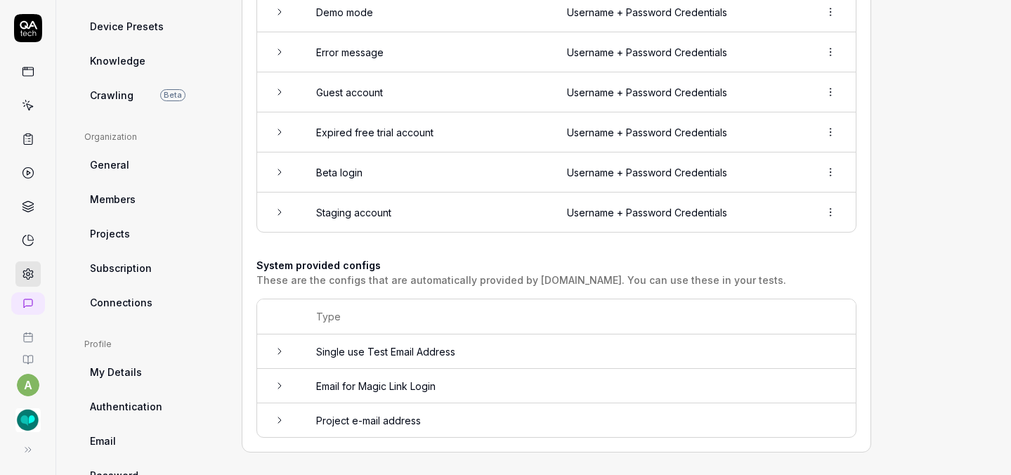
click at [356, 211] on td "Staging account" at bounding box center [427, 211] width 251 height 39
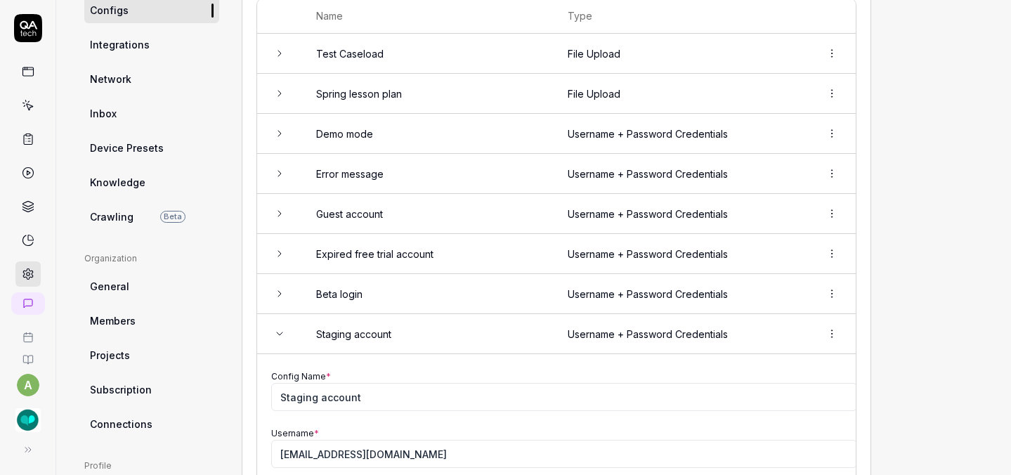
scroll to position [0, 0]
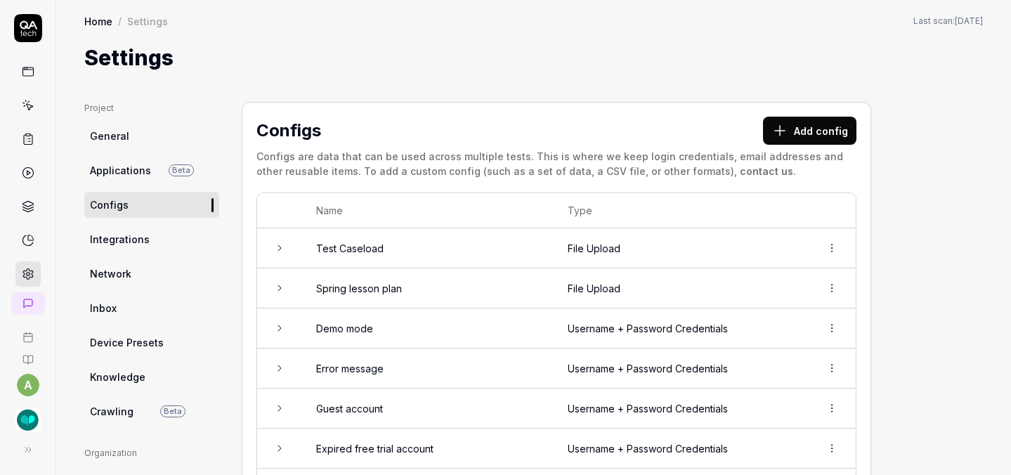
click at [27, 140] on icon at bounding box center [28, 139] width 13 height 13
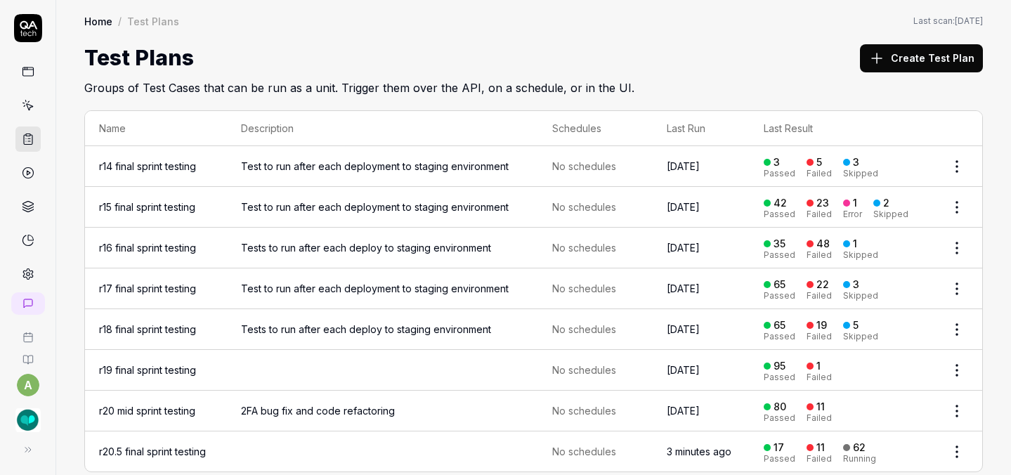
click at [27, 211] on icon at bounding box center [28, 206] width 13 height 13
click at [23, 171] on icon at bounding box center [28, 172] width 13 height 13
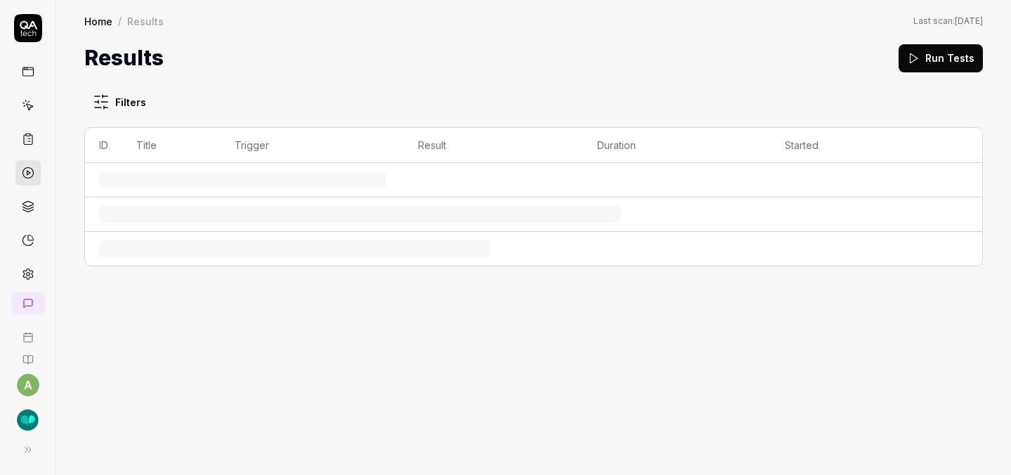
click at [23, 171] on icon at bounding box center [28, 172] width 13 height 13
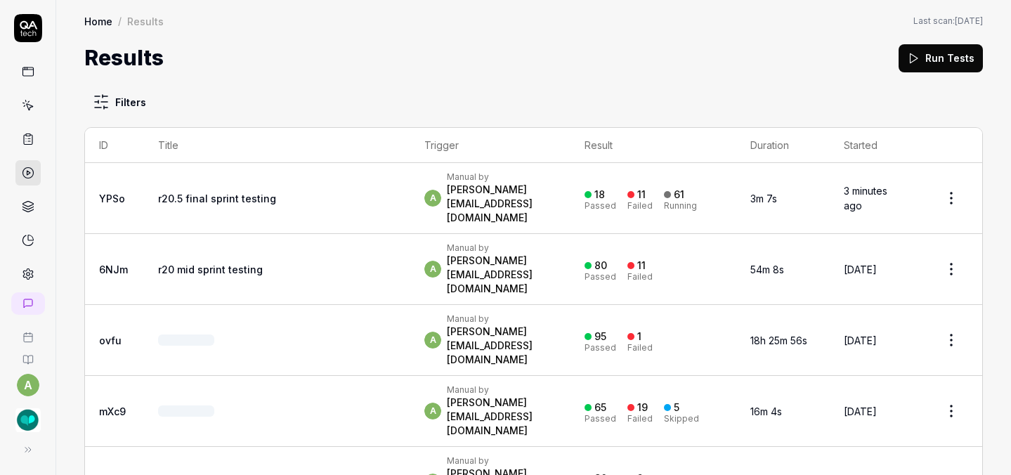
click at [200, 192] on link "r20.5 final sprint testing" at bounding box center [217, 198] width 118 height 12
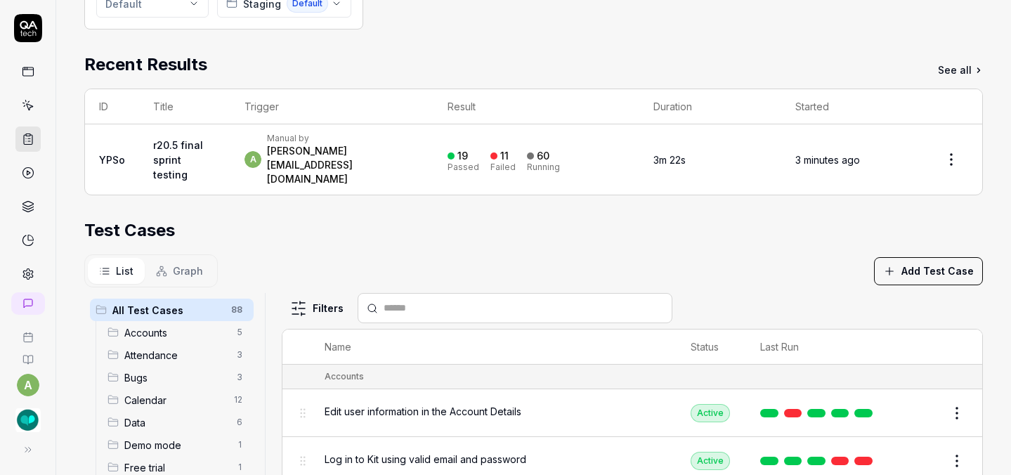
scroll to position [167, 0]
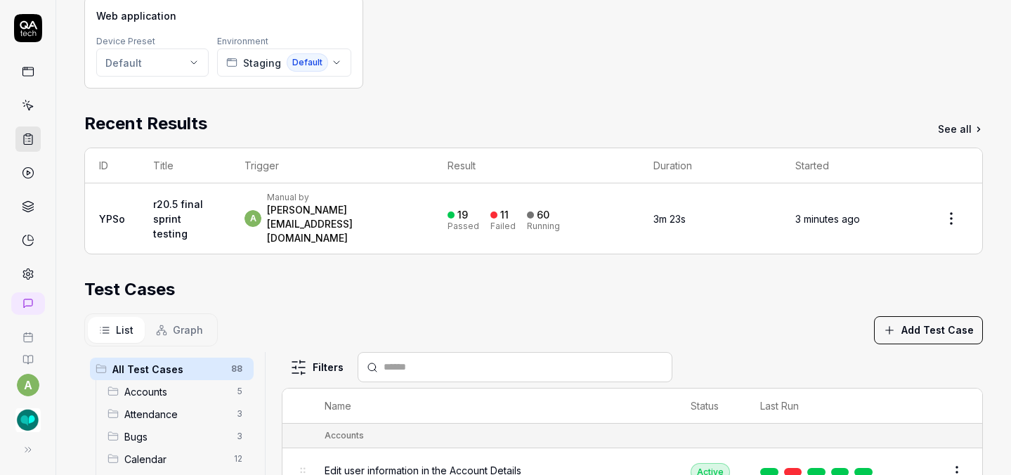
click at [168, 215] on link "r20.5 final sprint testing" at bounding box center [178, 218] width 50 height 41
click at [109, 213] on link "YPSo" at bounding box center [112, 219] width 26 height 12
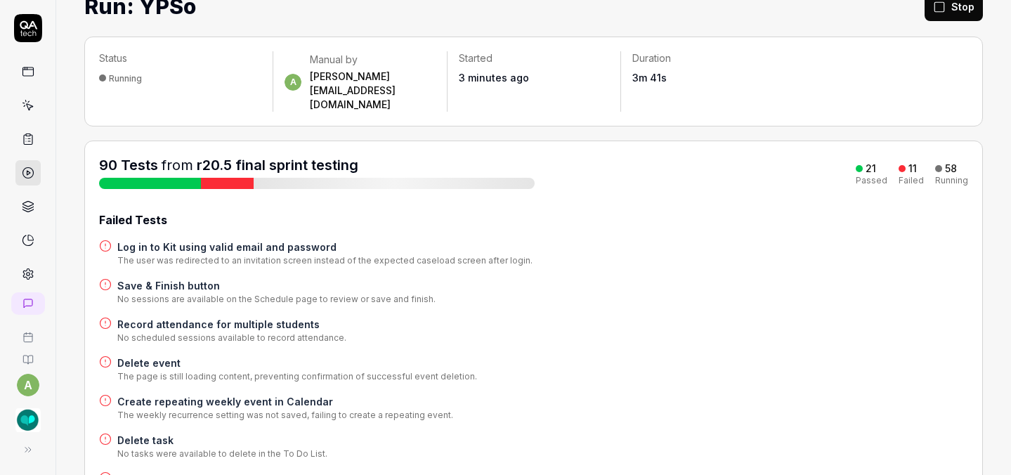
scroll to position [95, 0]
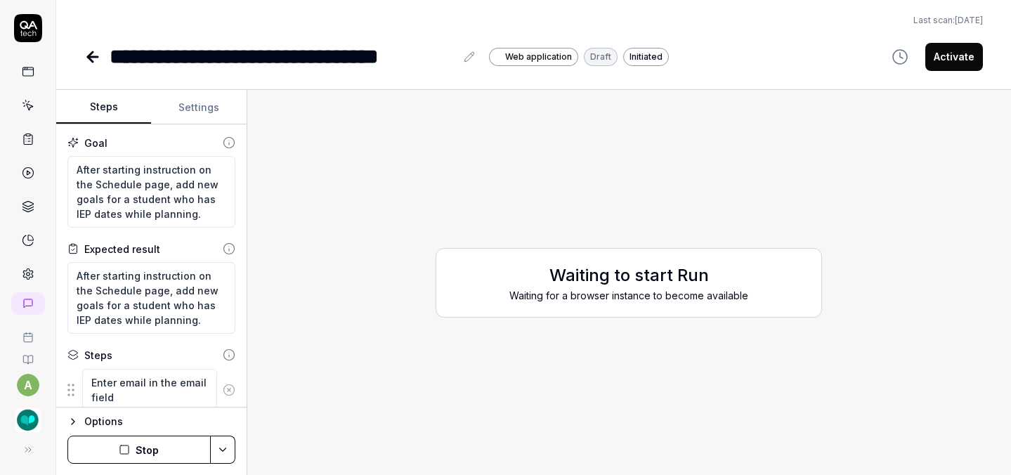
type textarea "*"
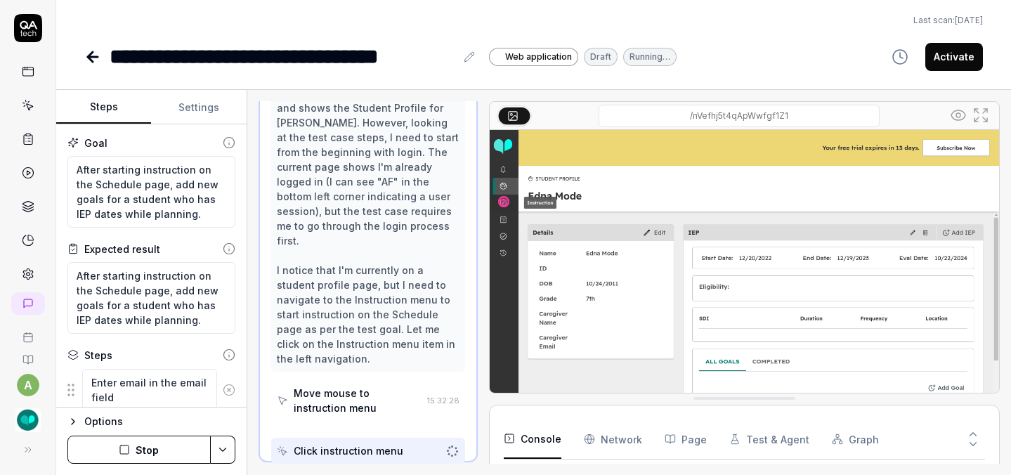
scroll to position [180, 0]
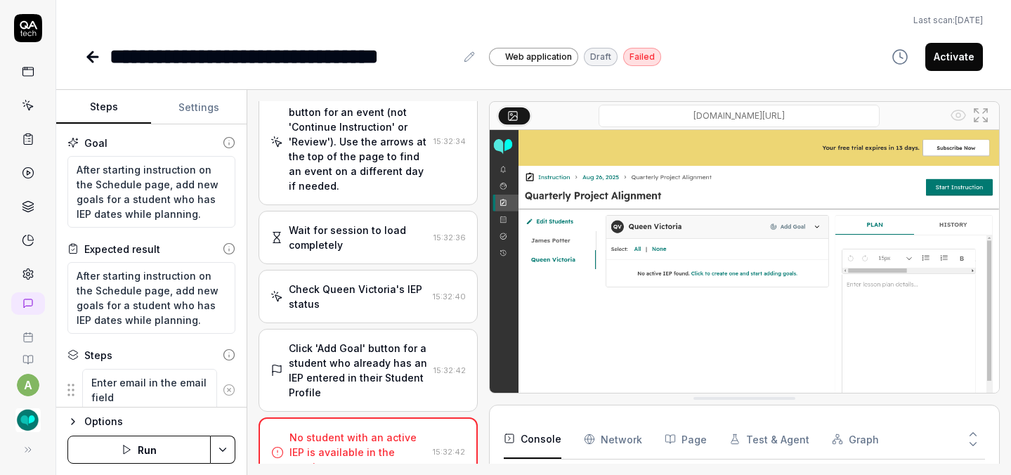
scroll to position [244, 0]
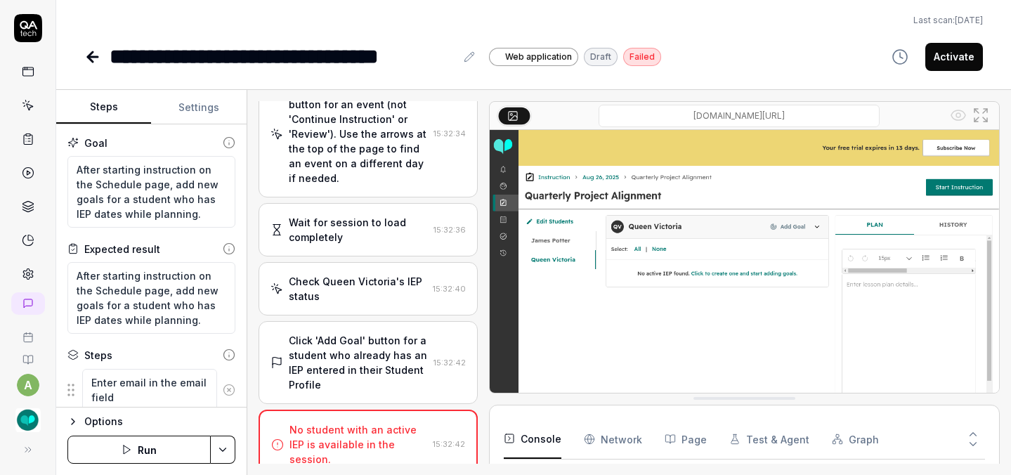
type textarea "*"
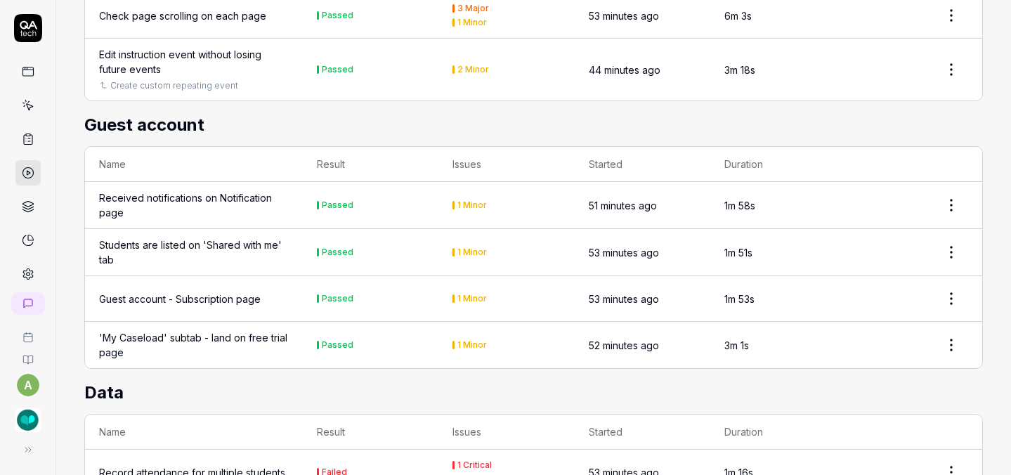
scroll to position [3771, 0]
